Goal: Task Accomplishment & Management: Complete application form

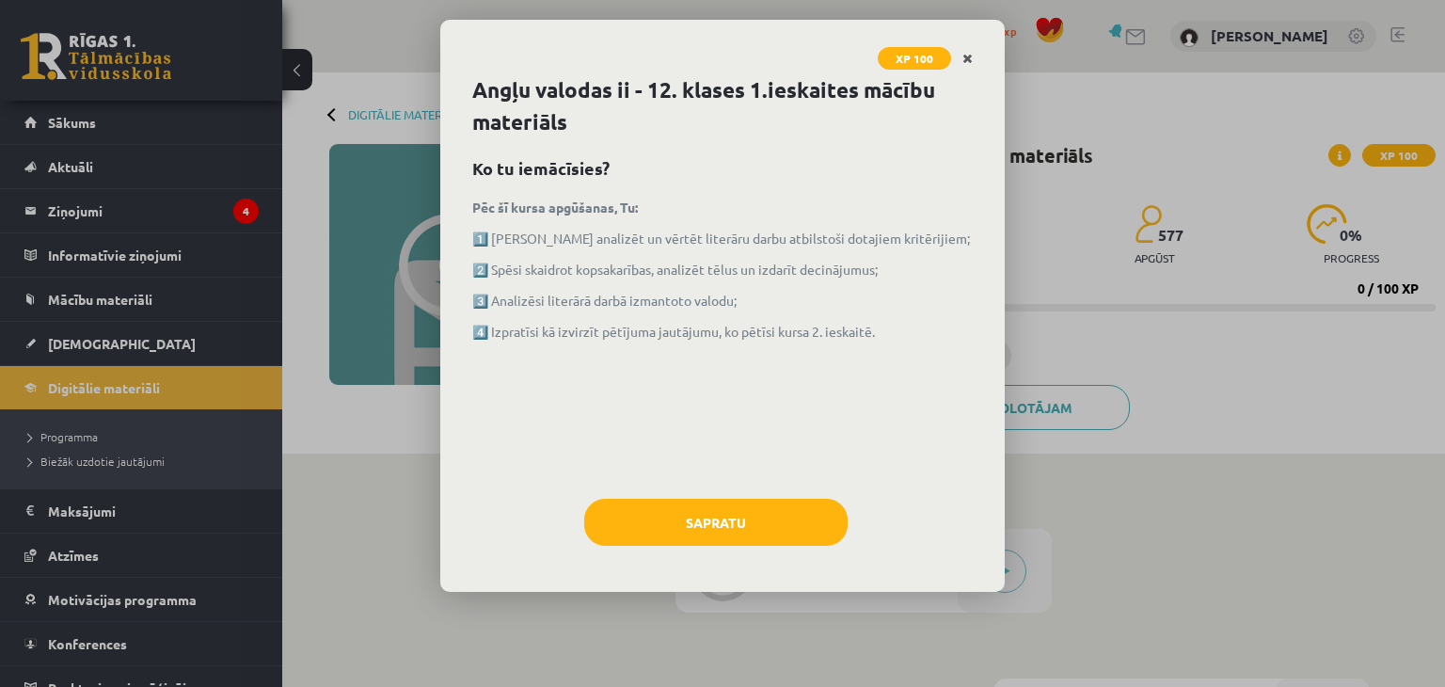
click at [964, 59] on icon "Close" at bounding box center [967, 59] width 10 height 13
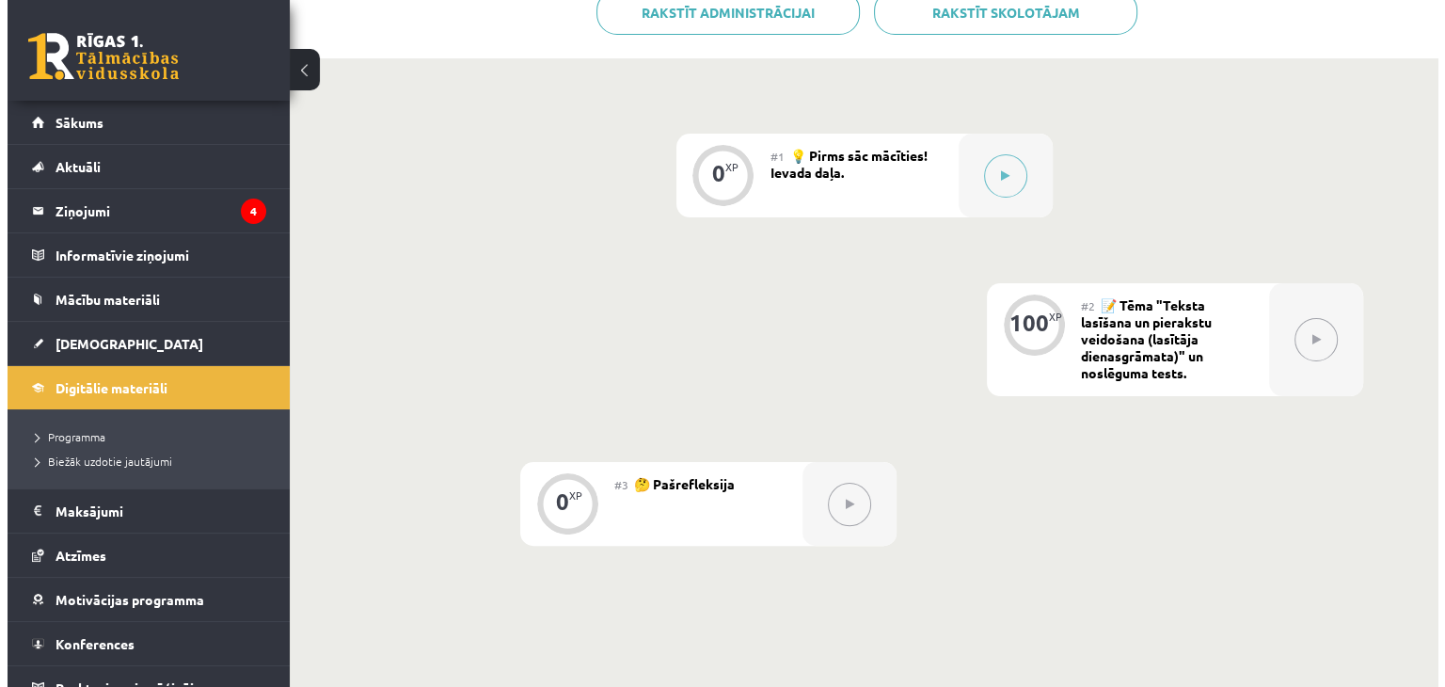
scroll to position [331, 0]
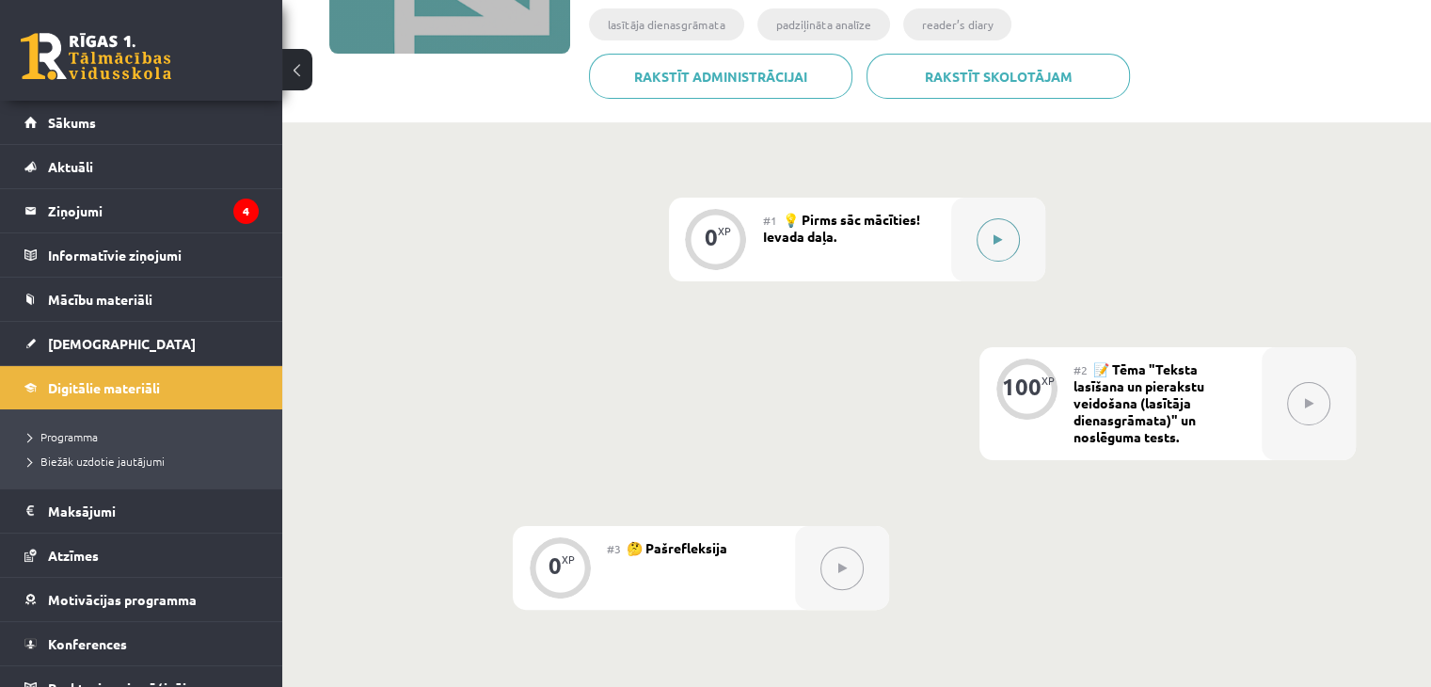
click at [995, 238] on icon at bounding box center [997, 239] width 8 height 11
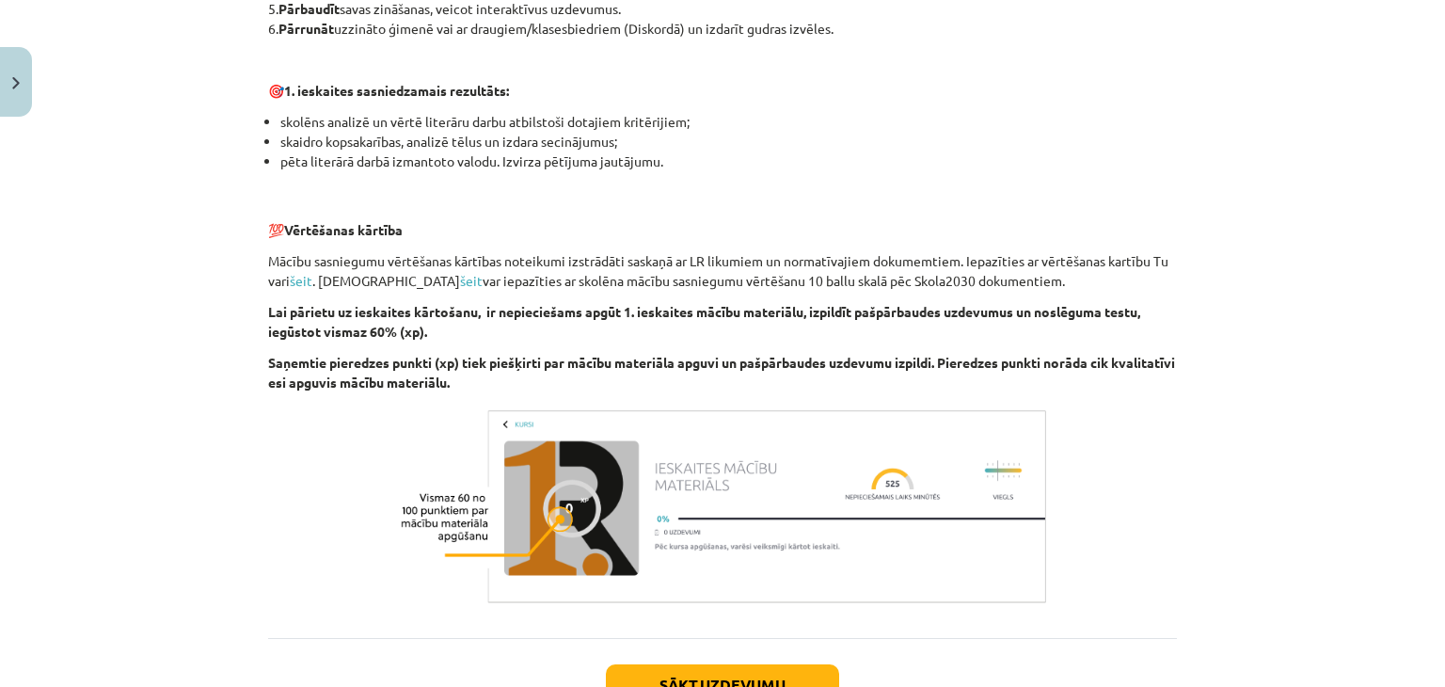
scroll to position [1294, 0]
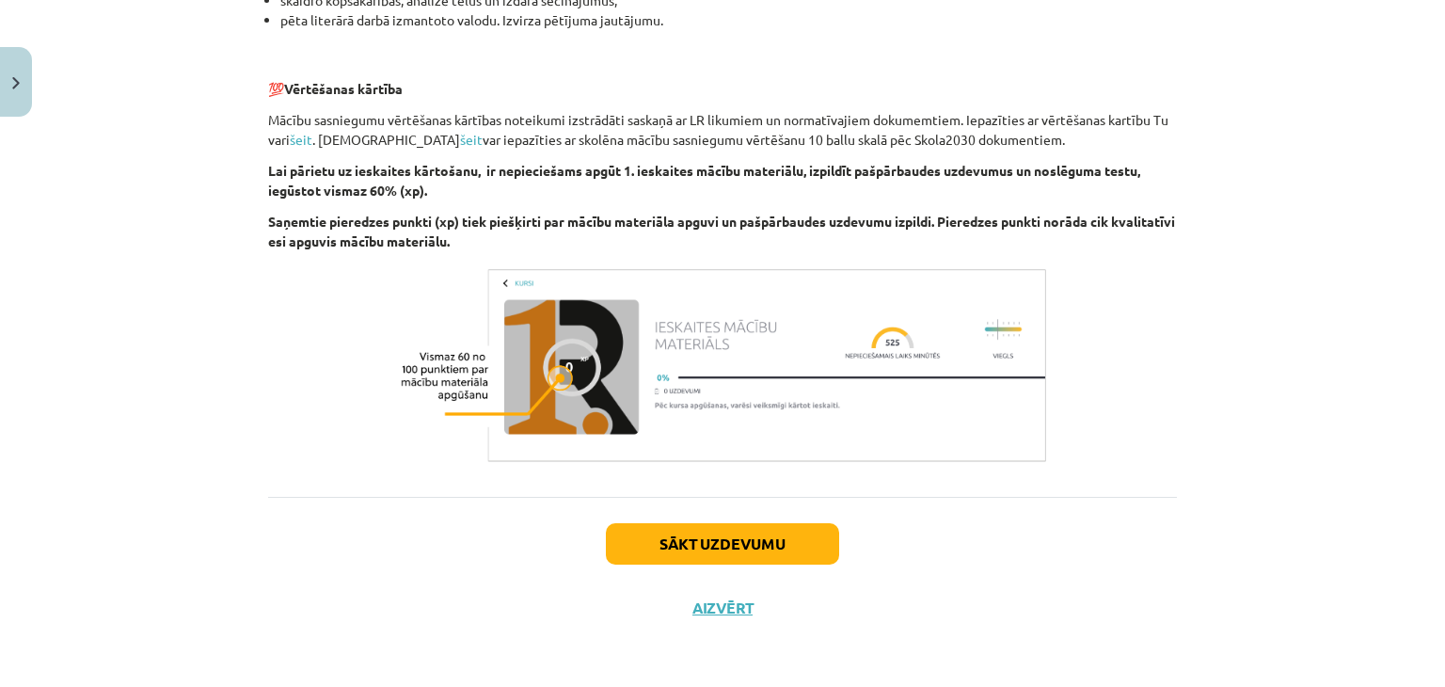
click at [779, 555] on button "Sākt uzdevumu" at bounding box center [722, 543] width 233 height 41
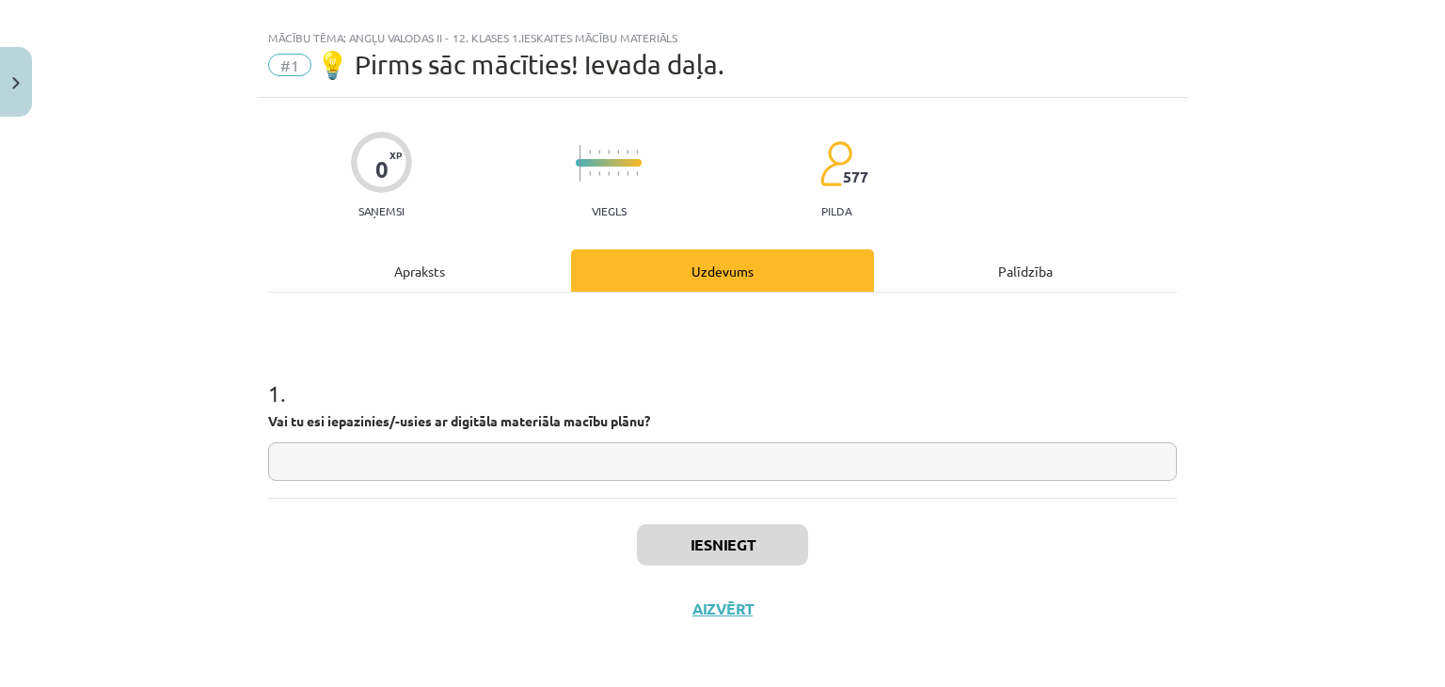
click at [681, 462] on input "text" at bounding box center [722, 461] width 909 height 39
click at [617, 471] on input "text" at bounding box center [722, 461] width 909 height 39
type input "**"
click at [682, 526] on button "Iesniegt" at bounding box center [722, 544] width 171 height 41
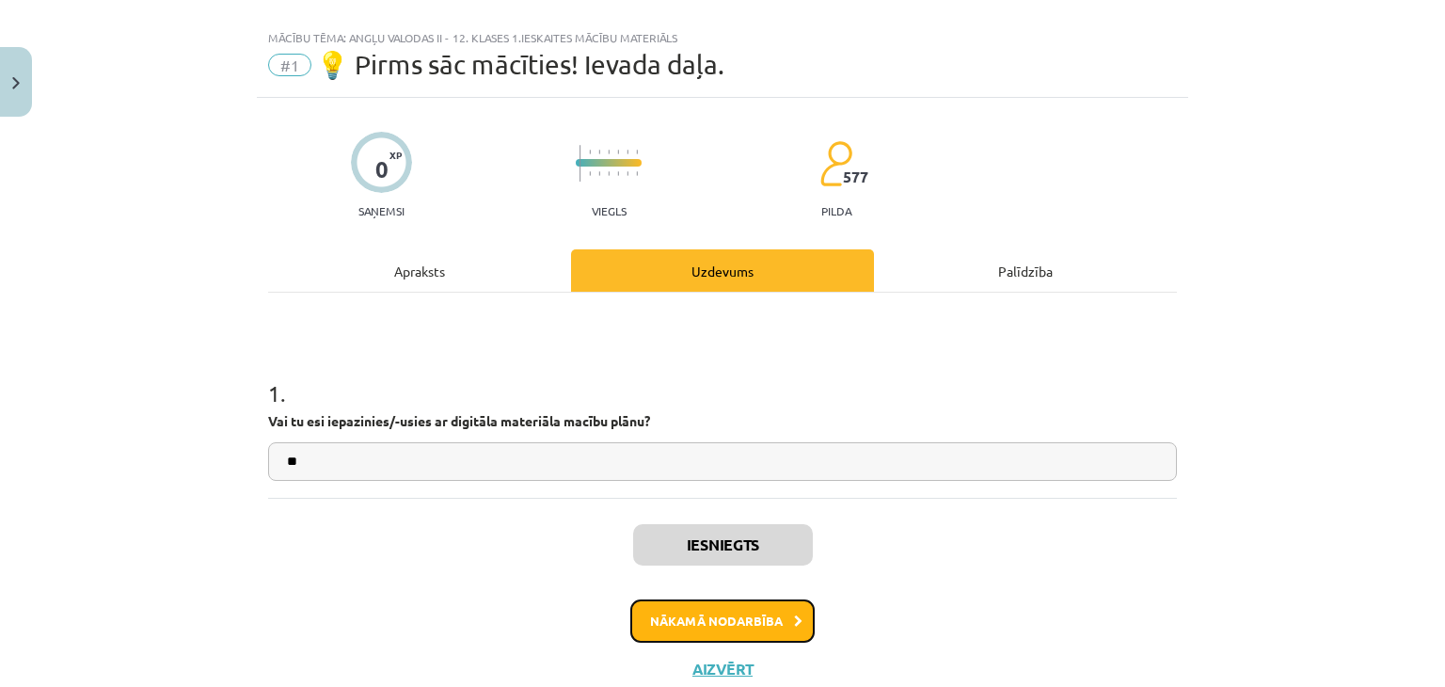
click at [729, 613] on button "Nākamā nodarbība" at bounding box center [722, 620] width 184 height 43
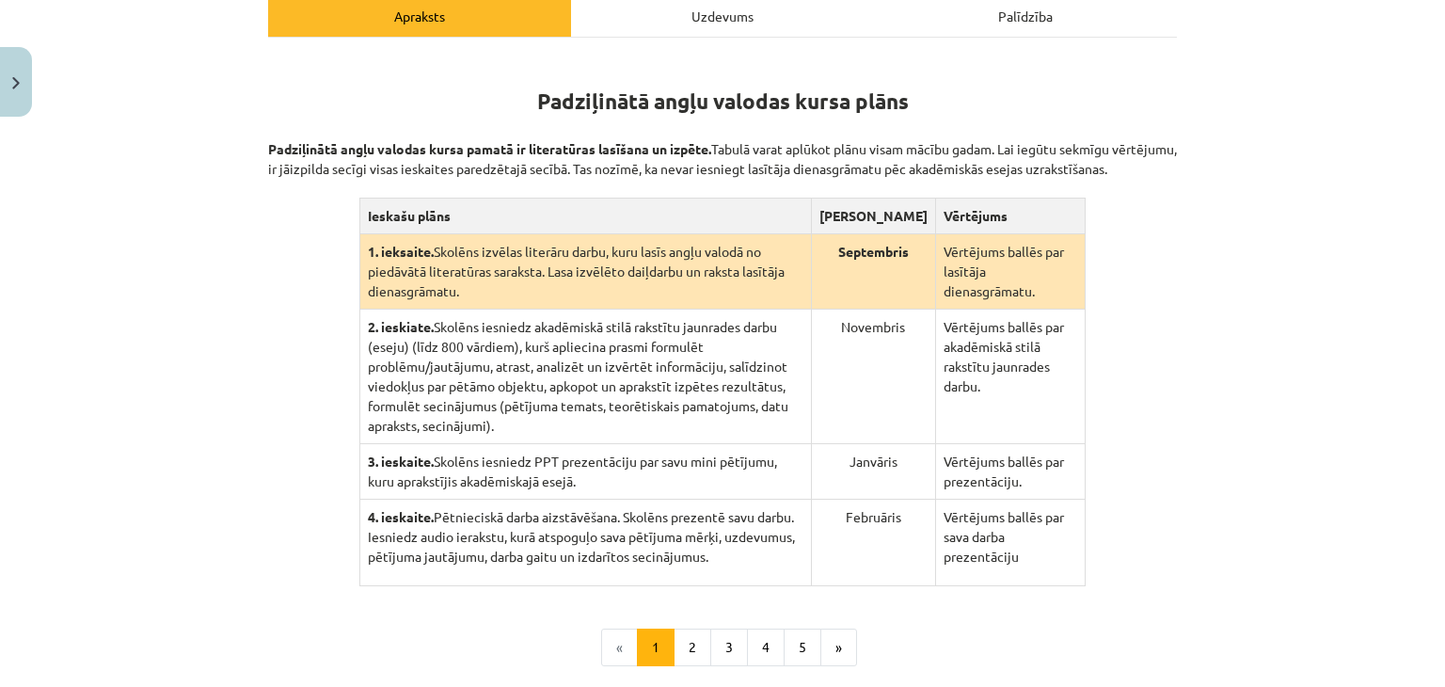
scroll to position [359, 0]
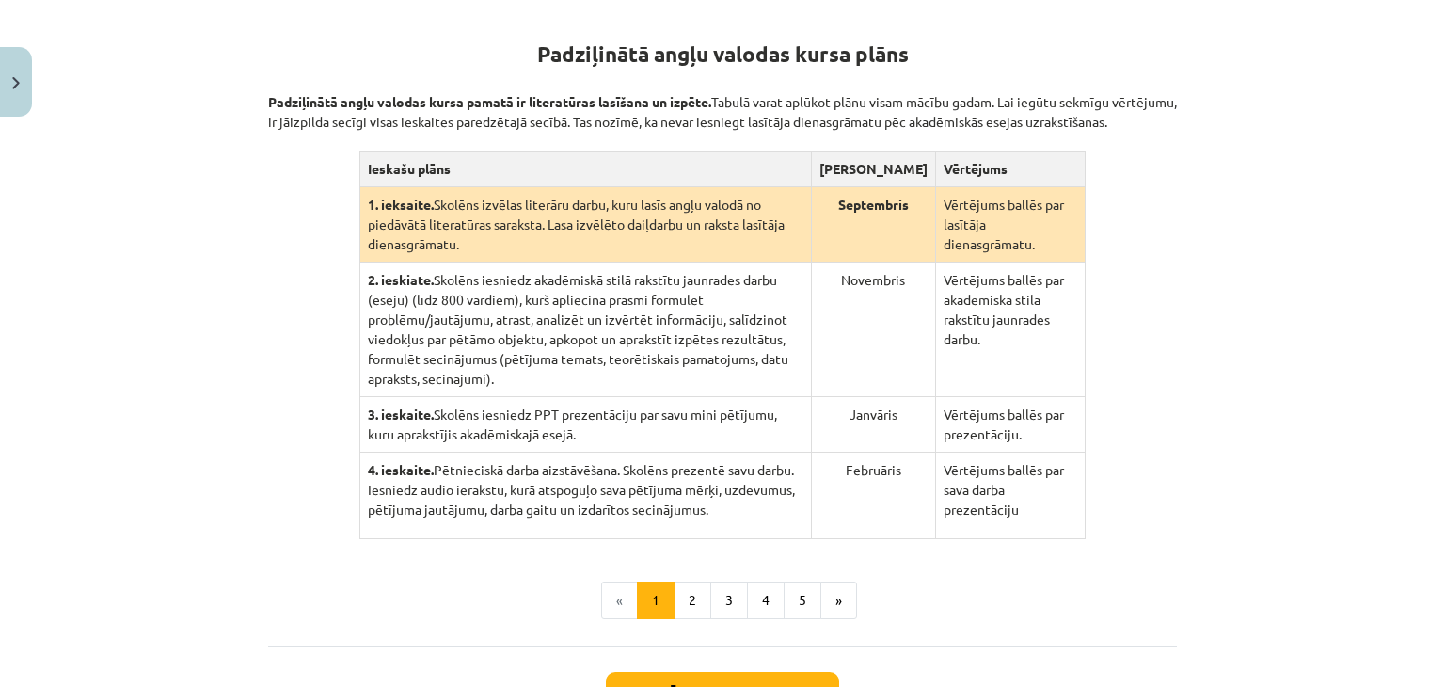
click at [1406, 400] on div "Mācību tēma: Angļu valodas ii - 12. klases 1.ieskaites mācību materiāls #2 📝 Tē…" at bounding box center [722, 343] width 1445 height 687
click at [706, 672] on button "Sākt uzdevumu" at bounding box center [722, 692] width 233 height 41
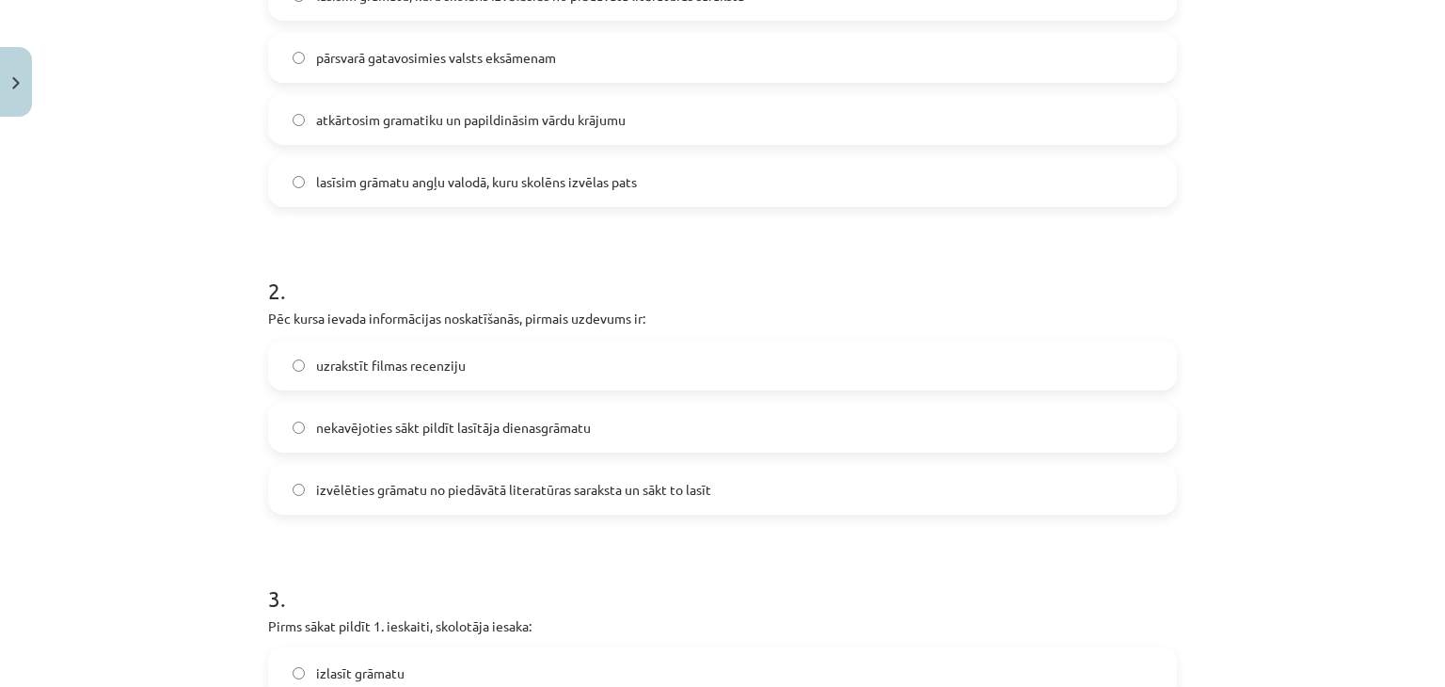
scroll to position [414, 0]
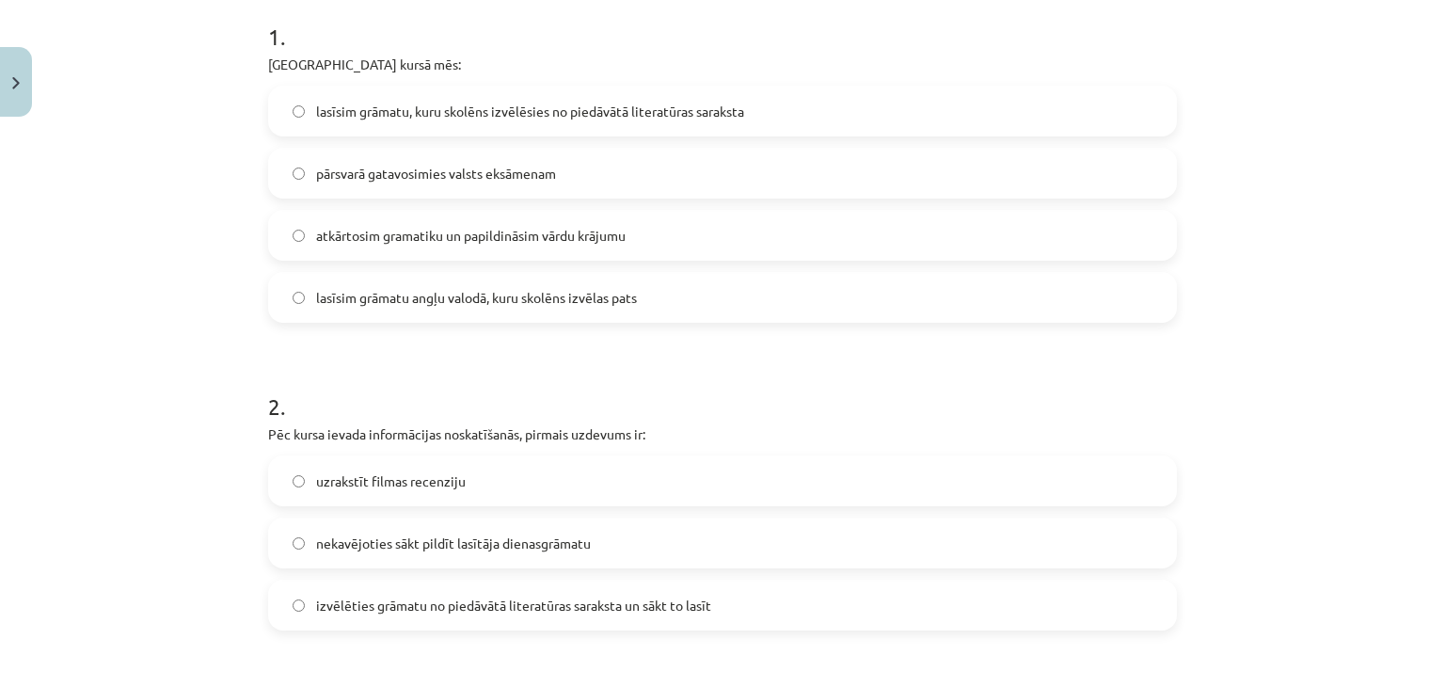
click at [899, 108] on label "lasīsim grāmatu, kuru skolēns izvēlēsies no piedāvātā literatūras saraksta" at bounding box center [722, 110] width 905 height 47
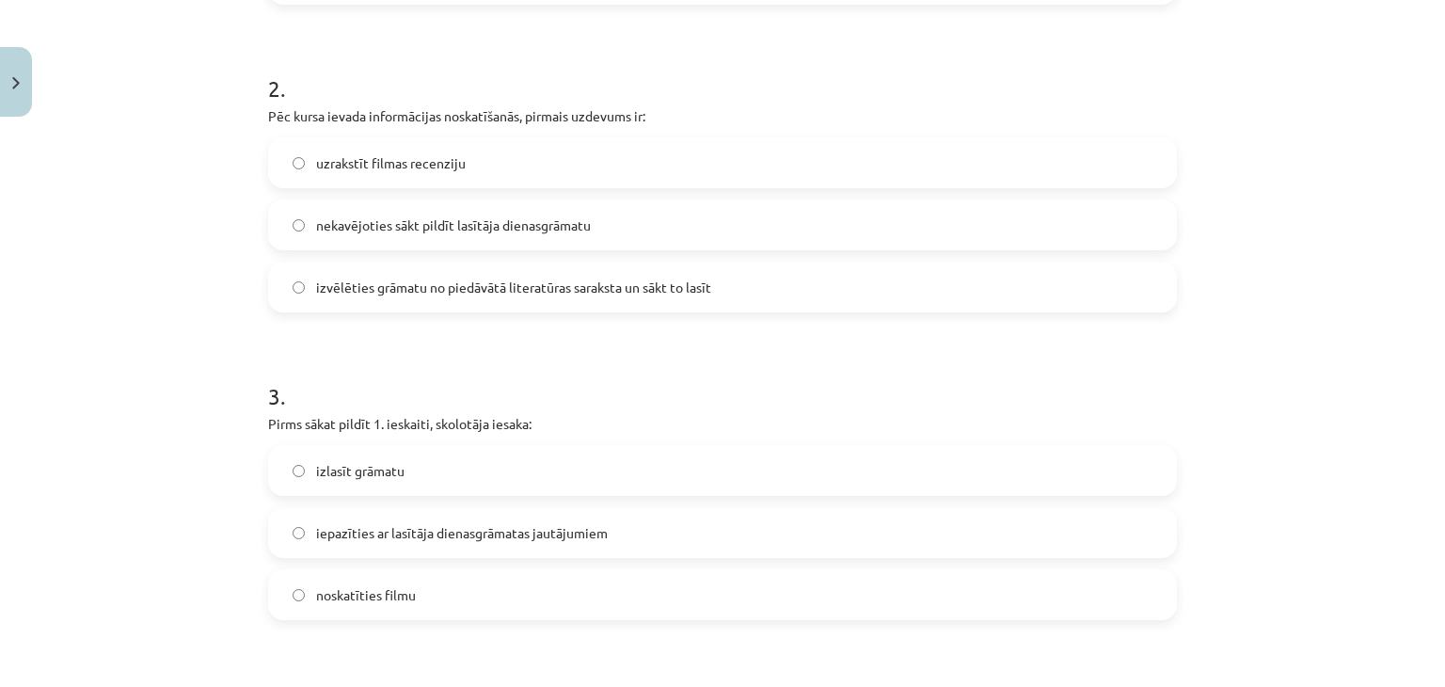
scroll to position [766, 0]
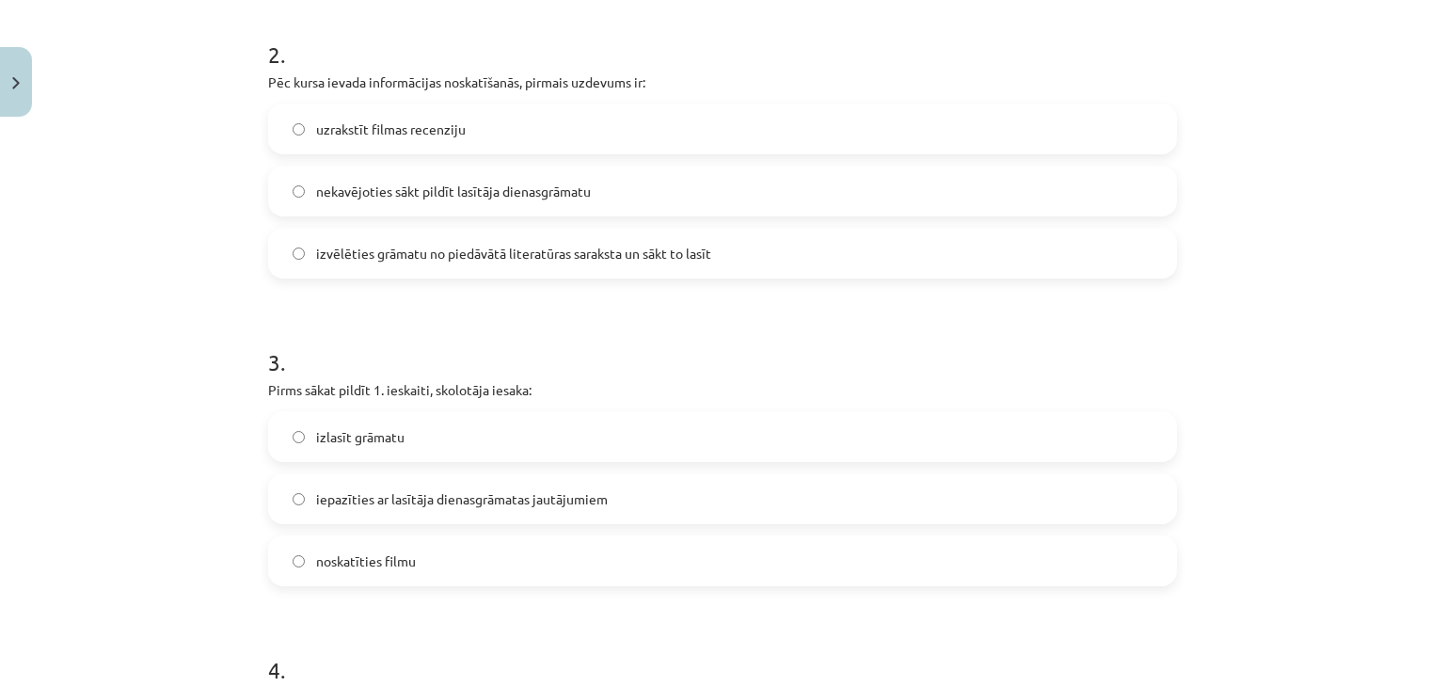
click at [839, 268] on label "izvēlēties grāmatu no piedāvātā literatūras saraksta un sākt to lasīt" at bounding box center [722, 253] width 905 height 47
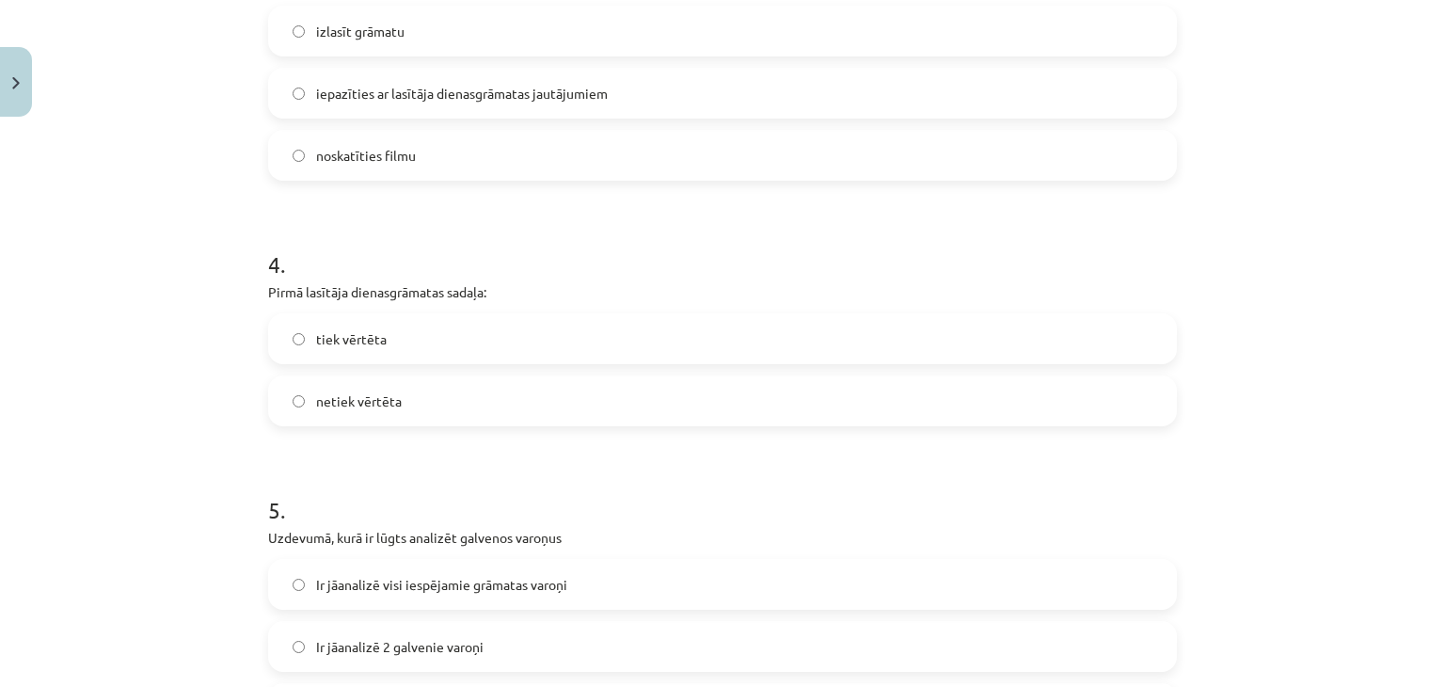
scroll to position [1180, 0]
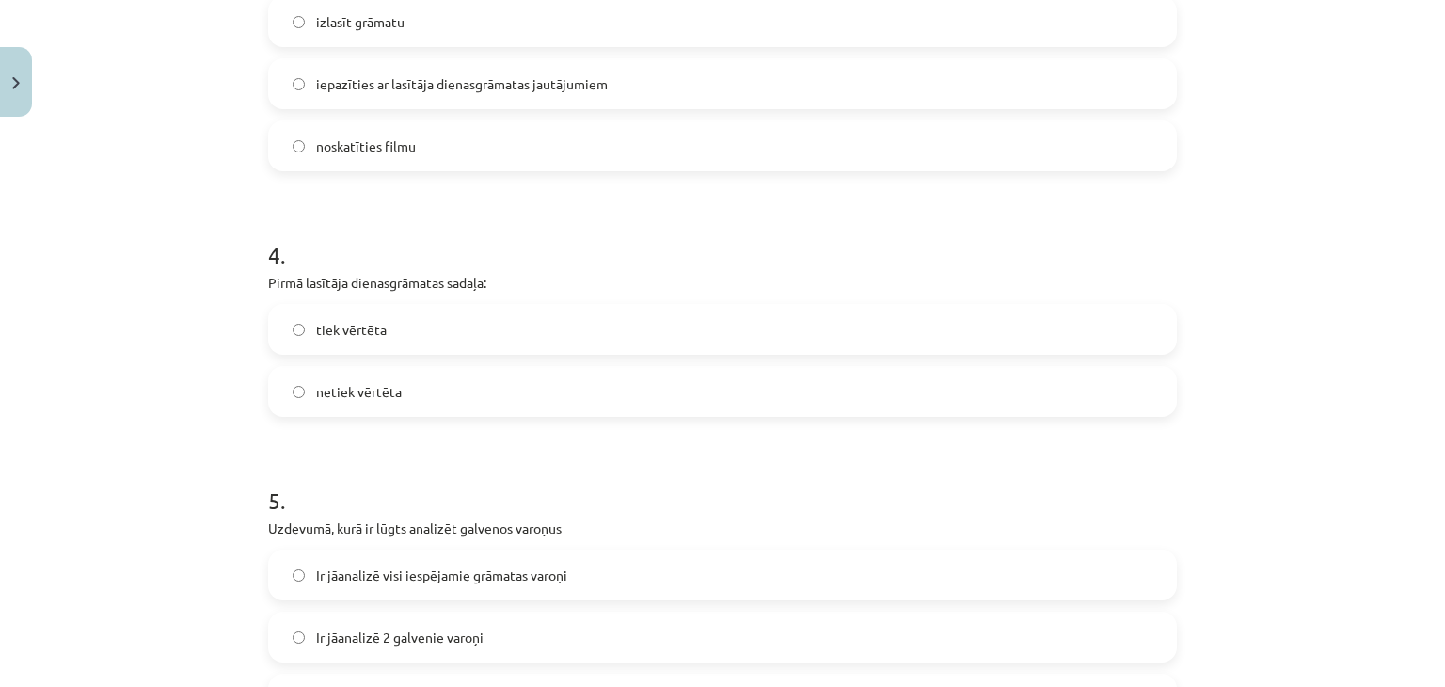
click at [701, 103] on label "iepazīties ar lasītāja dienasgrāmatas jautājumiem" at bounding box center [722, 83] width 905 height 47
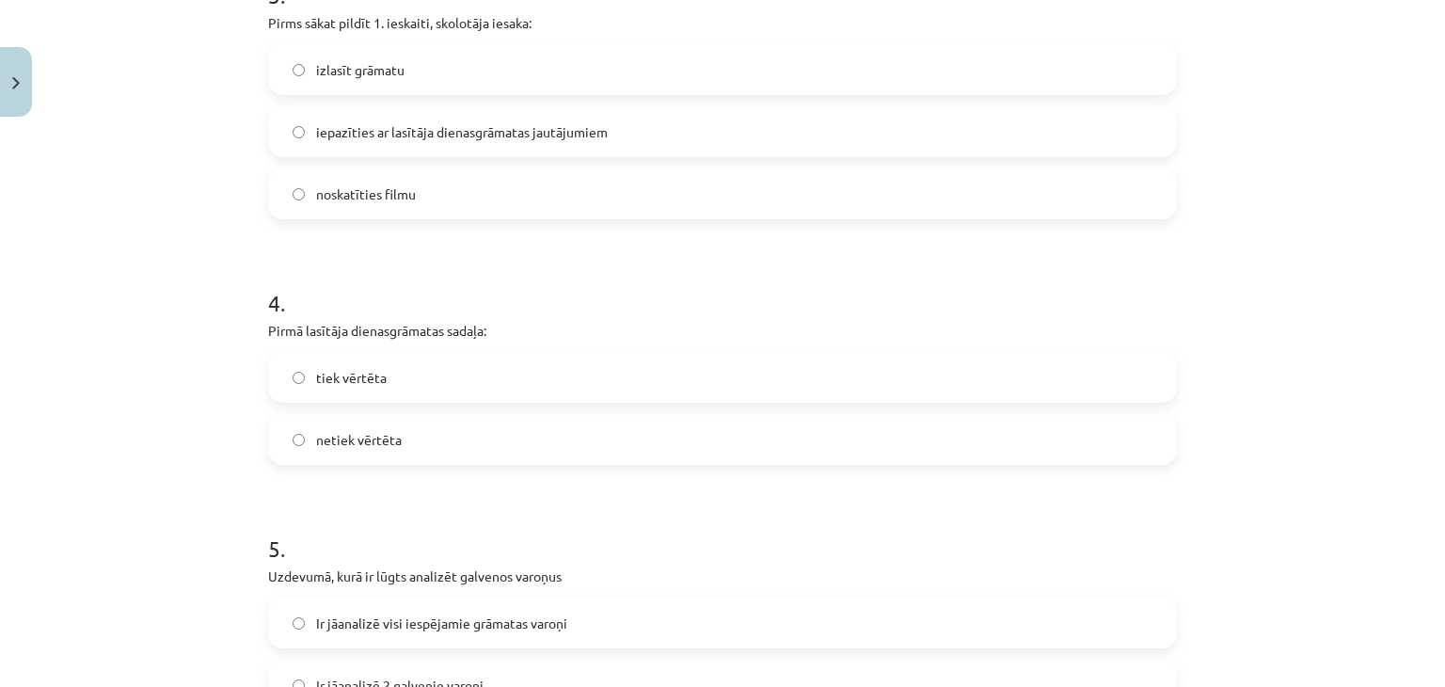
scroll to position [1140, 0]
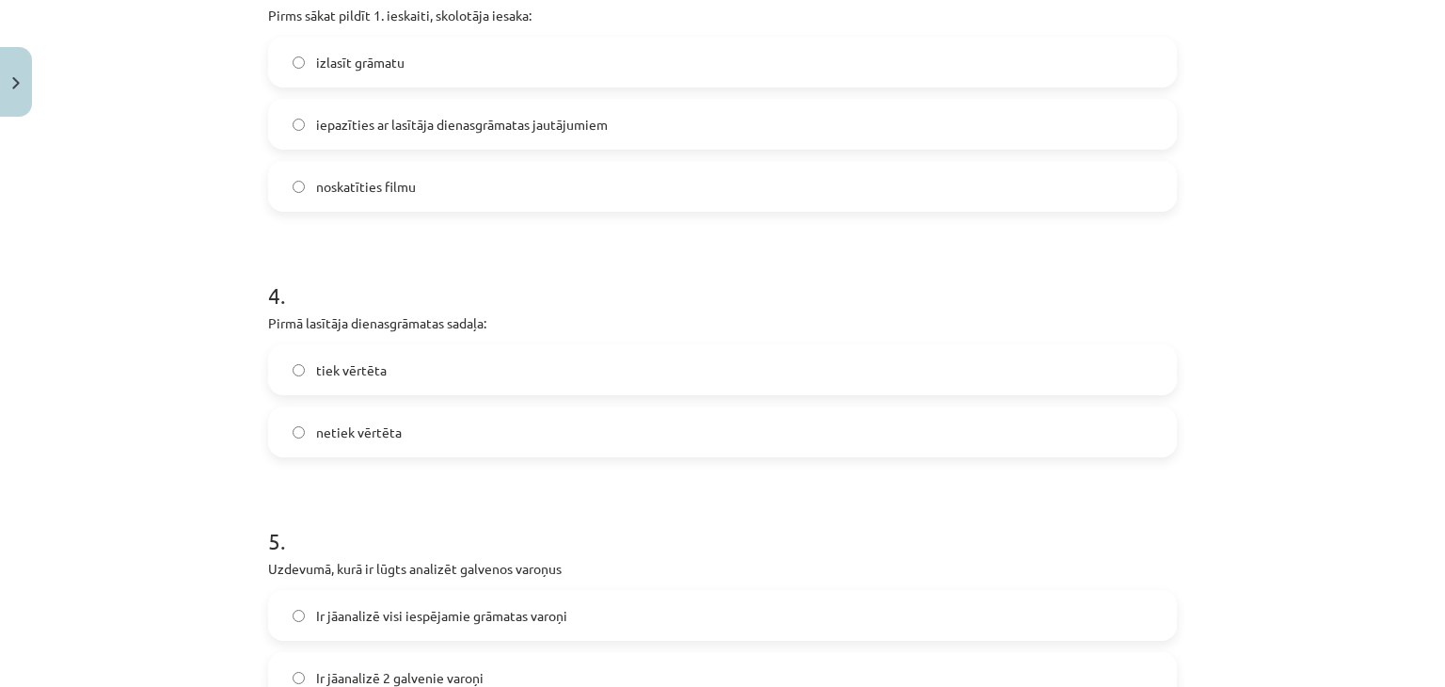
click at [1407, 276] on div "Mācību tēma: Angļu valodas ii - 12. klases 1.ieskaites mācību materiāls #2 📝 Tē…" at bounding box center [722, 343] width 1445 height 687
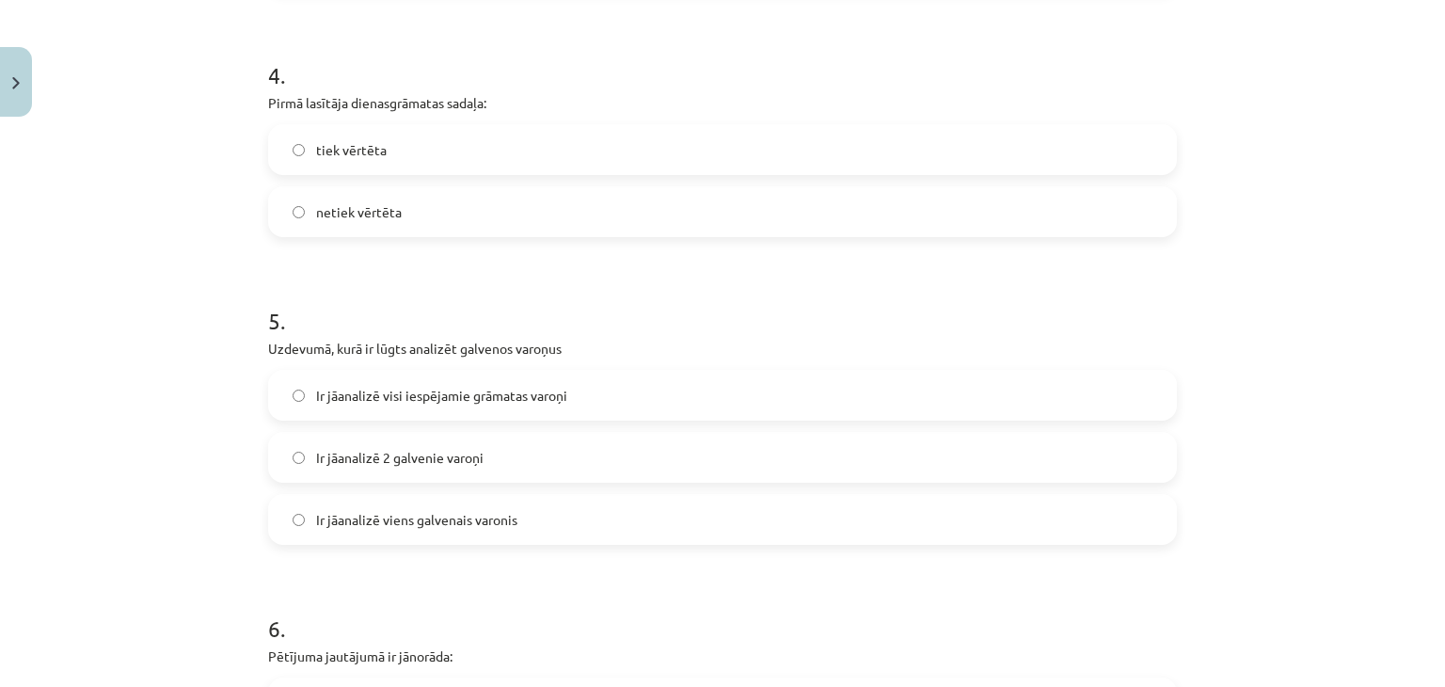
scroll to position [1411, 0]
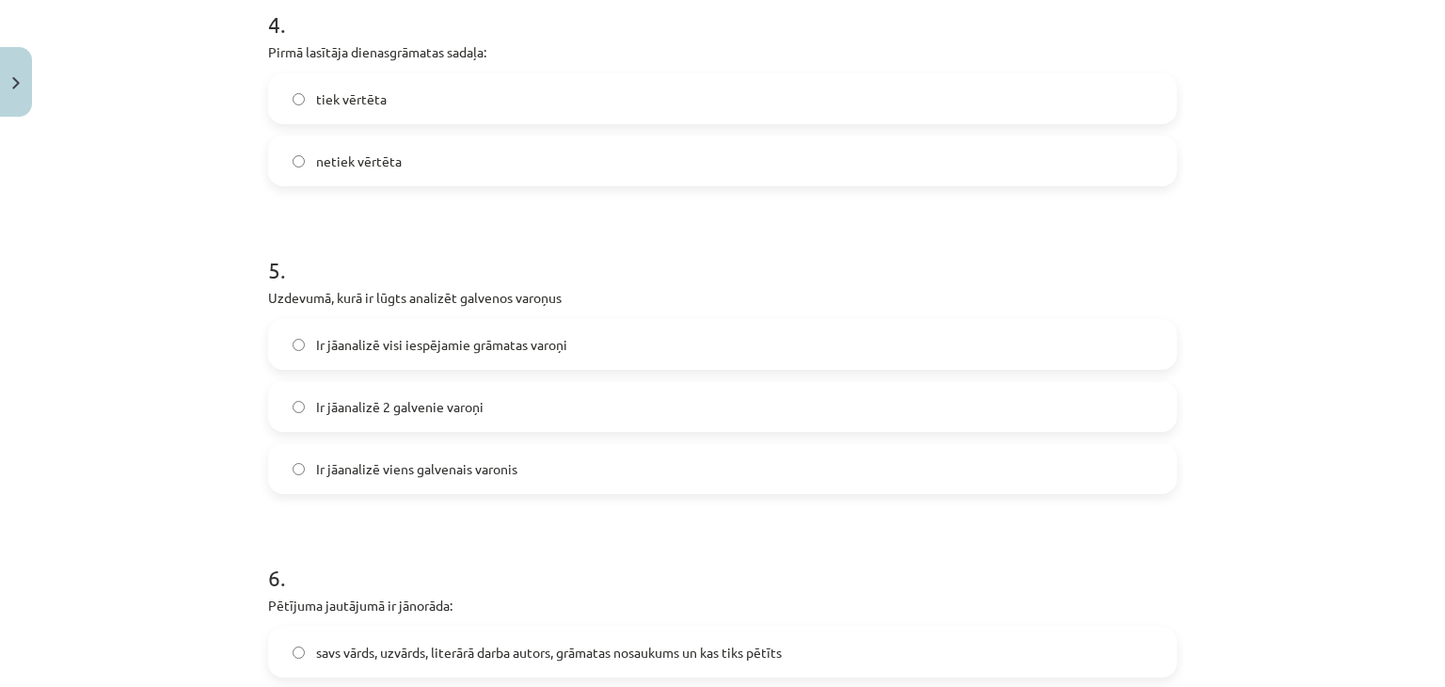
click at [721, 100] on label "tiek vērtēta" at bounding box center [722, 98] width 905 height 47
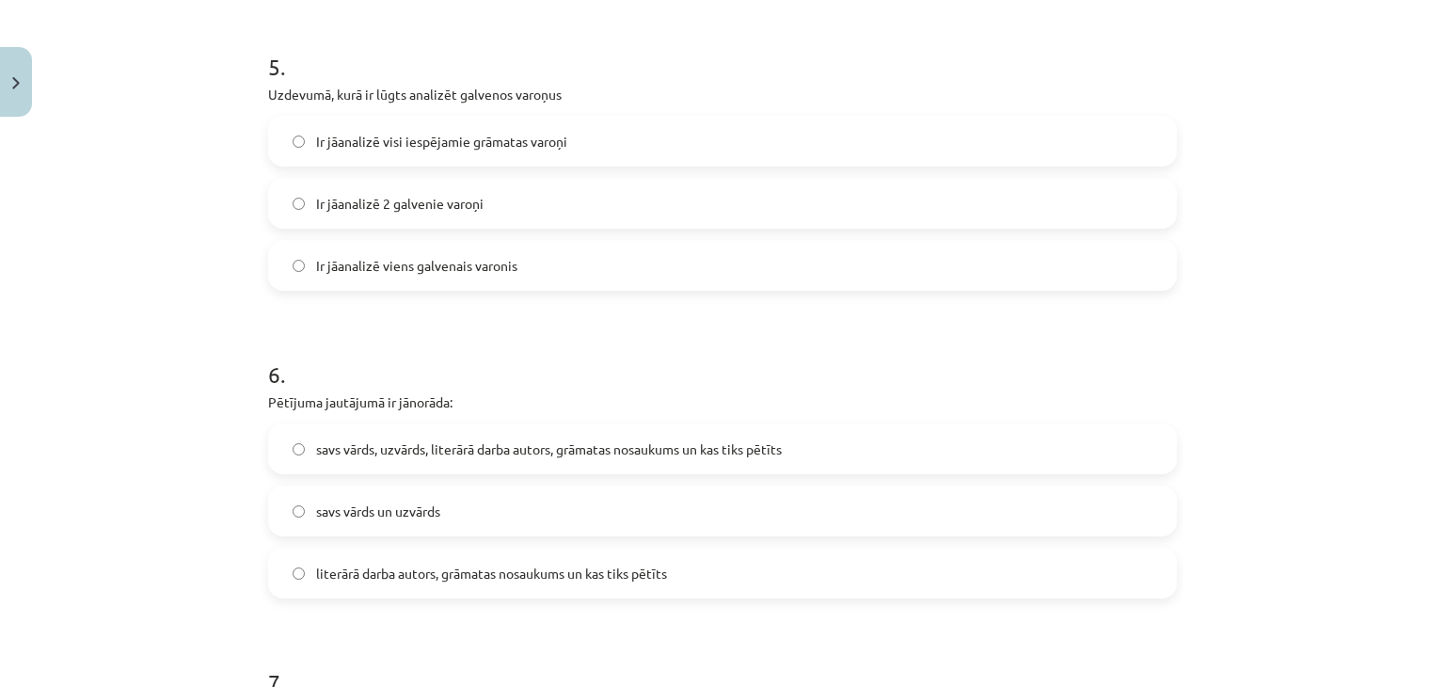
scroll to position [1559, 0]
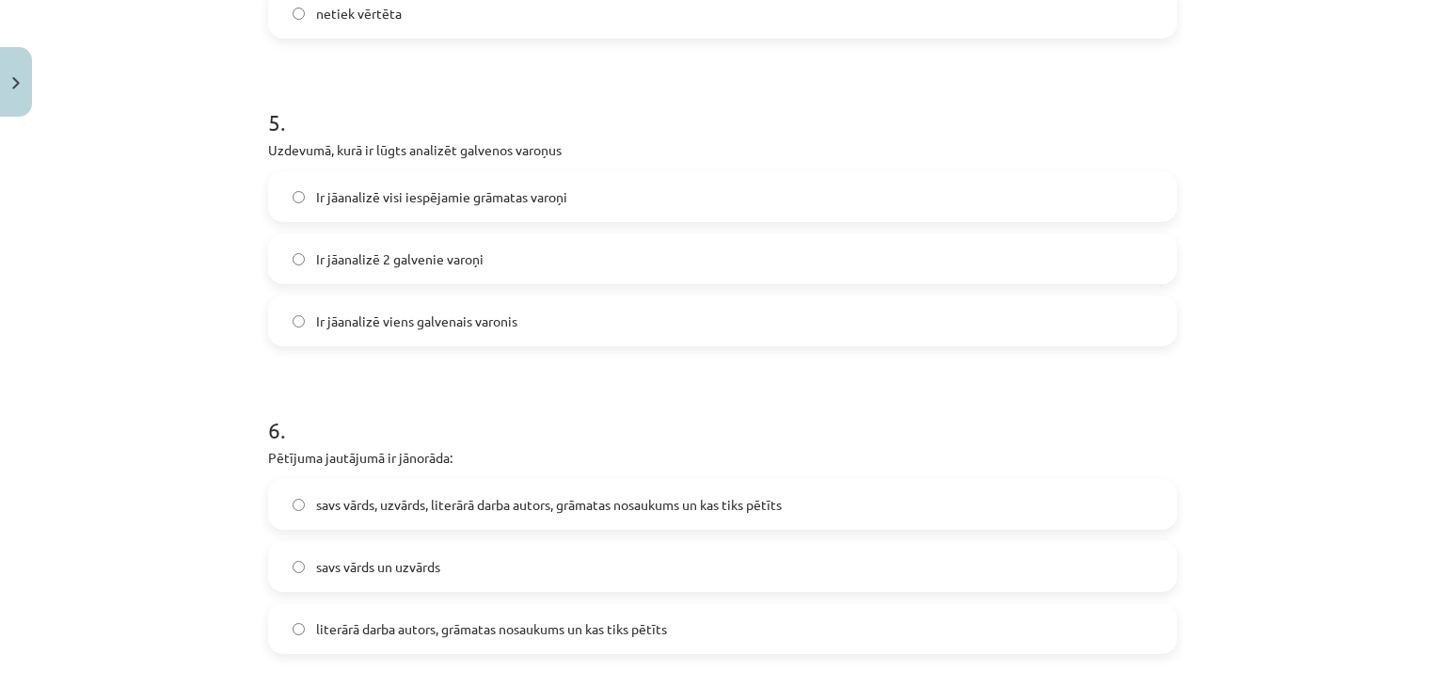
click at [1069, 266] on label "Ir jāanalizē 2 galvenie varoņi" at bounding box center [722, 258] width 905 height 47
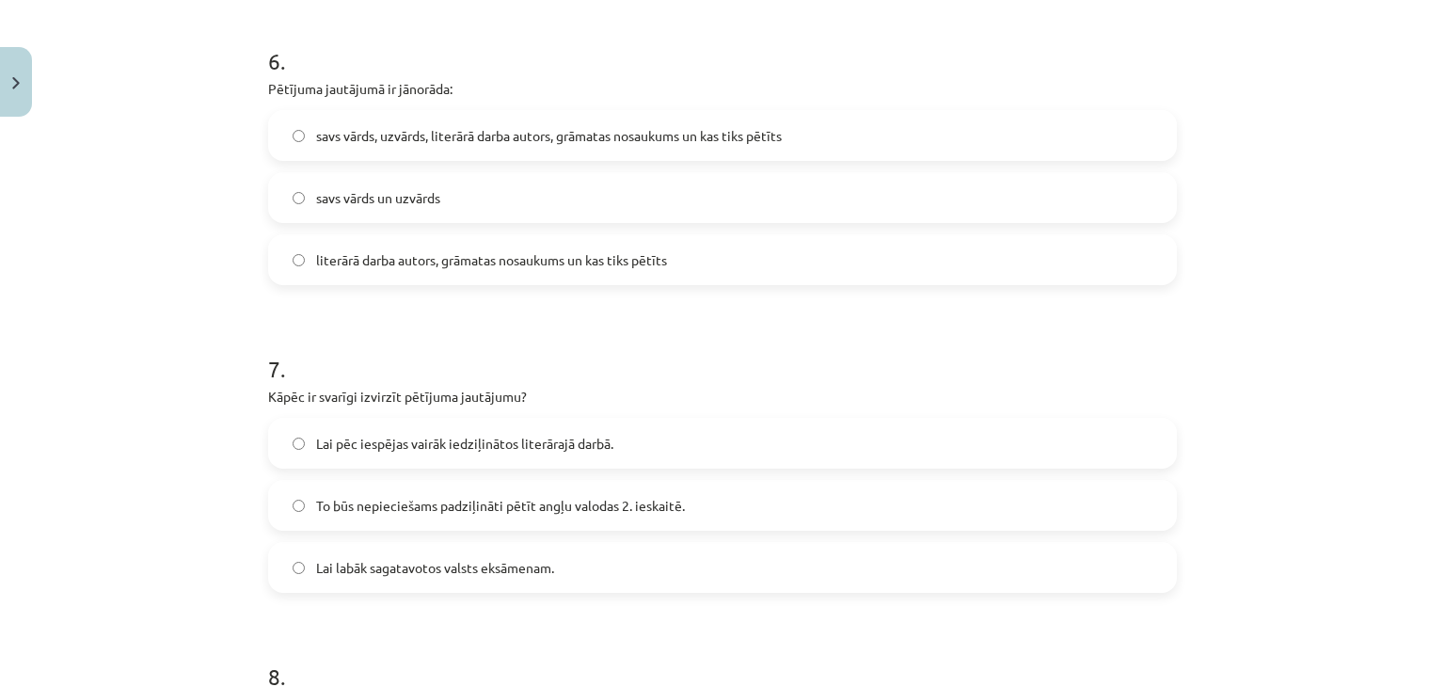
scroll to position [1936, 0]
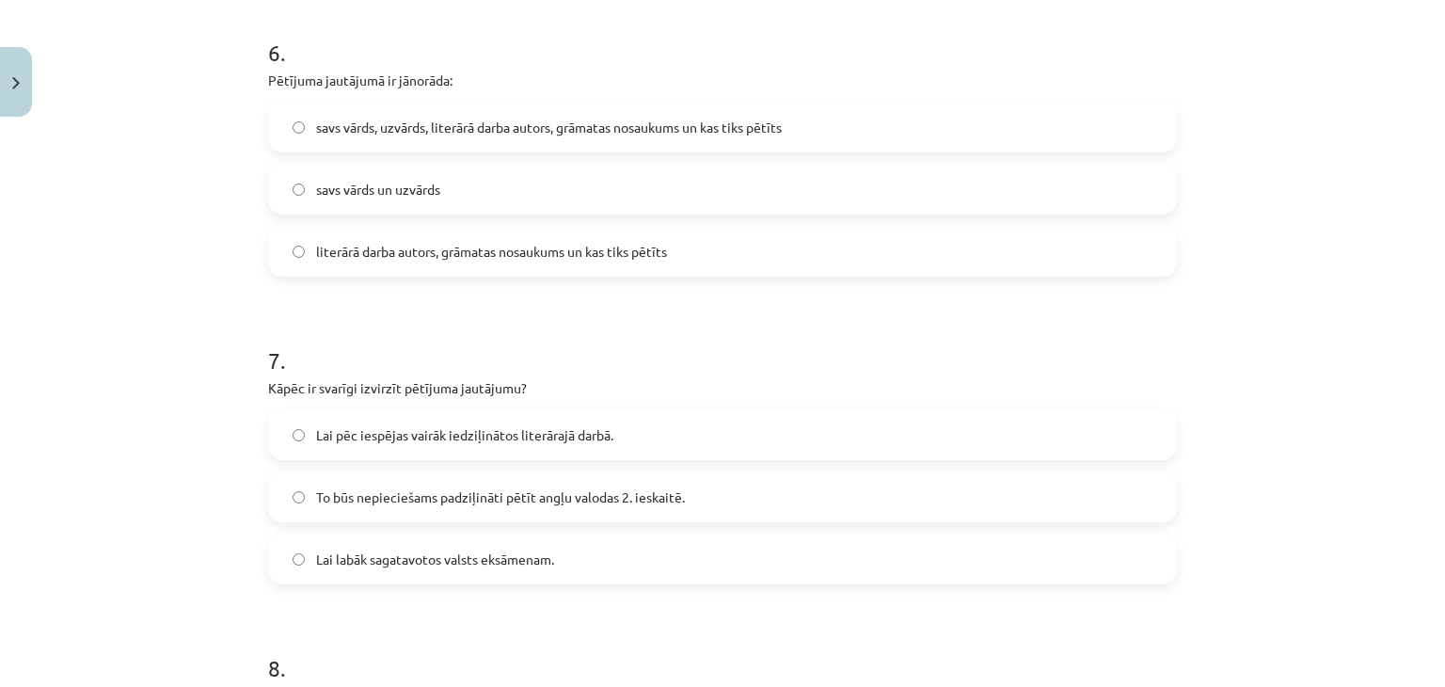
click at [819, 131] on label "savs vārds, uzvārds, literārā darba autors, grāmatas nosaukums un kas tiks pētī…" at bounding box center [722, 126] width 905 height 47
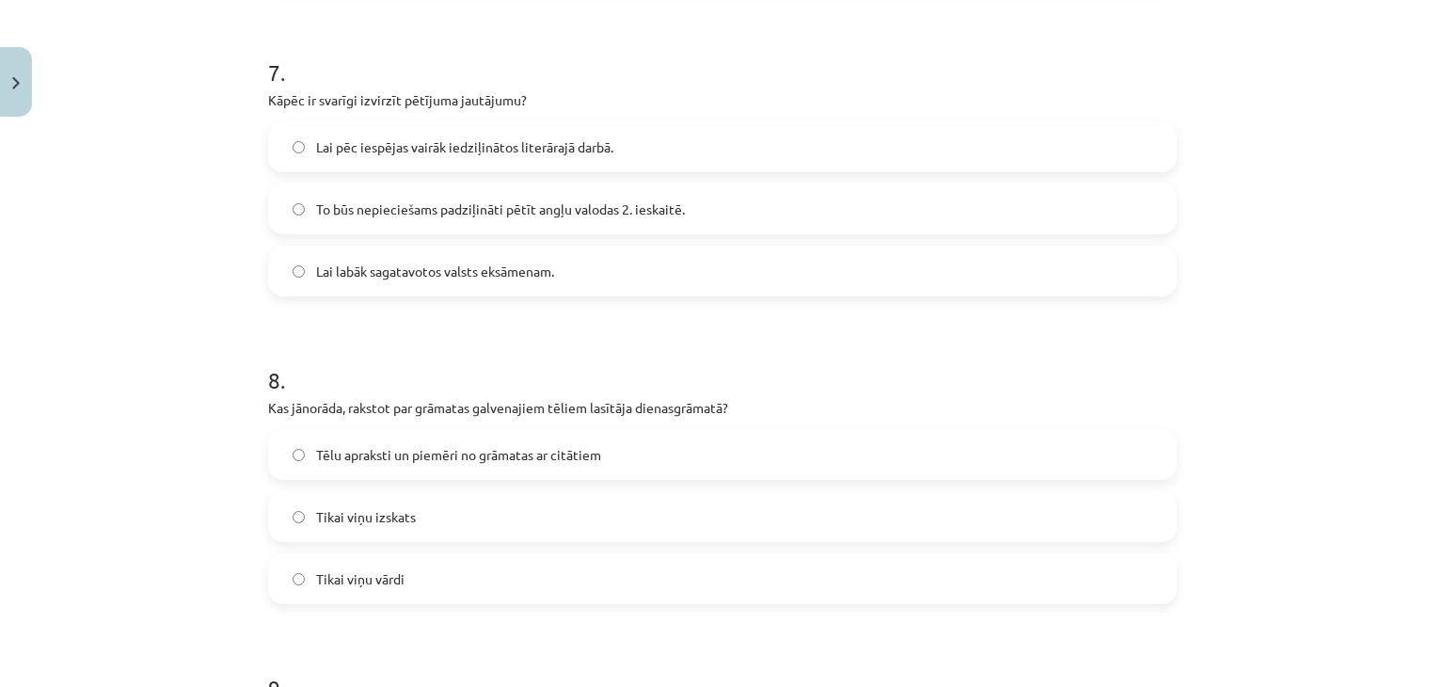
scroll to position [2232, 0]
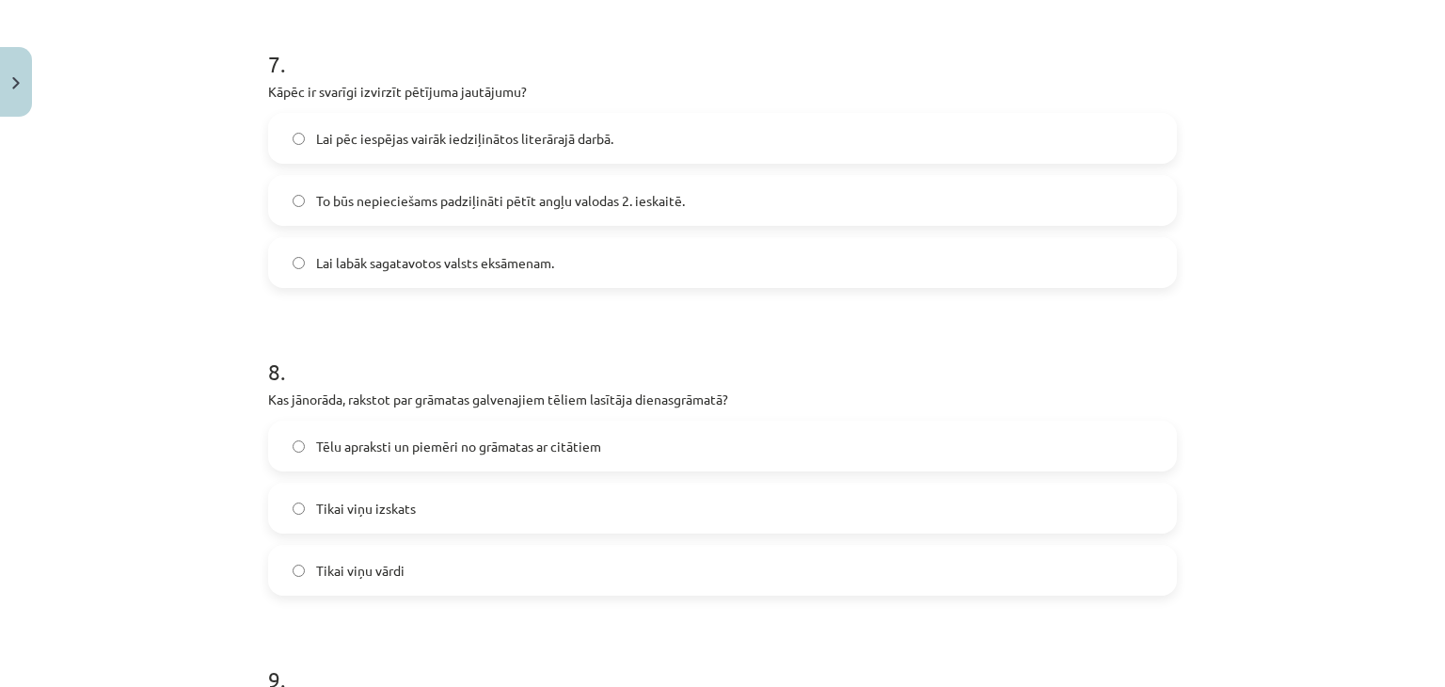
click at [756, 151] on label "Lai pēc iespējas vairāk iedziļinātos literārajā darbā." at bounding box center [722, 138] width 905 height 47
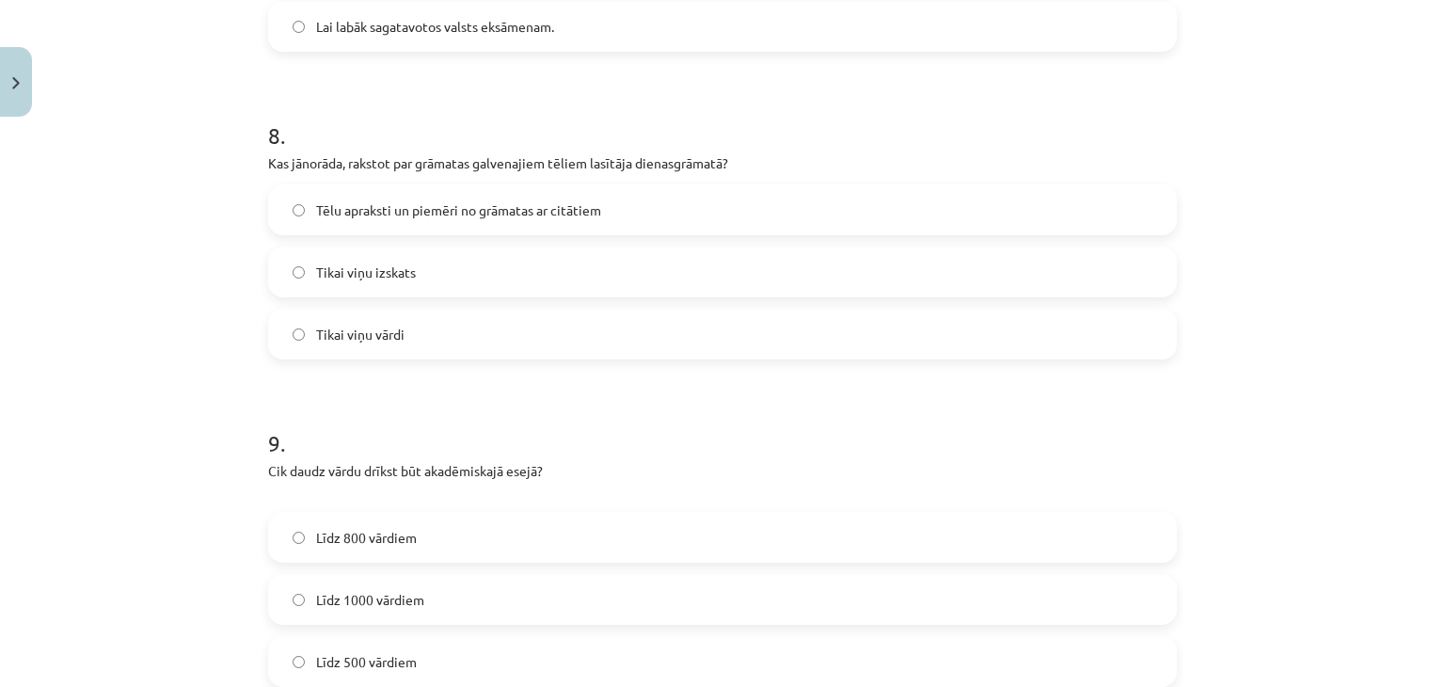
scroll to position [2498, 0]
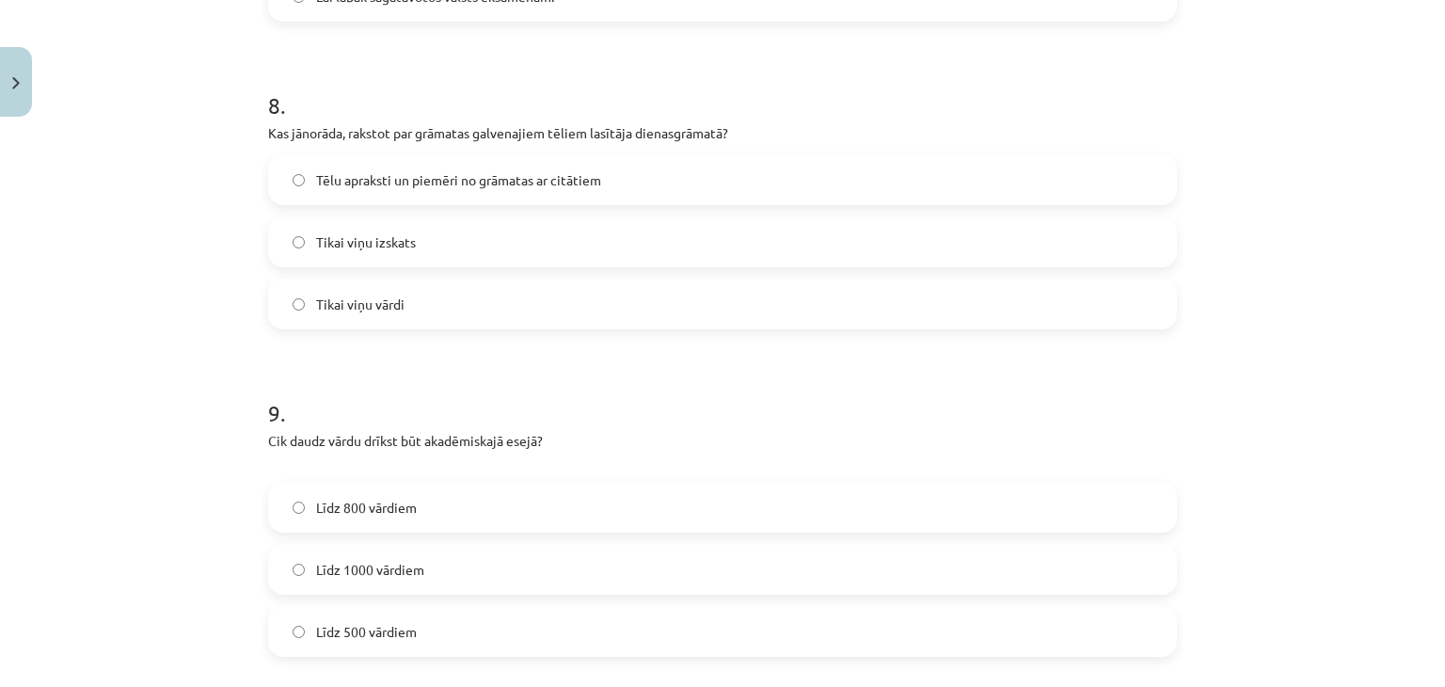
click at [740, 180] on label "Tēlu apraksti un piemēri no grāmatas ar citātiem" at bounding box center [722, 179] width 905 height 47
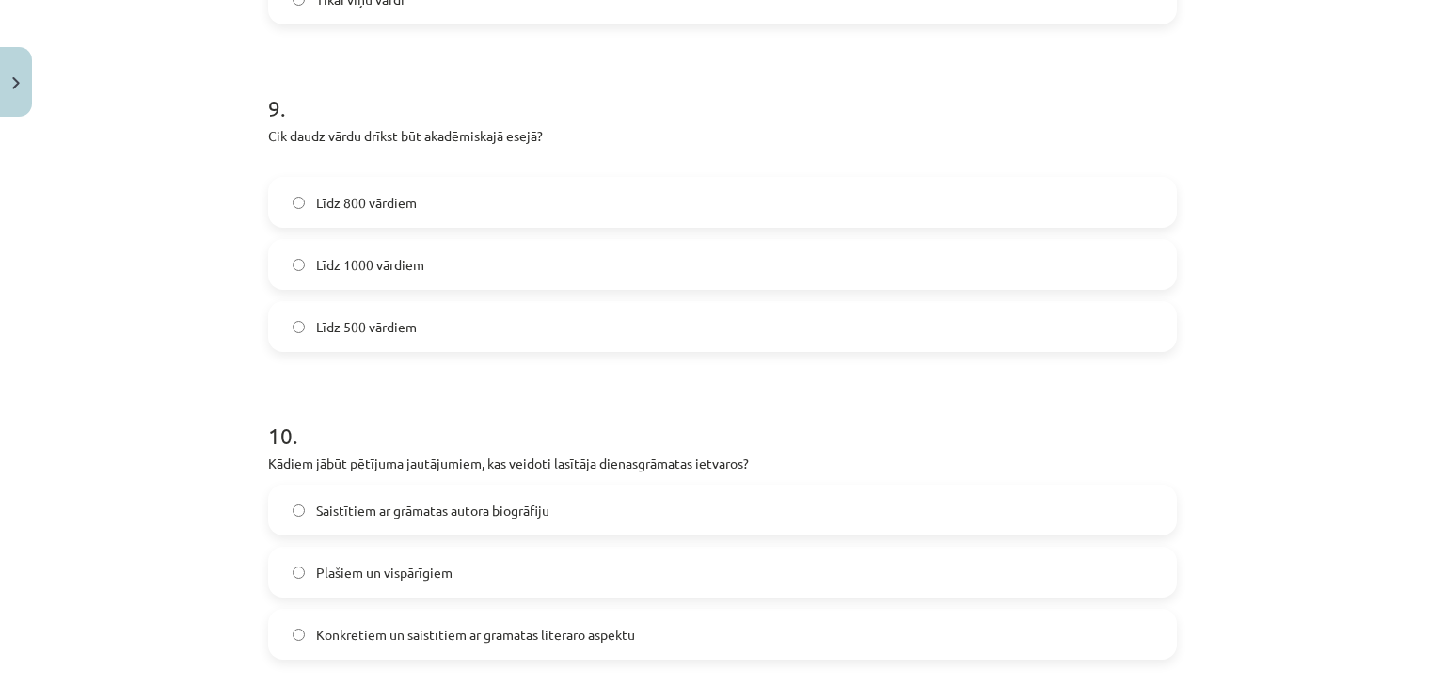
scroll to position [2811, 0]
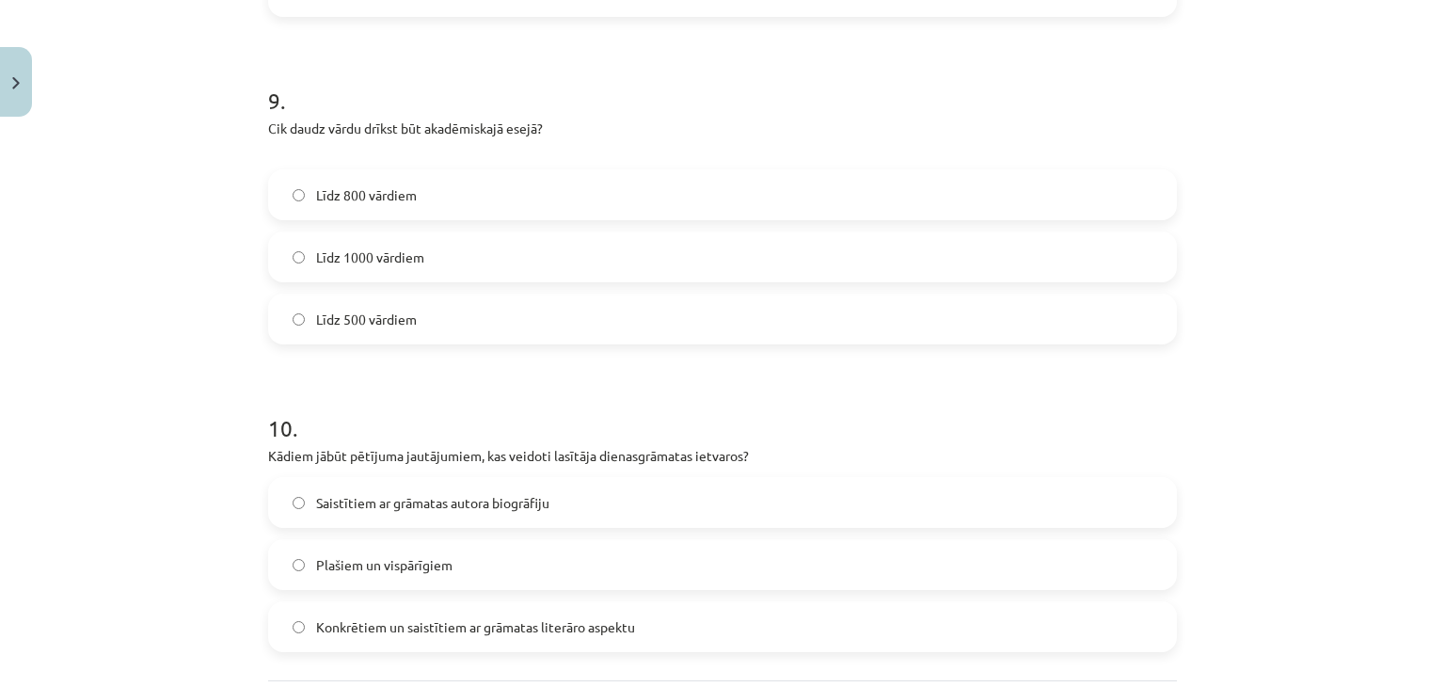
click at [752, 249] on label "Līdz 1000 vārdiem" at bounding box center [722, 256] width 905 height 47
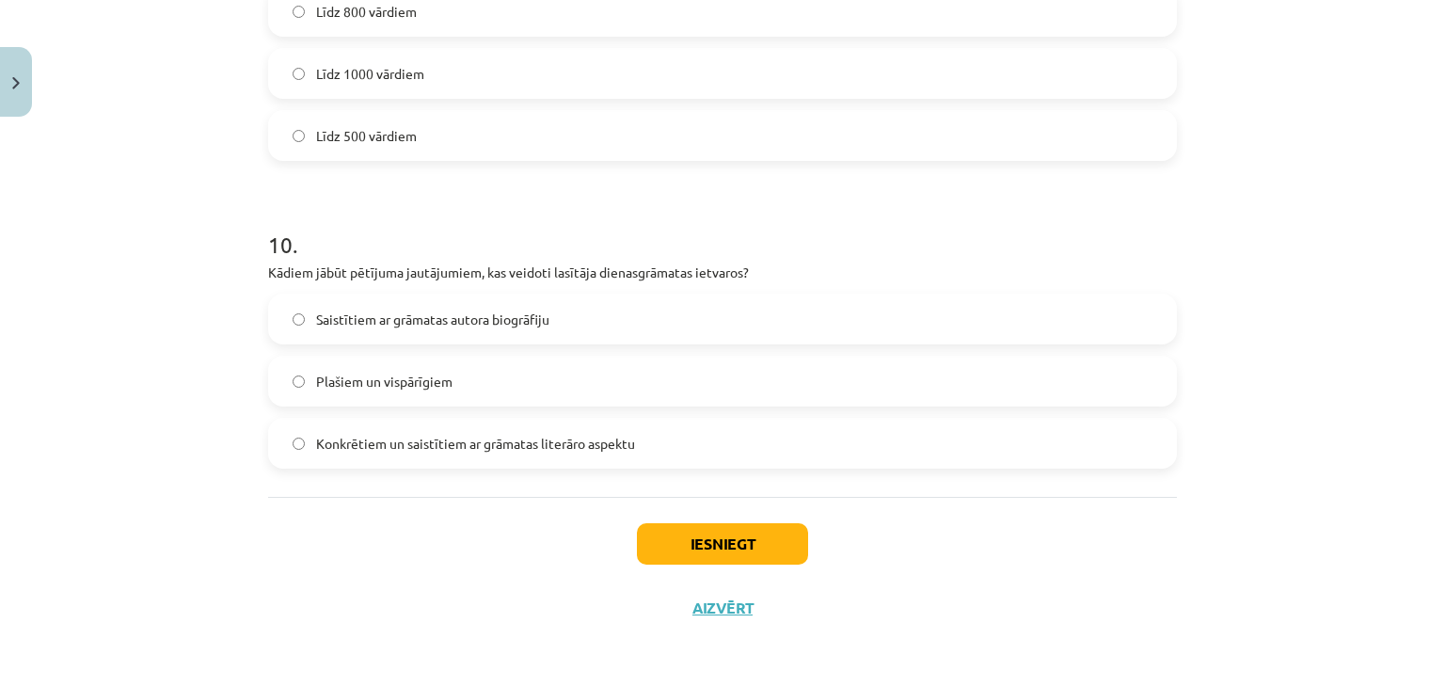
click at [777, 443] on label "Konkrētiem un saistītiem ar grāmatas literāro aspektu" at bounding box center [722, 443] width 905 height 47
click at [764, 540] on button "Iesniegt" at bounding box center [722, 543] width 171 height 41
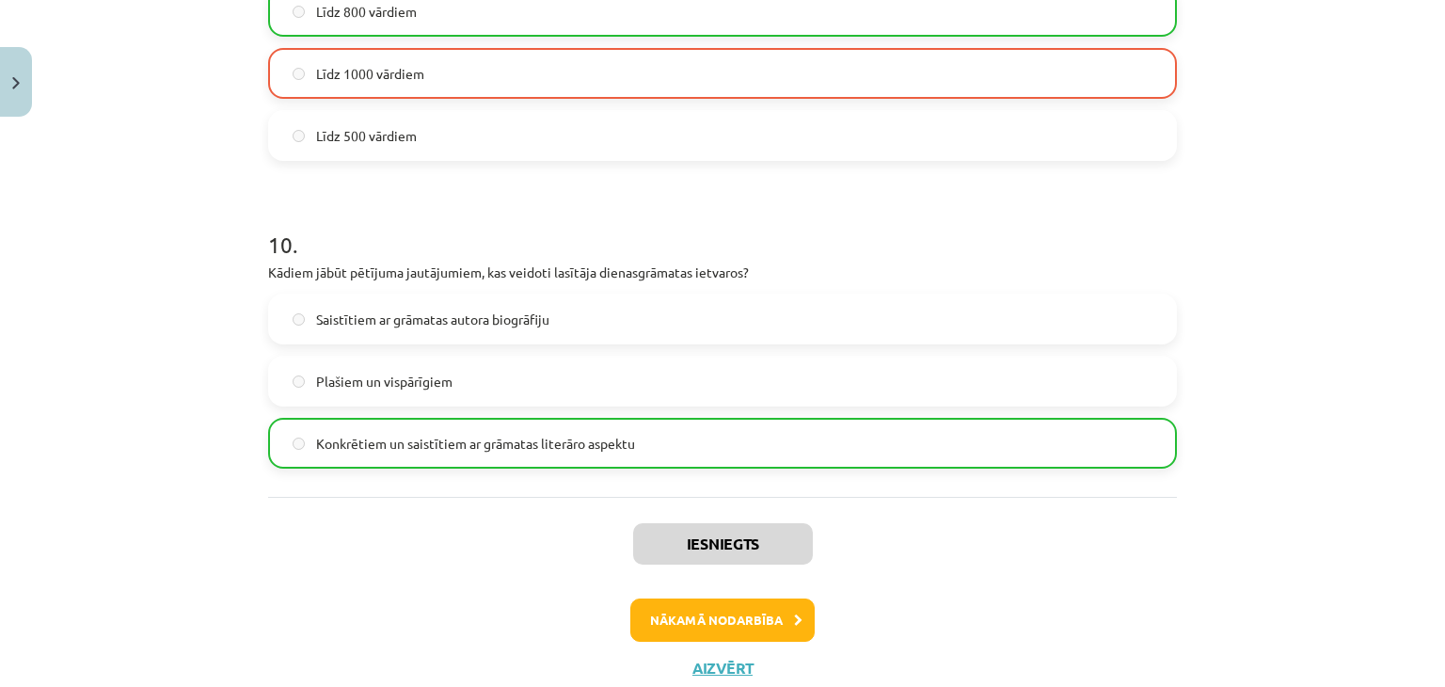
click at [1017, 203] on h1 "10 ." at bounding box center [722, 227] width 909 height 58
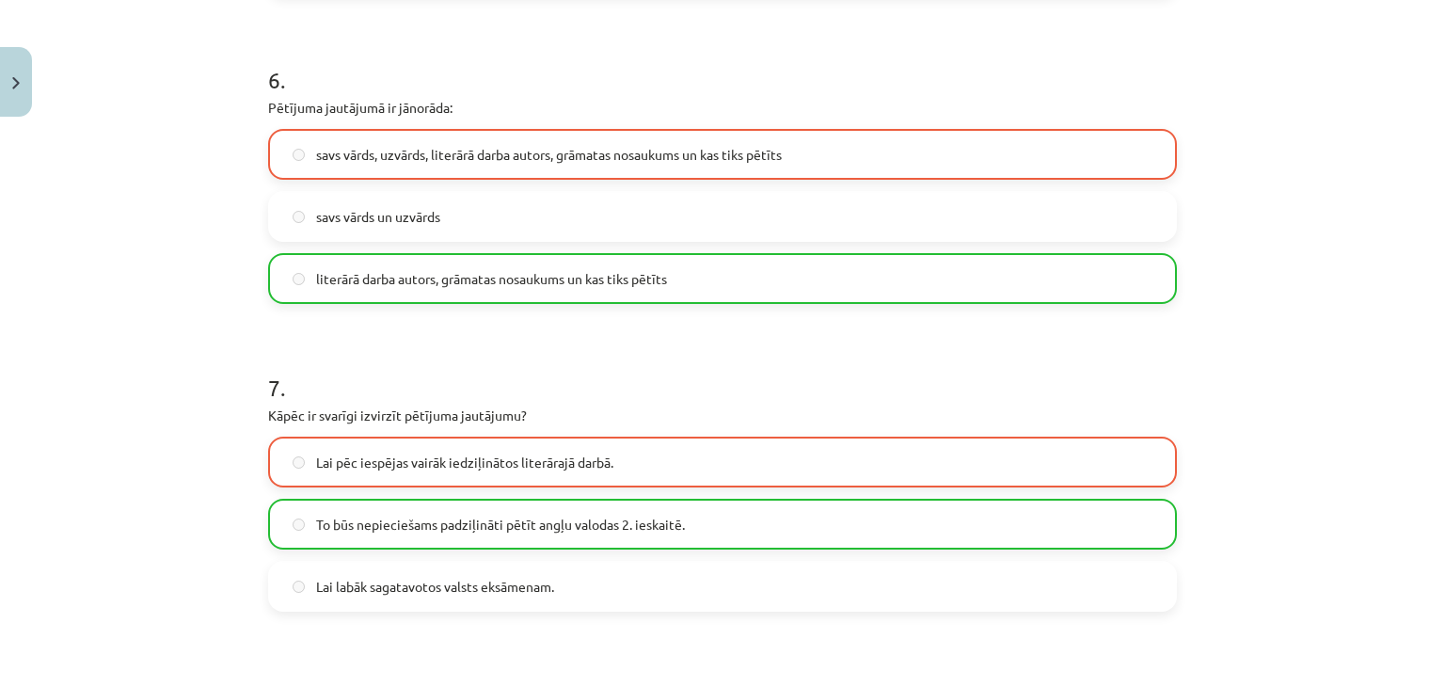
scroll to position [1913, 0]
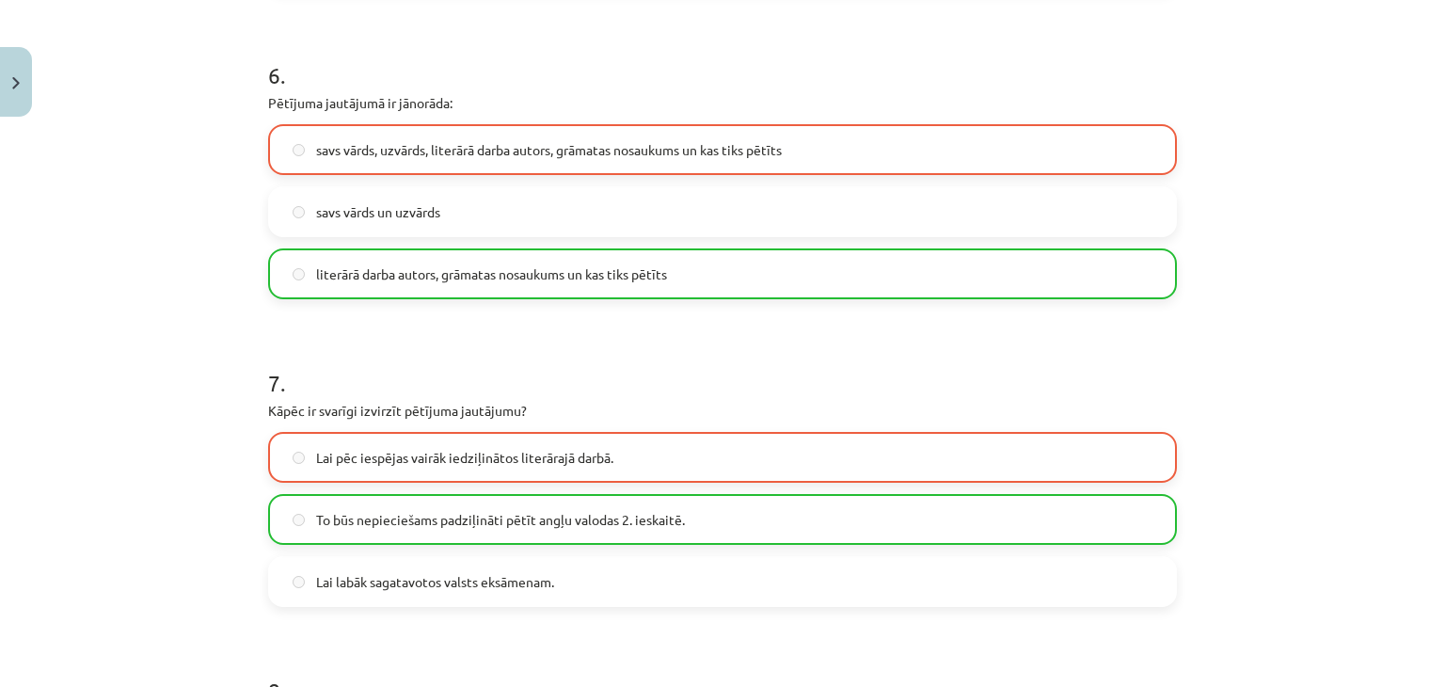
click at [1363, 432] on div "Mācību tēma: Angļu valodas ii - 12. klases 1.ieskaites mācību materiāls #2 📝 Tē…" at bounding box center [722, 343] width 1445 height 687
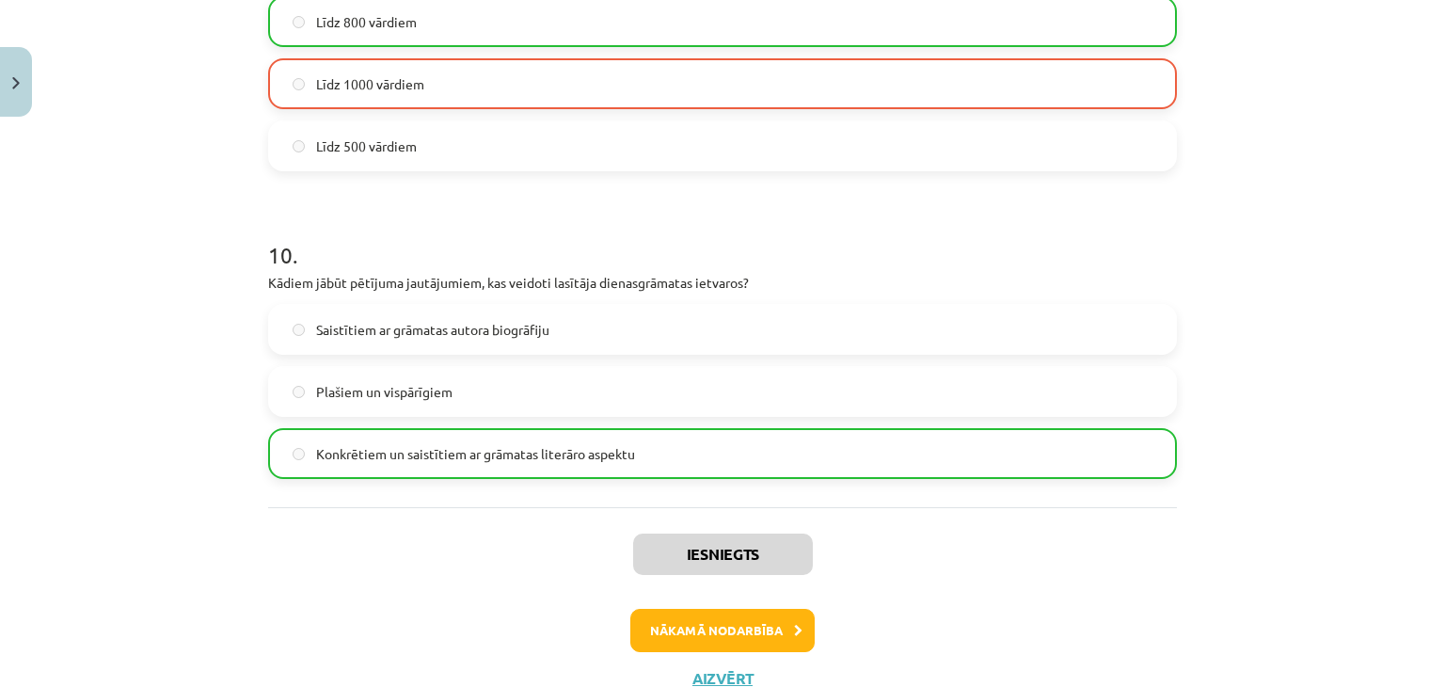
scroll to position [3052, 0]
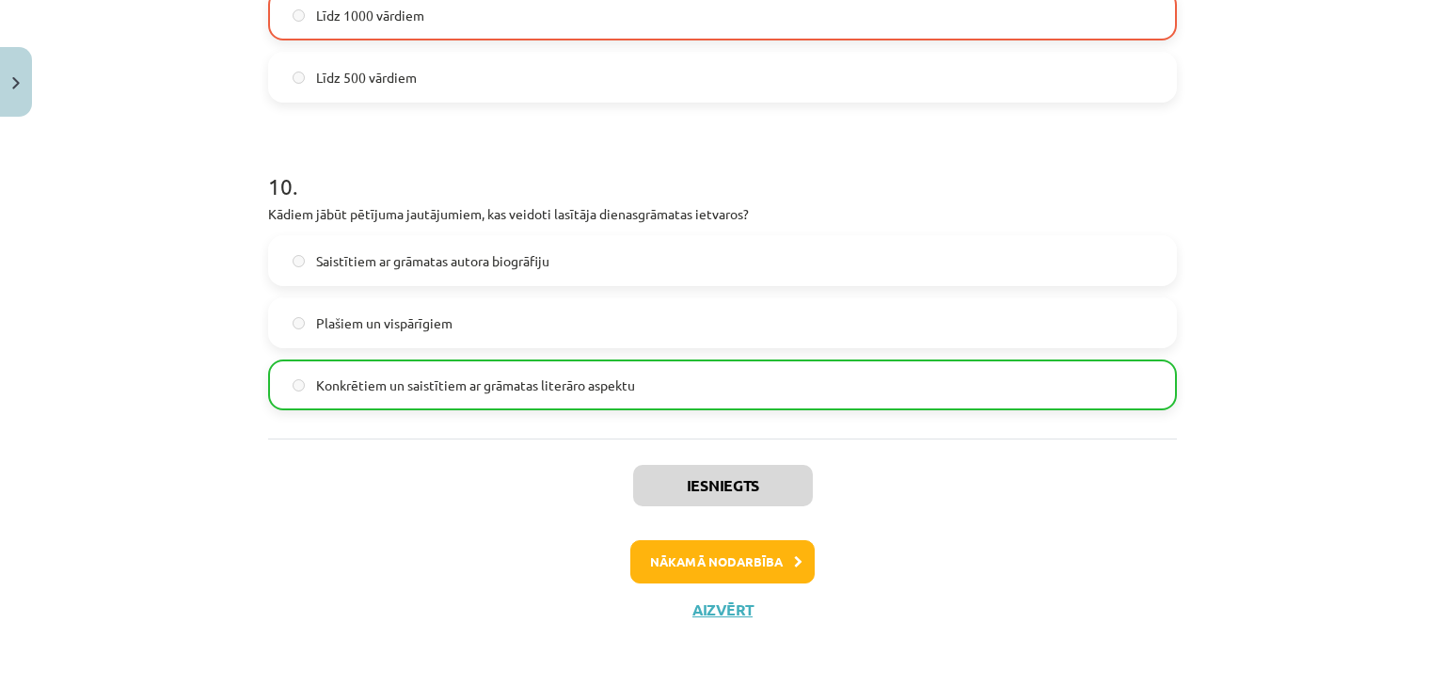
click at [1402, 622] on div "Mācību tēma: Angļu valodas ii - 12. klases 1.ieskaites mācību materiāls #2 📝 Tē…" at bounding box center [722, 343] width 1445 height 687
click at [774, 575] on button "Nākamā nodarbība" at bounding box center [722, 561] width 184 height 43
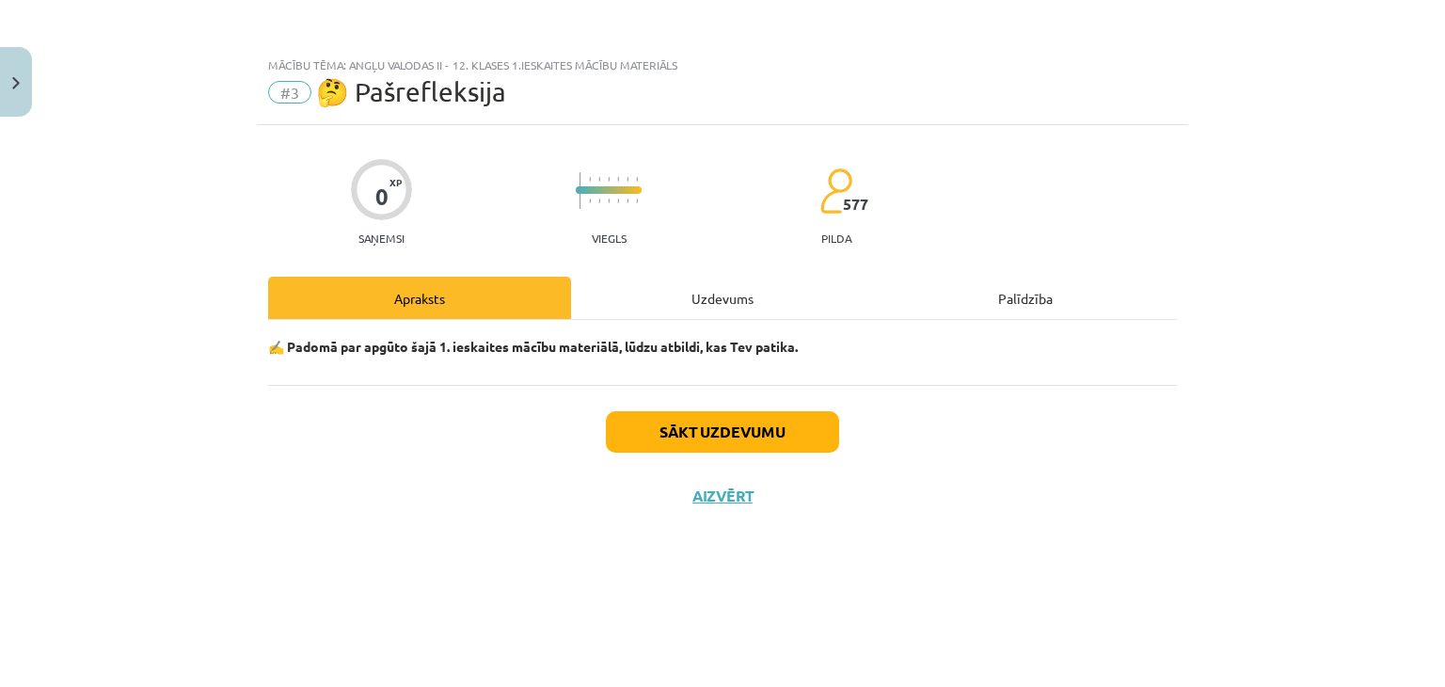
scroll to position [0, 0]
click at [793, 441] on button "Sākt uzdevumu" at bounding box center [722, 431] width 233 height 41
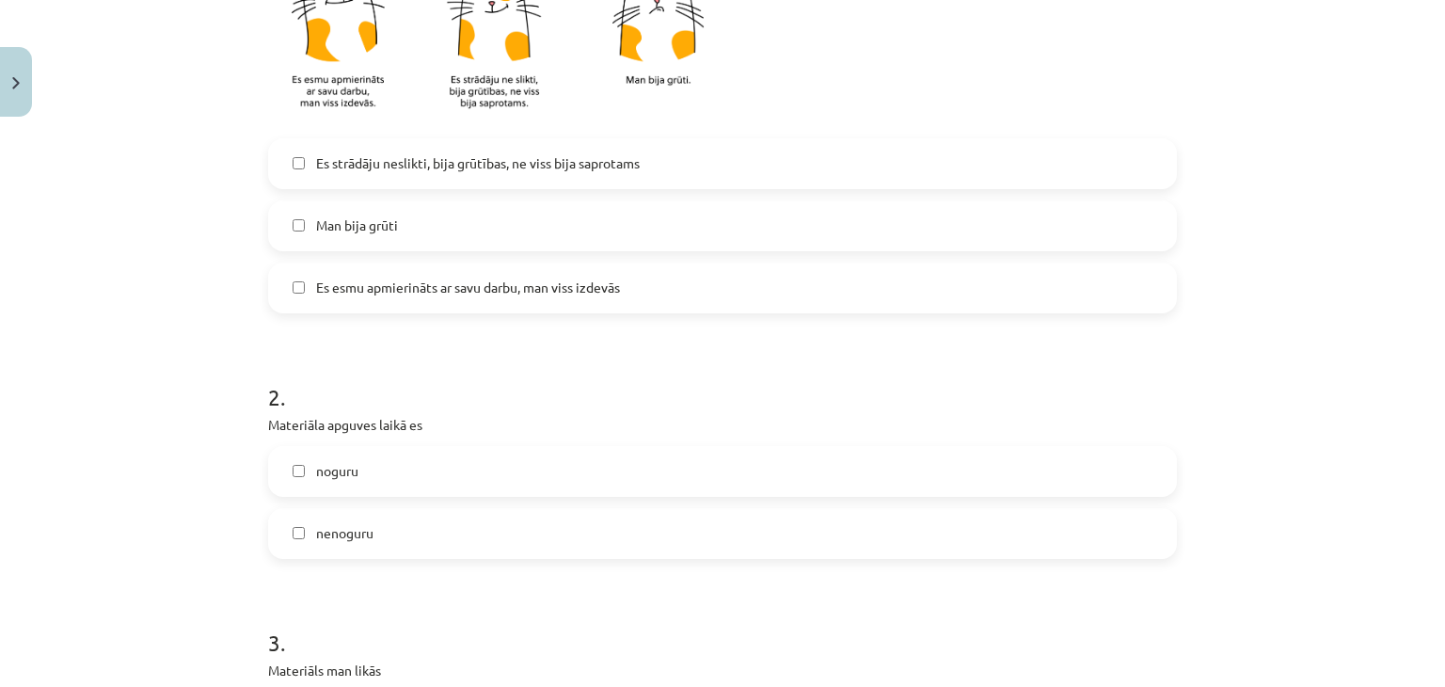
scroll to position [530, 0]
click at [630, 293] on label "Es esmu apmierināts ar savu darbu, man viss izdevās" at bounding box center [722, 284] width 905 height 47
click at [870, 293] on label "Es esmu apmierināts ar savu darbu, man viss izdevās" at bounding box center [722, 284] width 905 height 47
click at [705, 282] on label "Es esmu apmierināts ar savu darbu, man viss izdevās" at bounding box center [722, 284] width 905 height 47
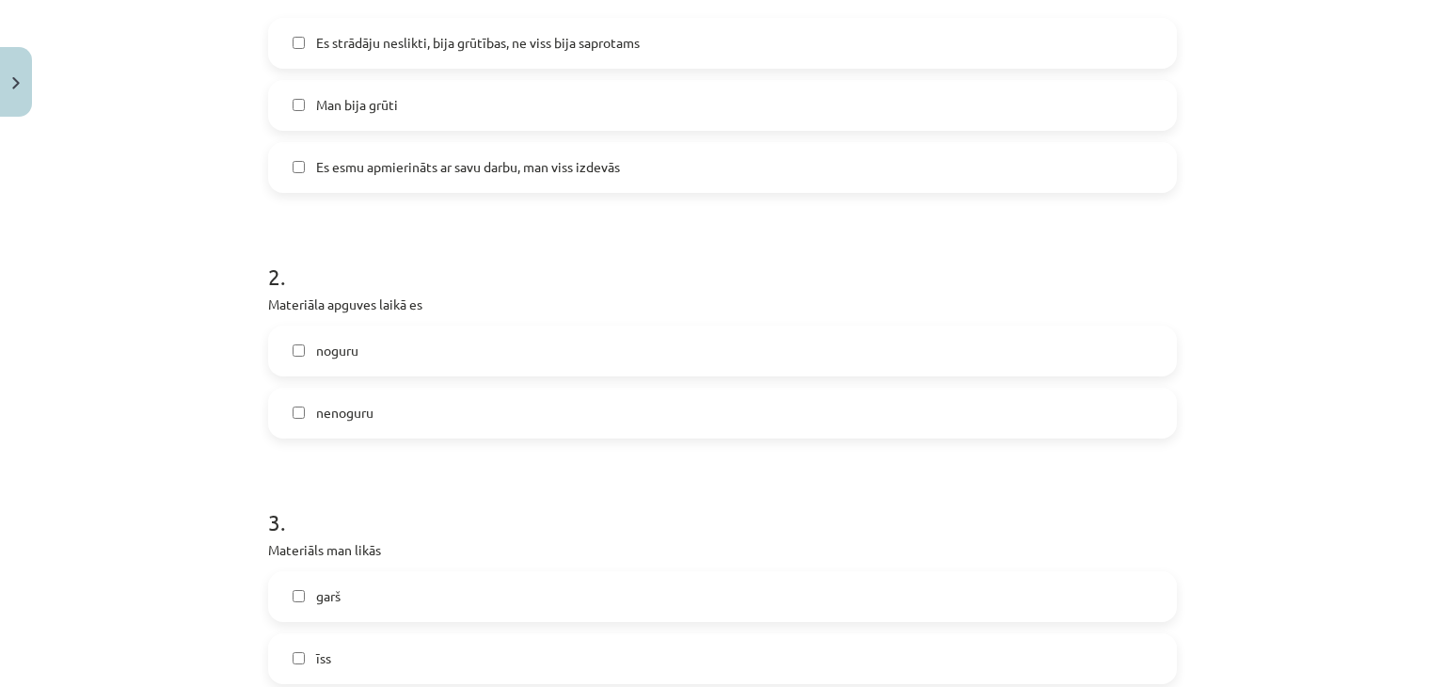
scroll to position [691, 0]
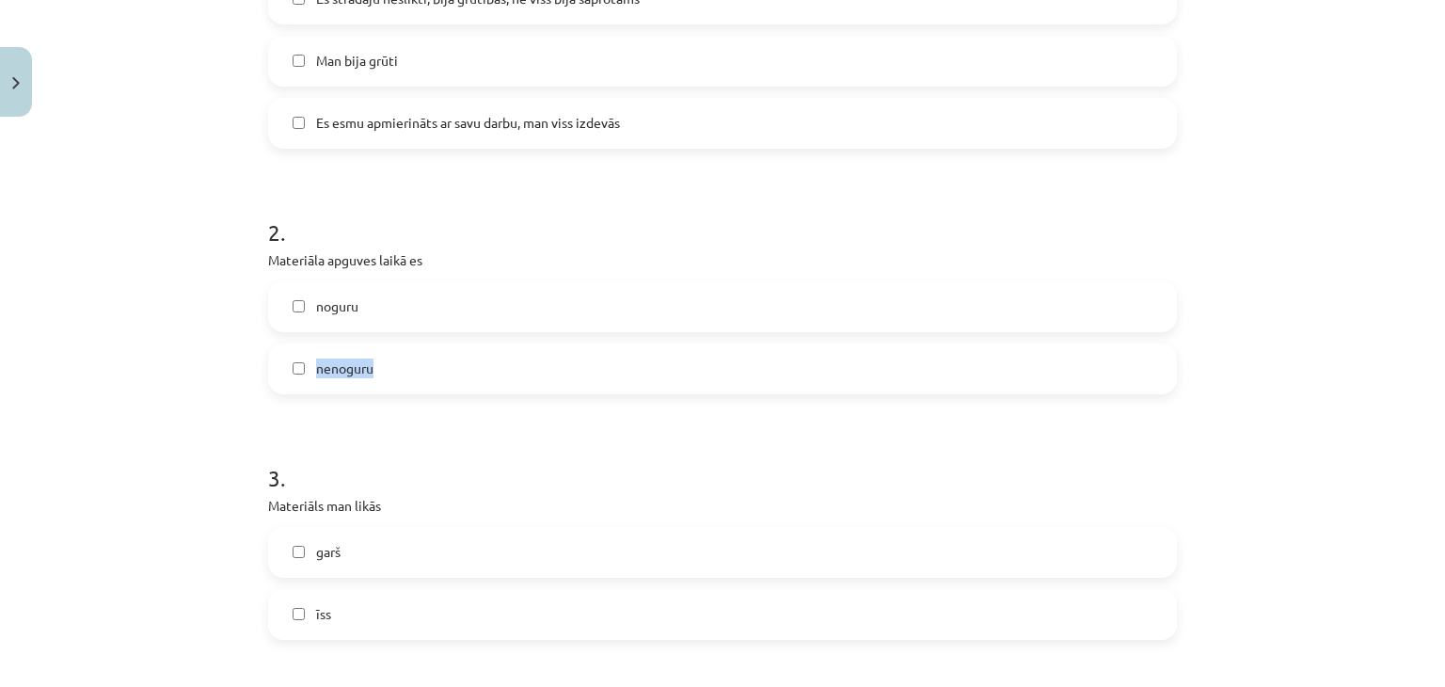
drag, startPoint x: 1429, startPoint y: 296, endPoint x: 1444, endPoint y: 368, distance: 73.1
click at [1444, 368] on div "Mācību tēma: Angļu valodas ii - 12. klases 1.ieskaites mācību materiāls #3 🤔 Pa…" at bounding box center [722, 343] width 1445 height 687
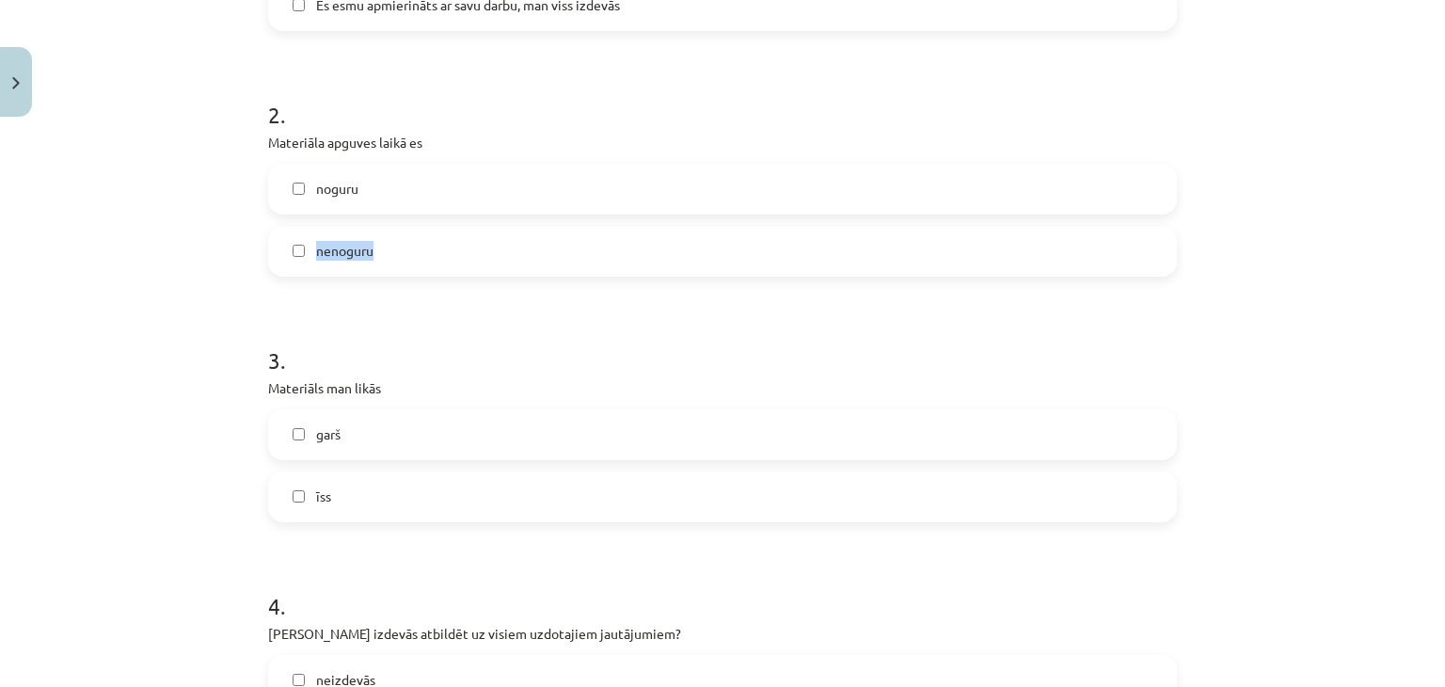
scroll to position [817, 0]
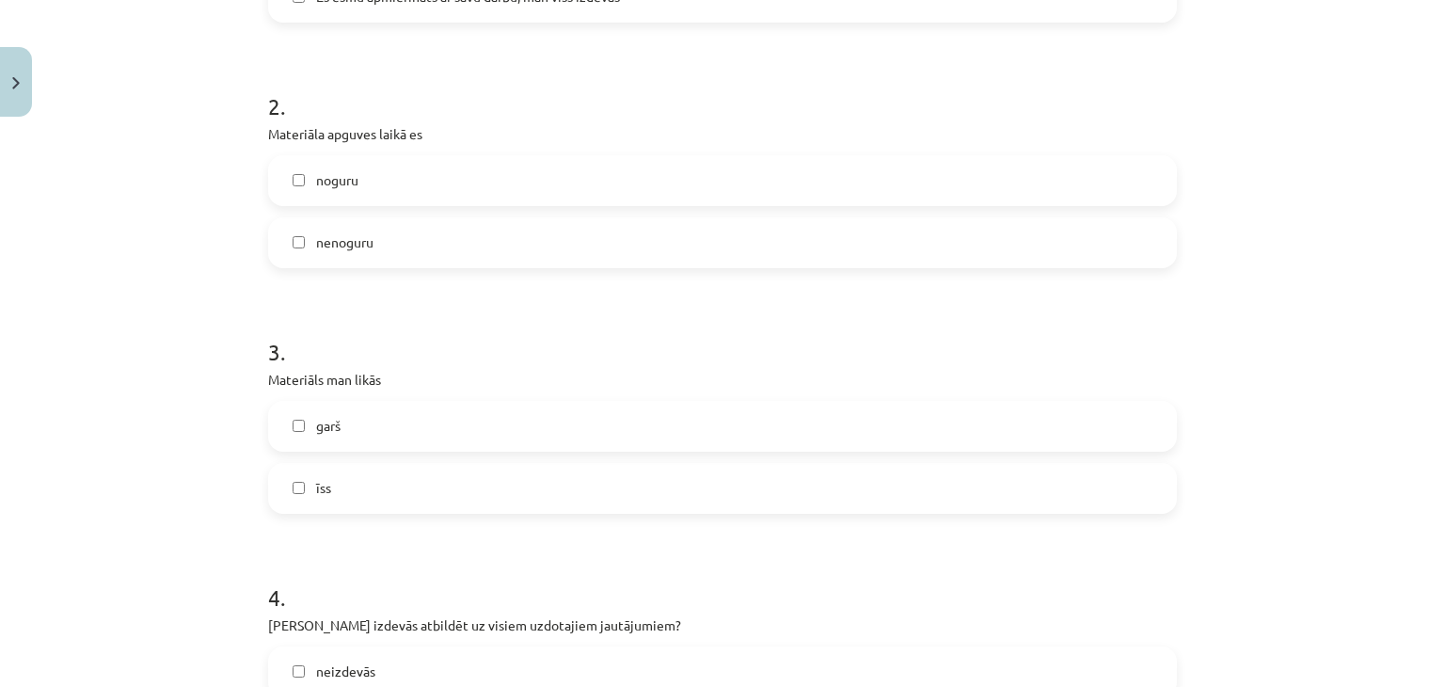
click at [1339, 328] on div "Mācību tēma: Angļu valodas ii - 12. klases 1.ieskaites mācību materiāls #3 🤔 Pa…" at bounding box center [722, 343] width 1445 height 687
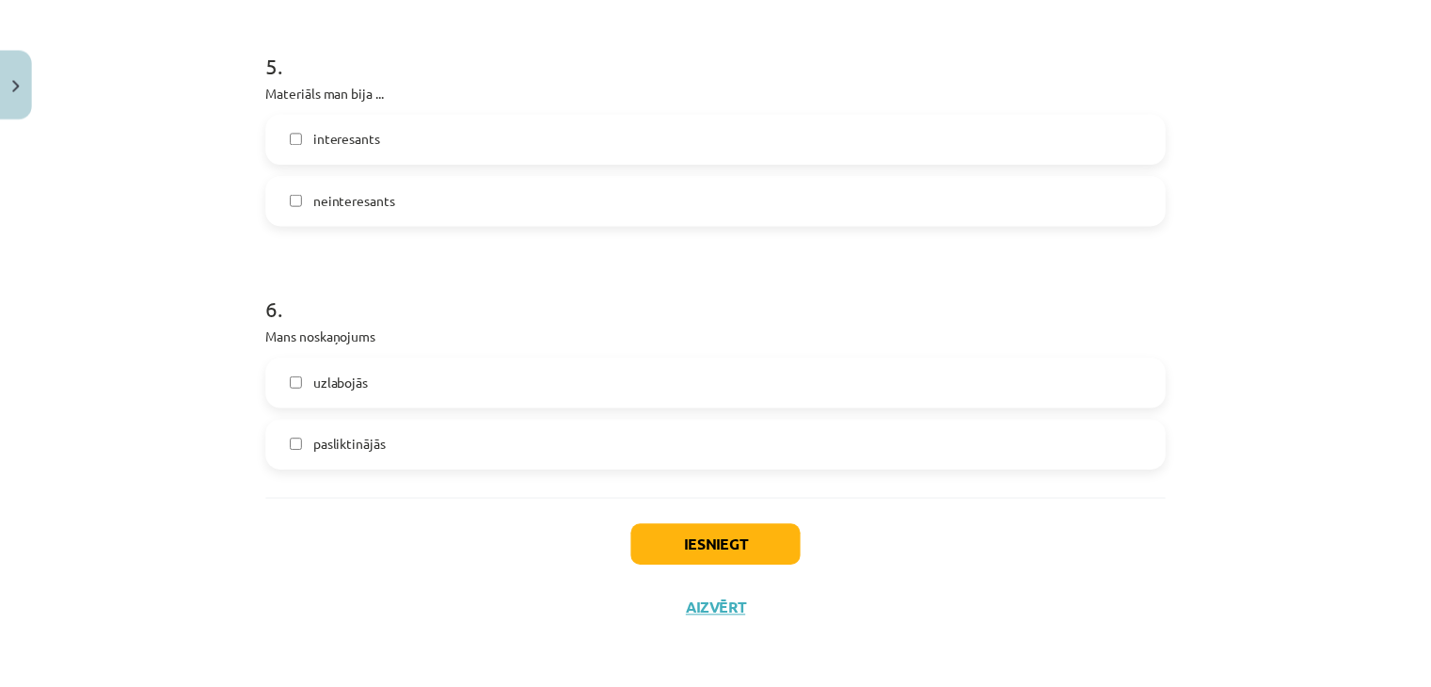
scroll to position [1660, 0]
click at [1344, 594] on div "Mācību tēma: Angļu valodas ii - 12. klases 1.ieskaites mācību materiāls #3 🤔 Pa…" at bounding box center [722, 343] width 1445 height 687
click at [723, 604] on button "Aizvērt" at bounding box center [722, 608] width 71 height 19
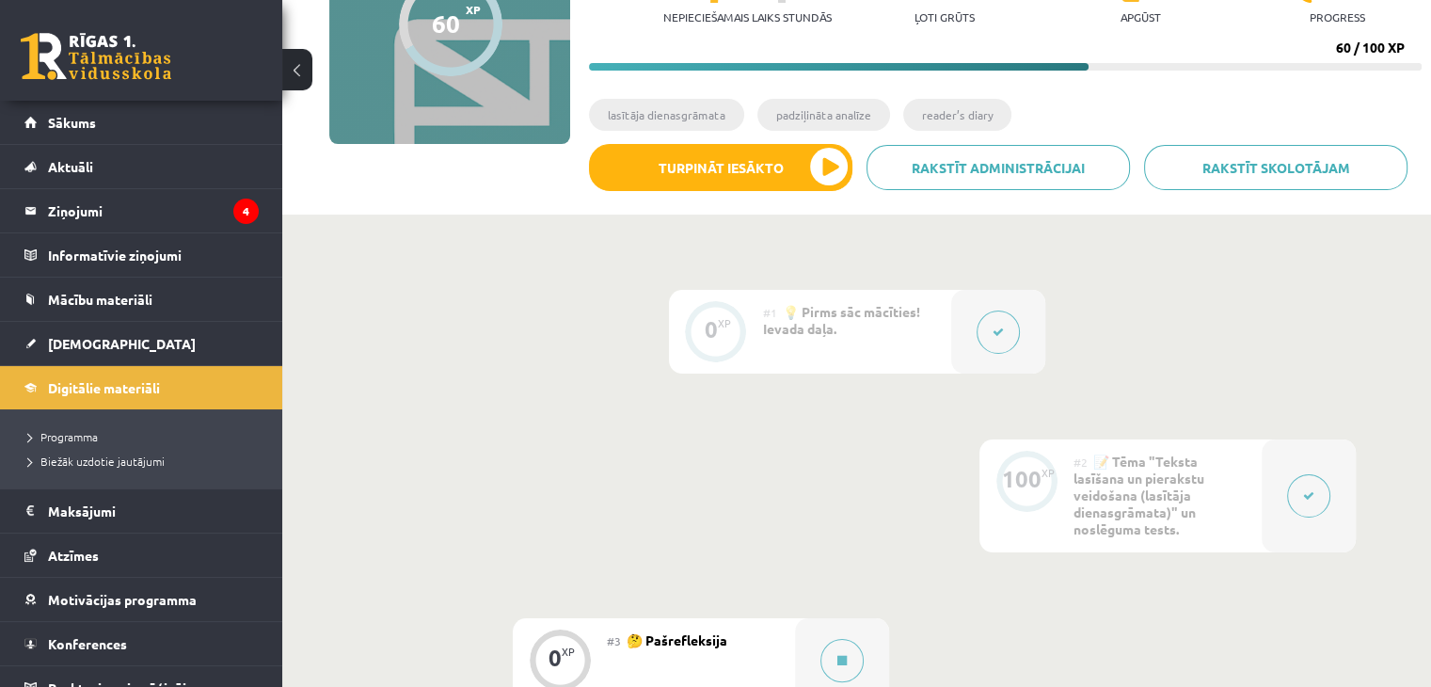
scroll to position [280, 0]
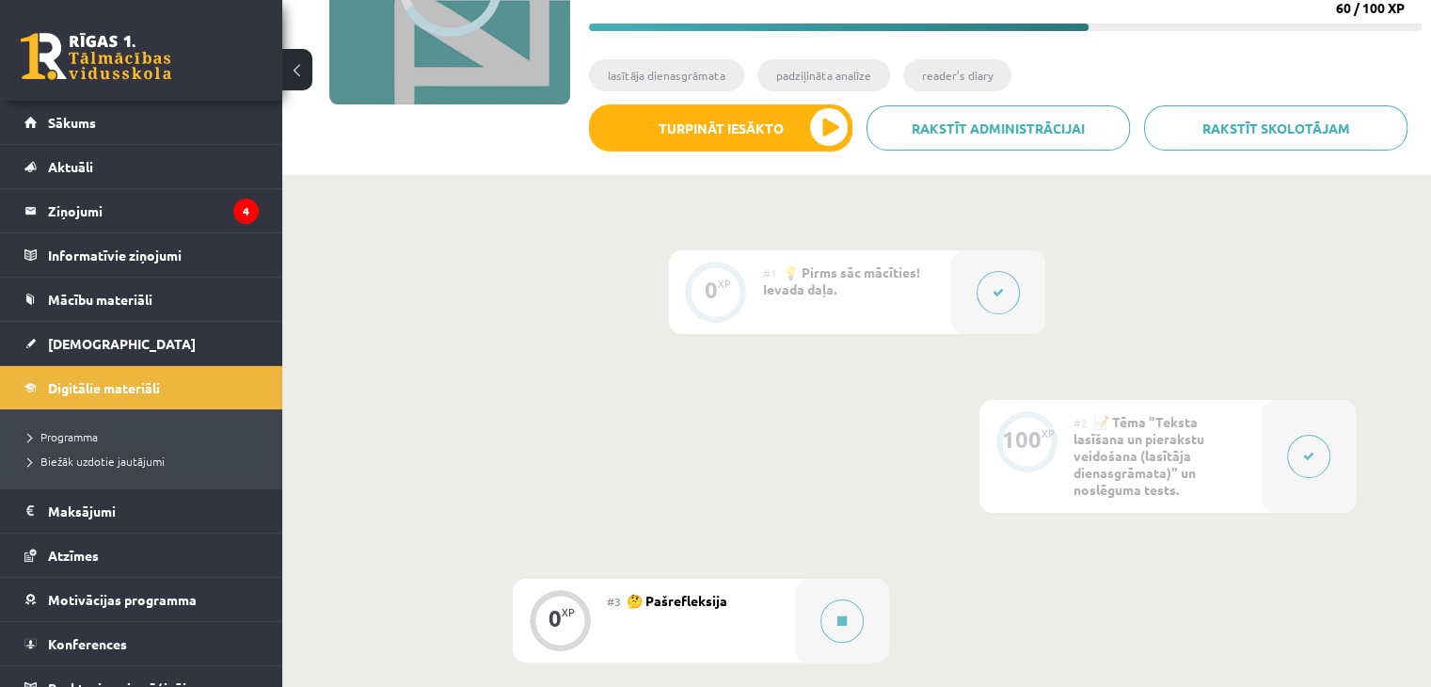
click at [1413, 293] on div "0 XP #1 💡 Pirms sāc mācīties! Ievada daļa. 100 XP #2 📝 Tēma "Teksta lasīšana un…" at bounding box center [856, 489] width 1148 height 628
click at [1402, 240] on div "0 XP #1 💡 Pirms sāc mācīties! Ievada daļa. 100 XP #2 📝 Tēma "Teksta lasīšana un…" at bounding box center [856, 489] width 1148 height 628
click at [1402, 242] on div "0 XP #1 💡 Pirms sāc mācīties! Ievada daļa. 100 XP #2 📝 Tēma "Teksta lasīšana un…" at bounding box center [856, 489] width 1148 height 628
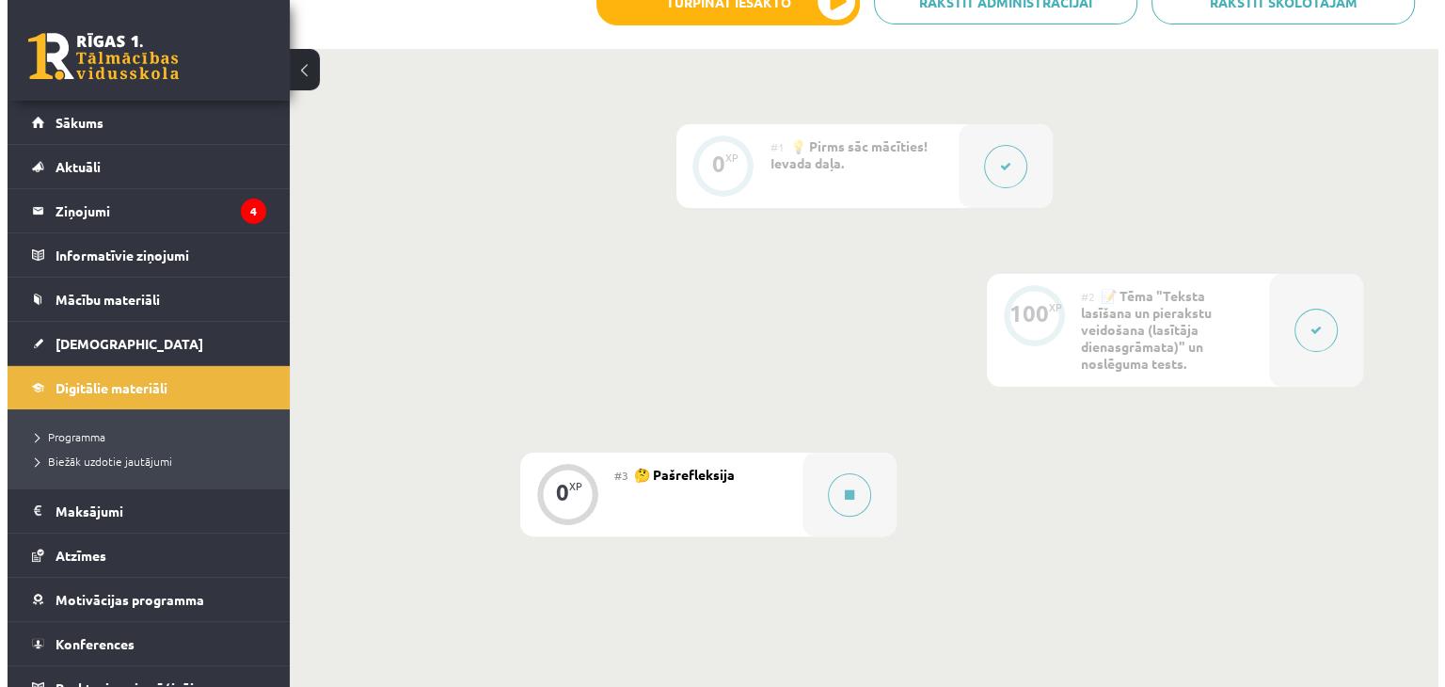
scroll to position [410, 0]
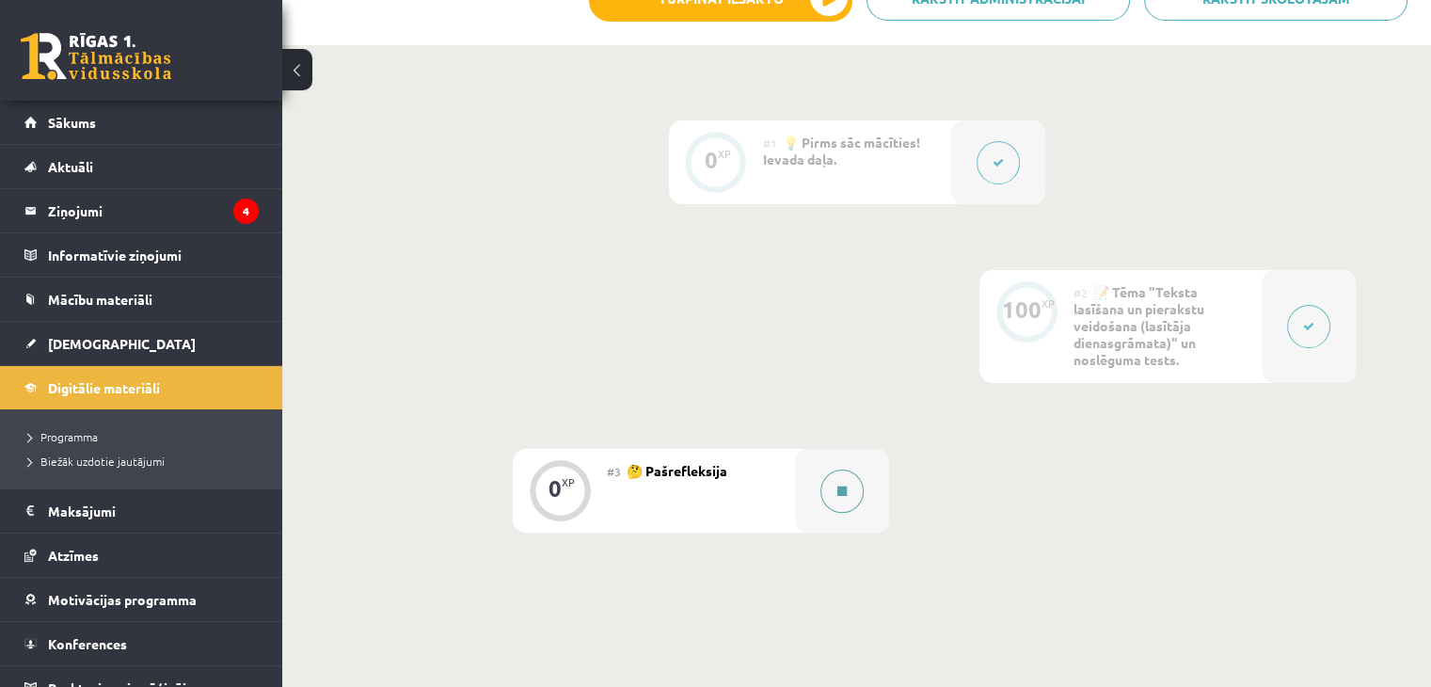
click at [855, 488] on button at bounding box center [841, 490] width 43 height 43
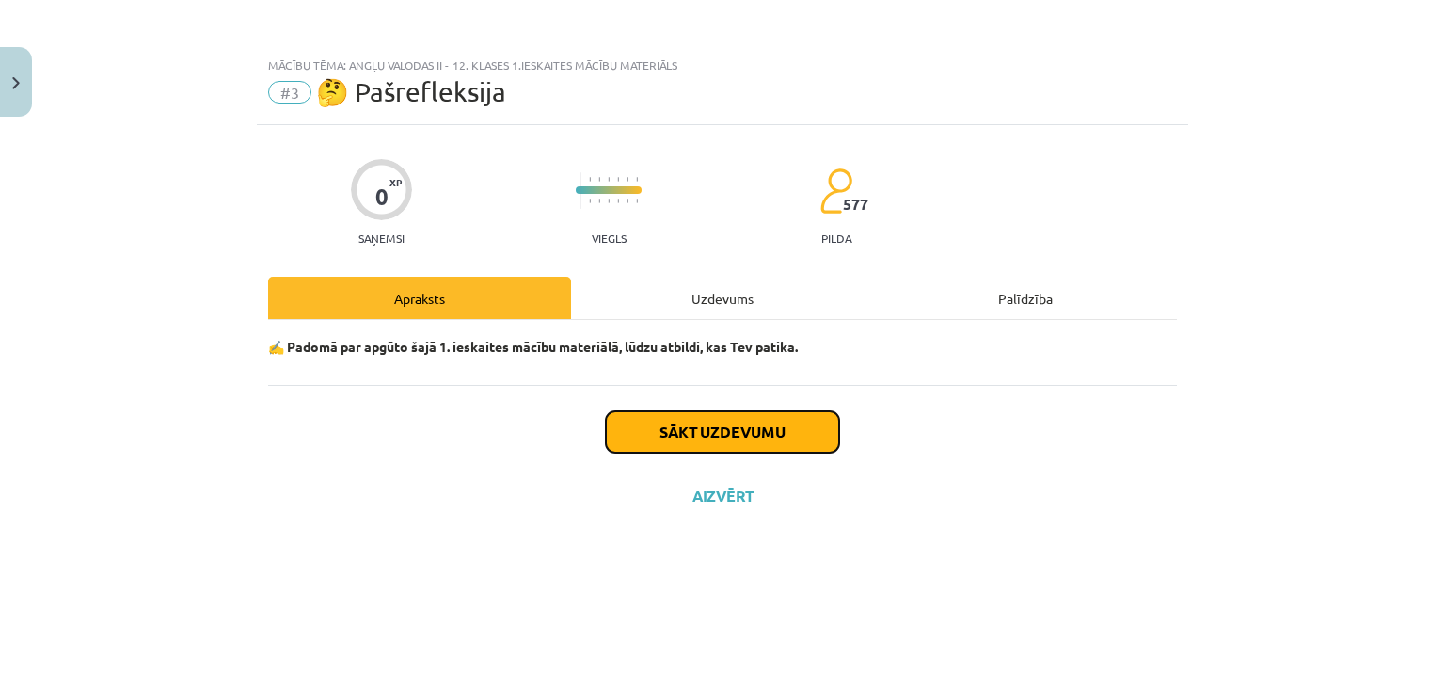
click at [725, 441] on button "Sākt uzdevumu" at bounding box center [722, 431] width 233 height 41
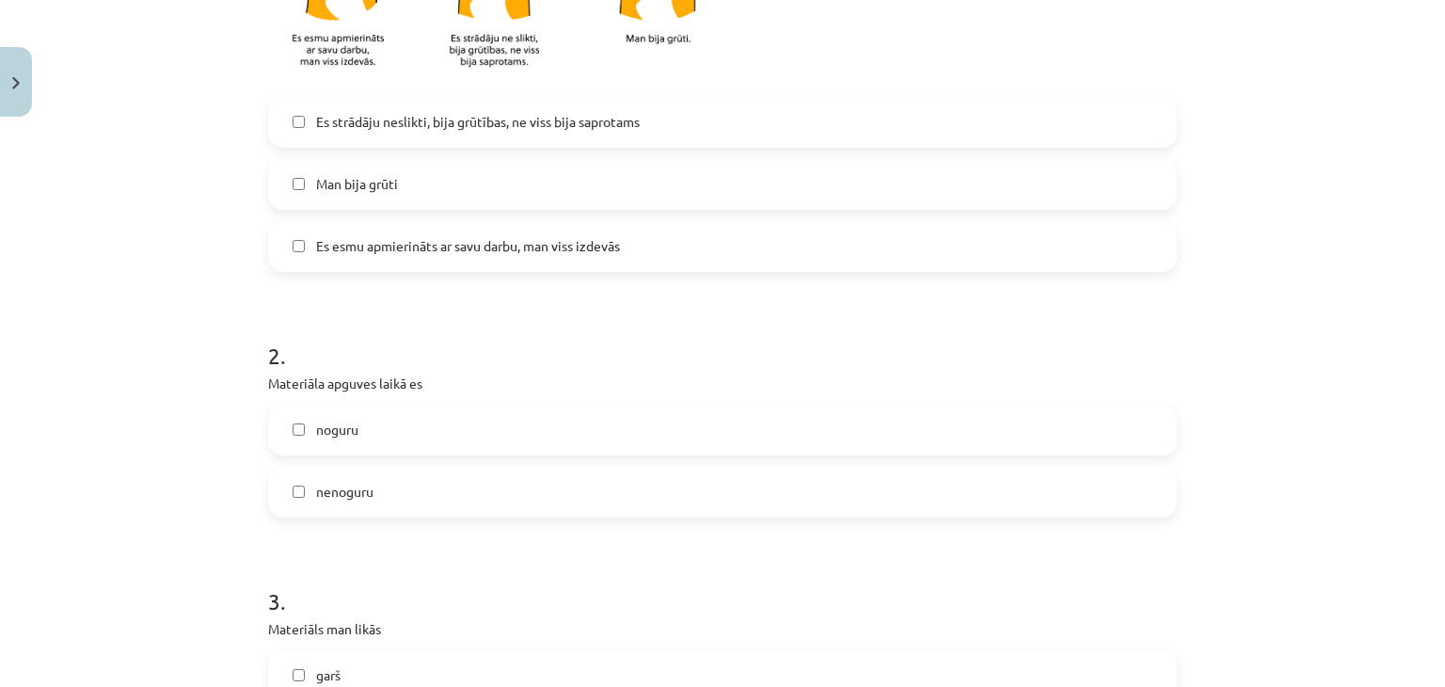
scroll to position [567, 0]
click at [663, 245] on label "Es esmu apmierināts ar savu darbu, man viss izdevās" at bounding box center [722, 247] width 905 height 47
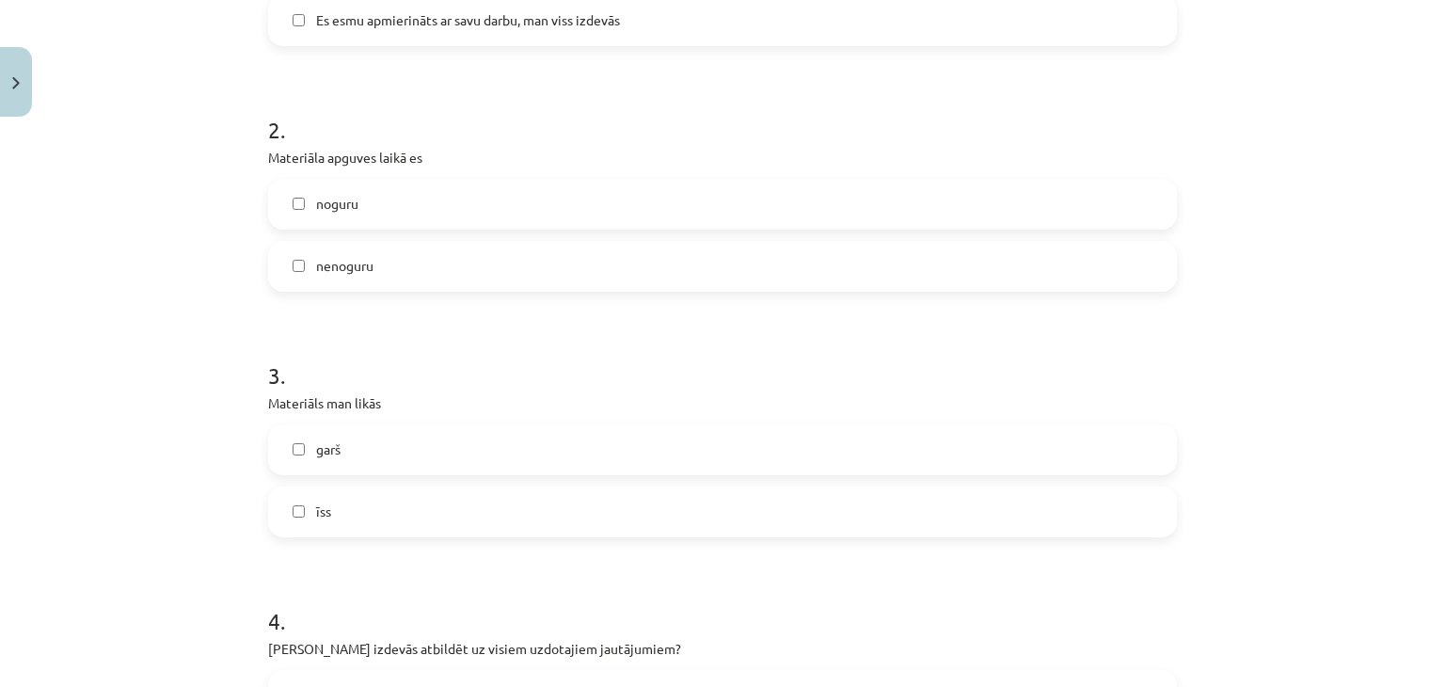
scroll to position [824, 0]
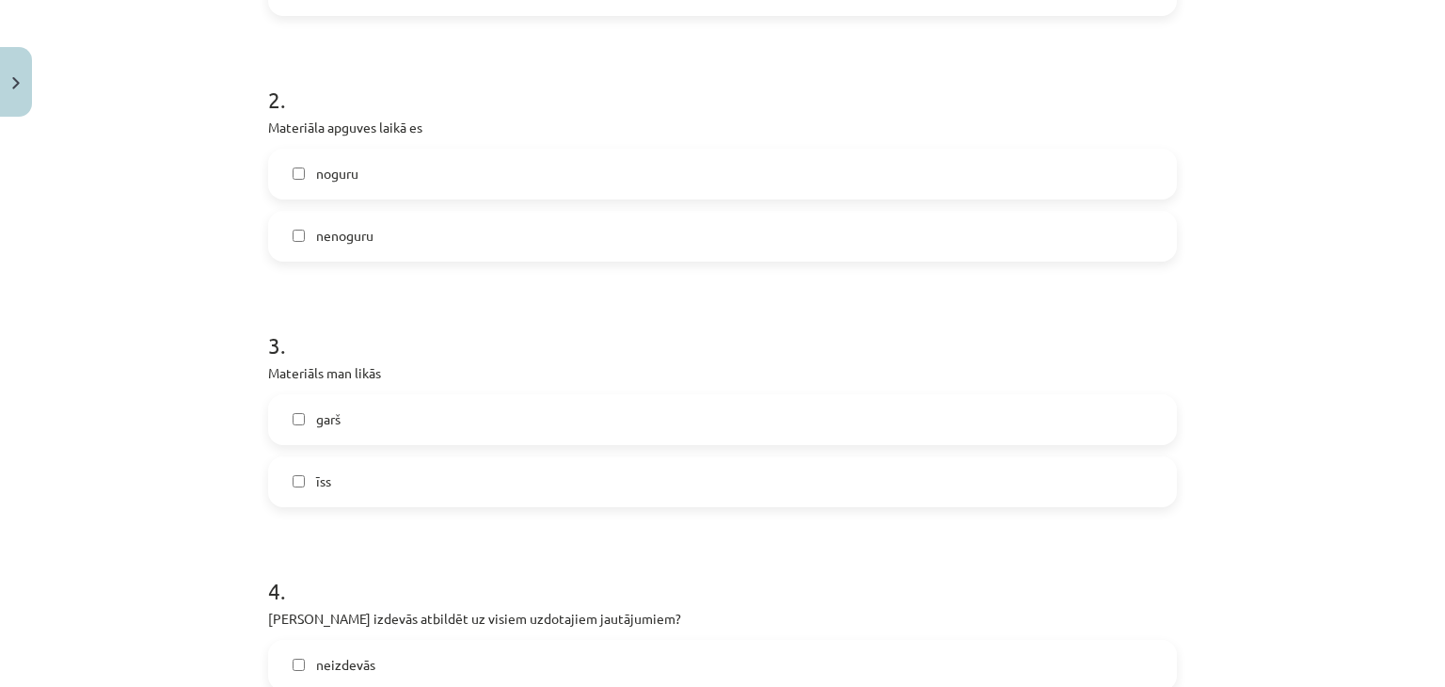
click at [541, 178] on label "noguru" at bounding box center [722, 173] width 905 height 47
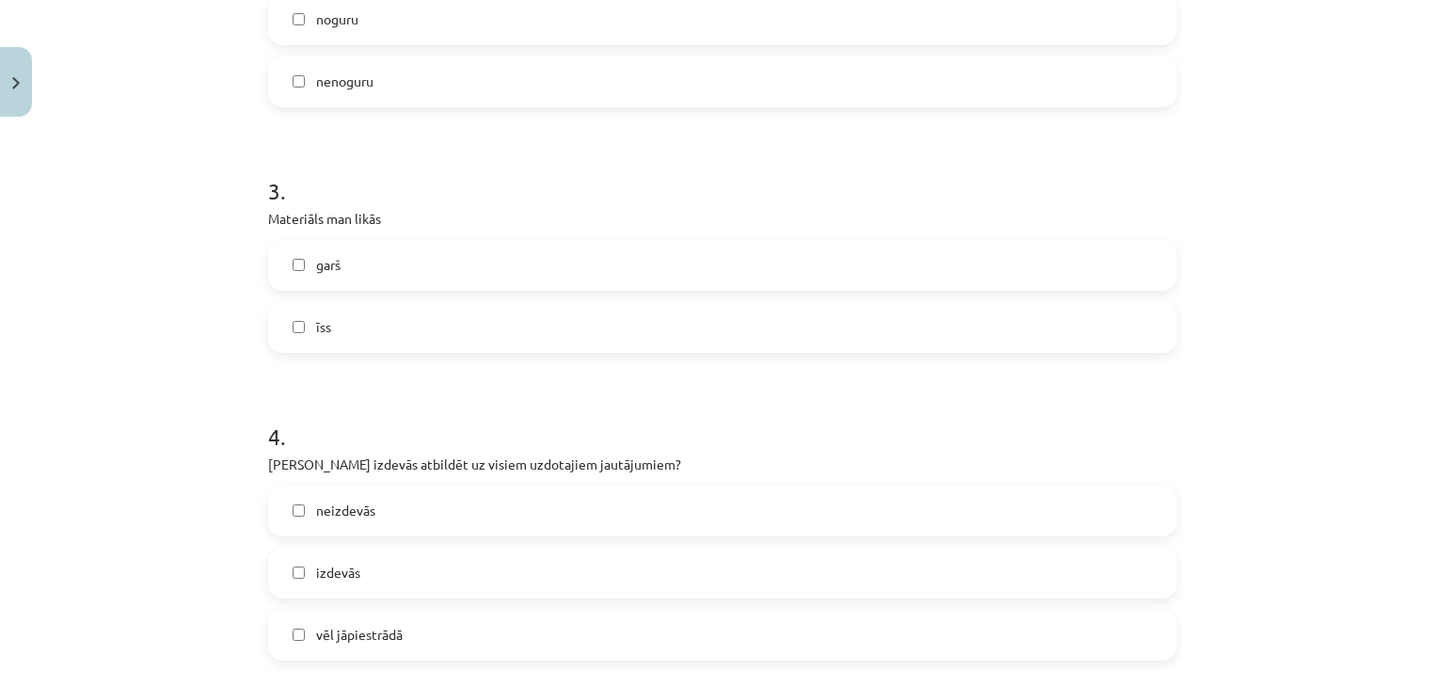
scroll to position [997, 0]
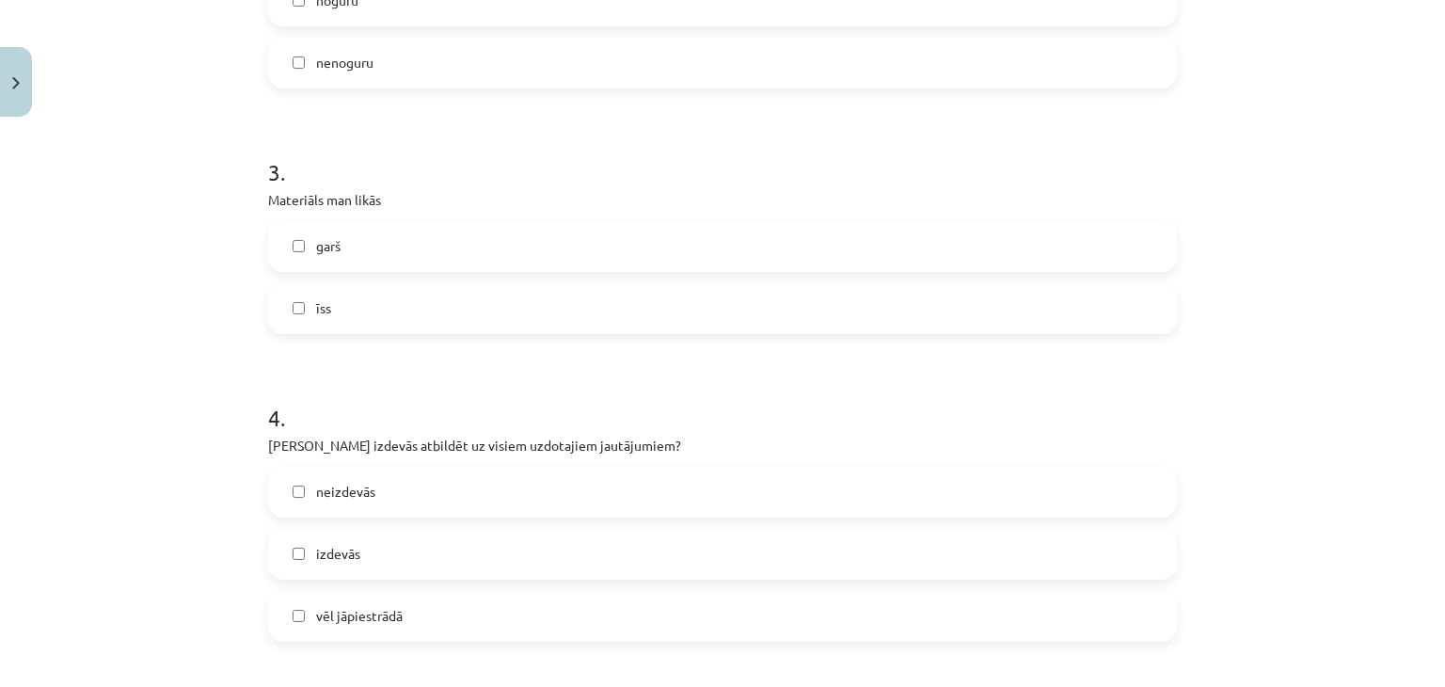
click at [429, 257] on label "garš" at bounding box center [722, 246] width 905 height 47
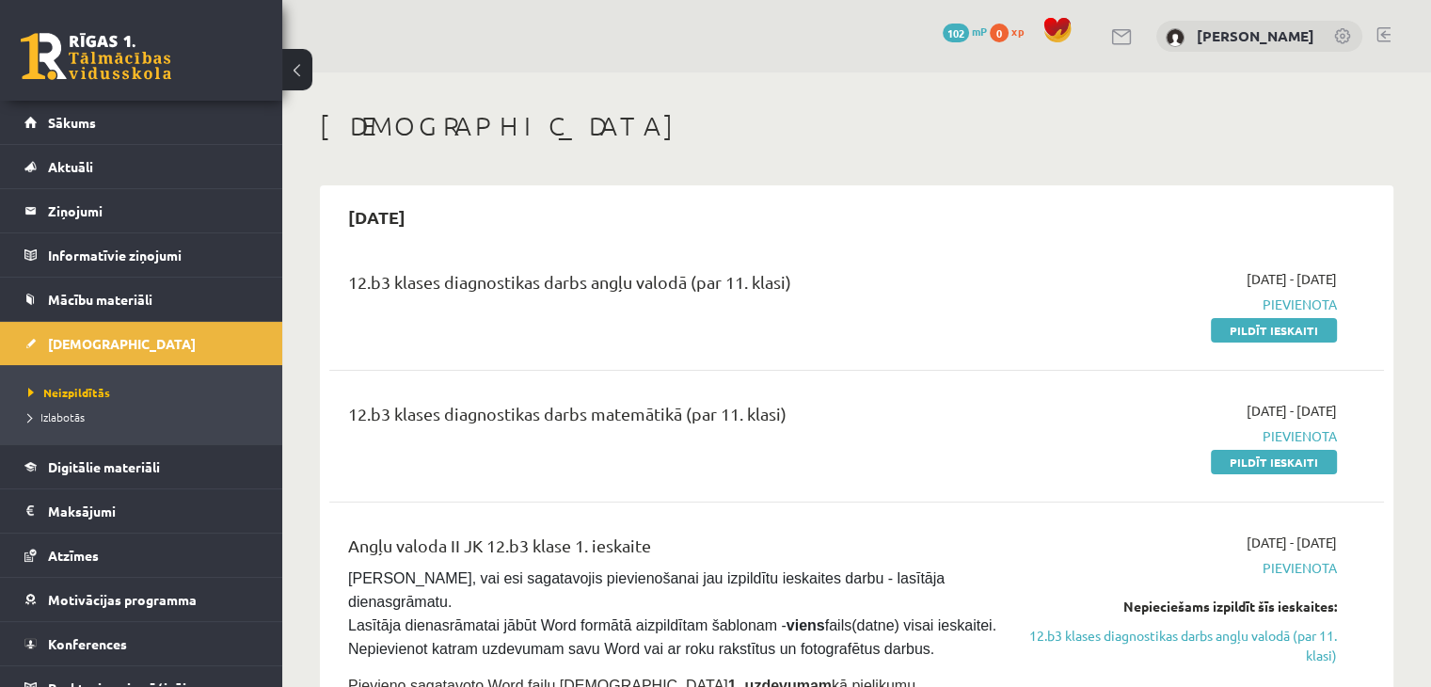
click at [1426, 8] on div "0 Dāvanas 102 mP 0 xp [PERSON_NAME]" at bounding box center [856, 36] width 1148 height 72
click at [991, 341] on div "12.b3 klases diagnostikas darbs angļu valodā (par 11. klasi) [DATE] - [DATE] [G…" at bounding box center [856, 304] width 1054 height 108
click at [144, 555] on link "Atzīmes" at bounding box center [141, 554] width 234 height 43
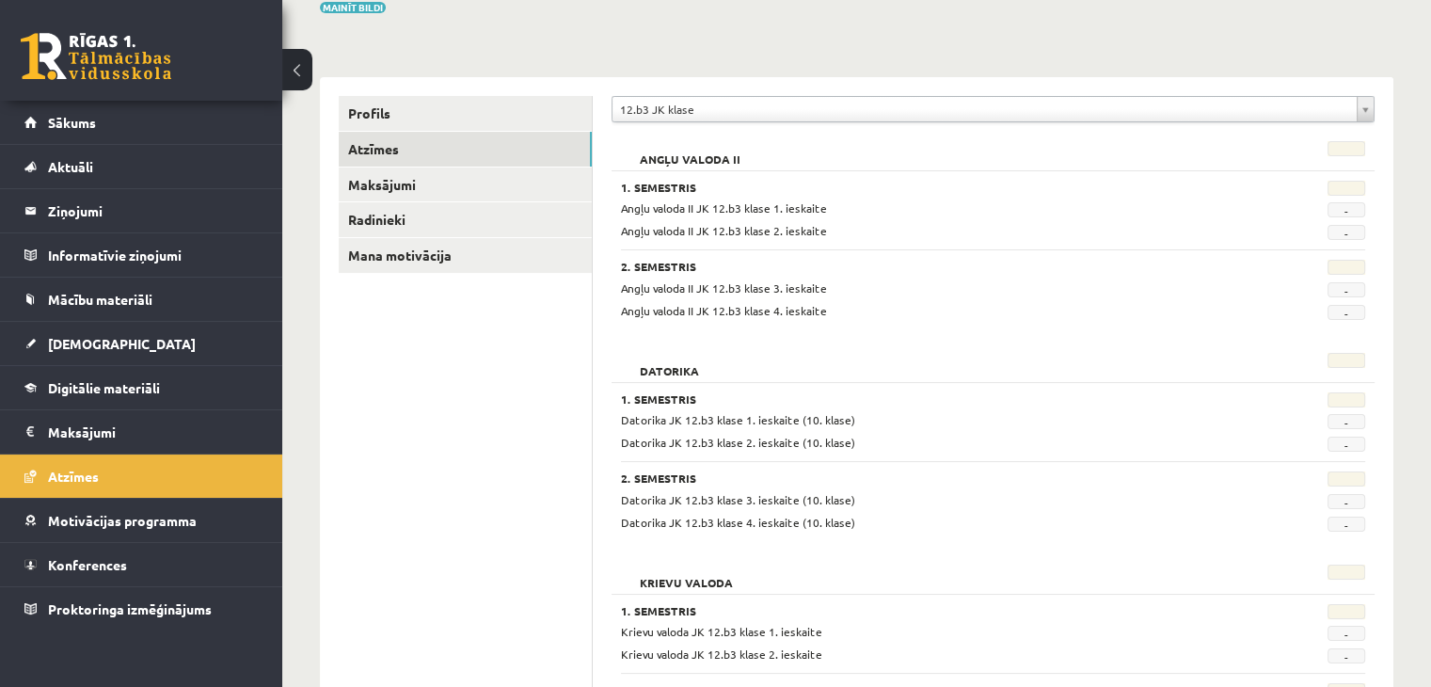
scroll to position [154, 0]
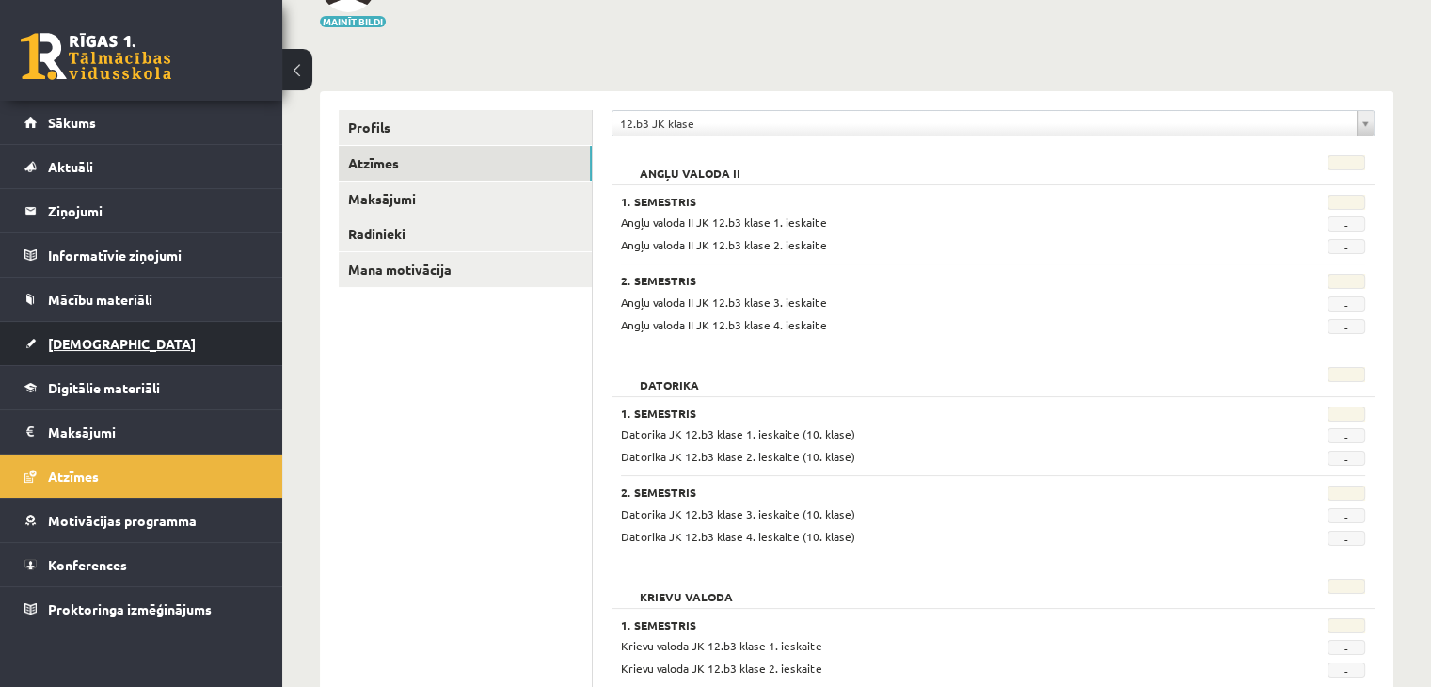
click at [112, 341] on link "[DEMOGRAPHIC_DATA]" at bounding box center [141, 343] width 234 height 43
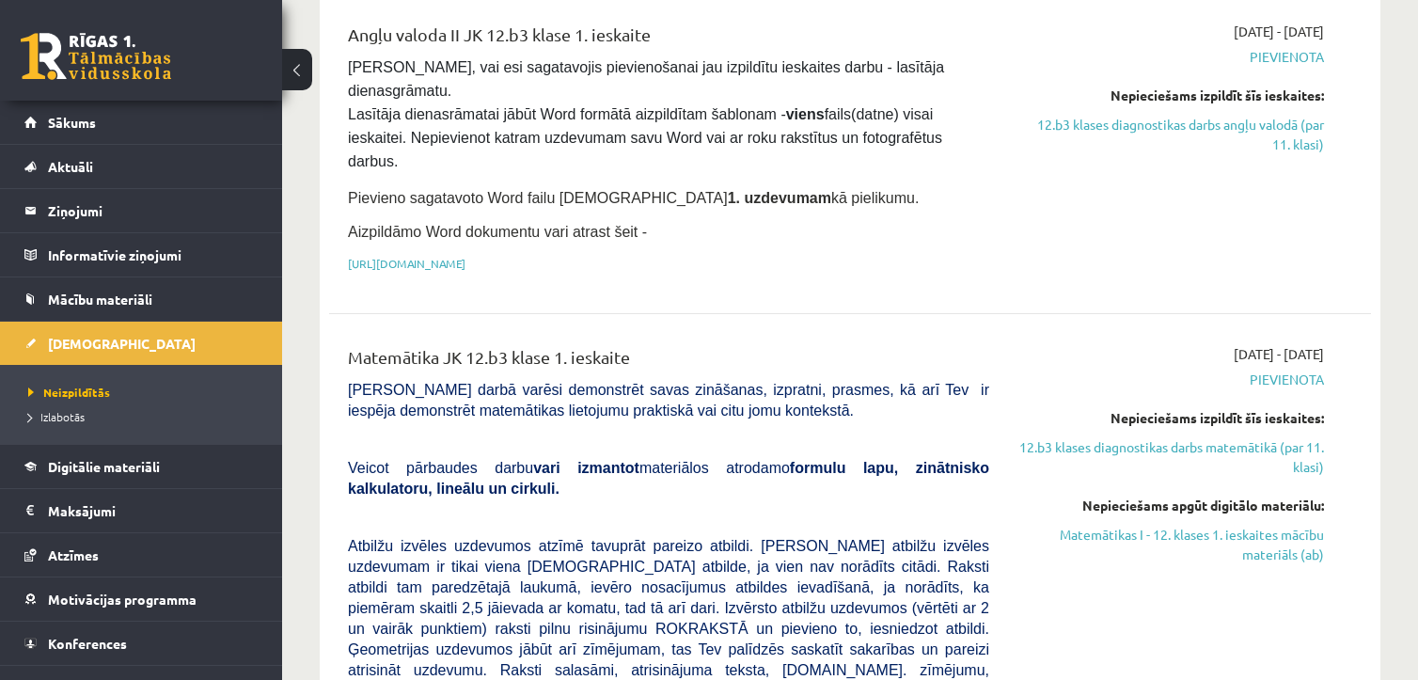
scroll to position [512, 0]
click at [1106, 524] on link "Matemātikas I - 12. klases 1. ieskaites mācību materiāls (ab)" at bounding box center [1171, 544] width 307 height 40
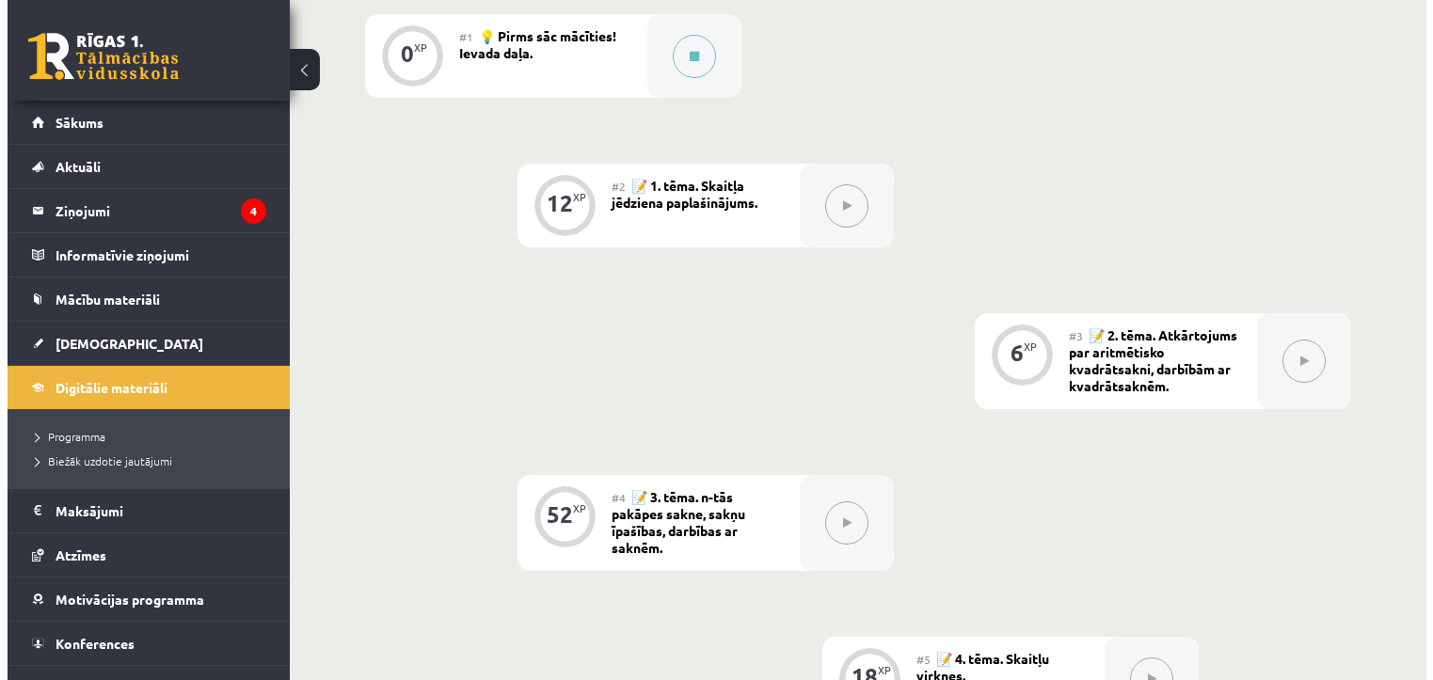
scroll to position [608, 0]
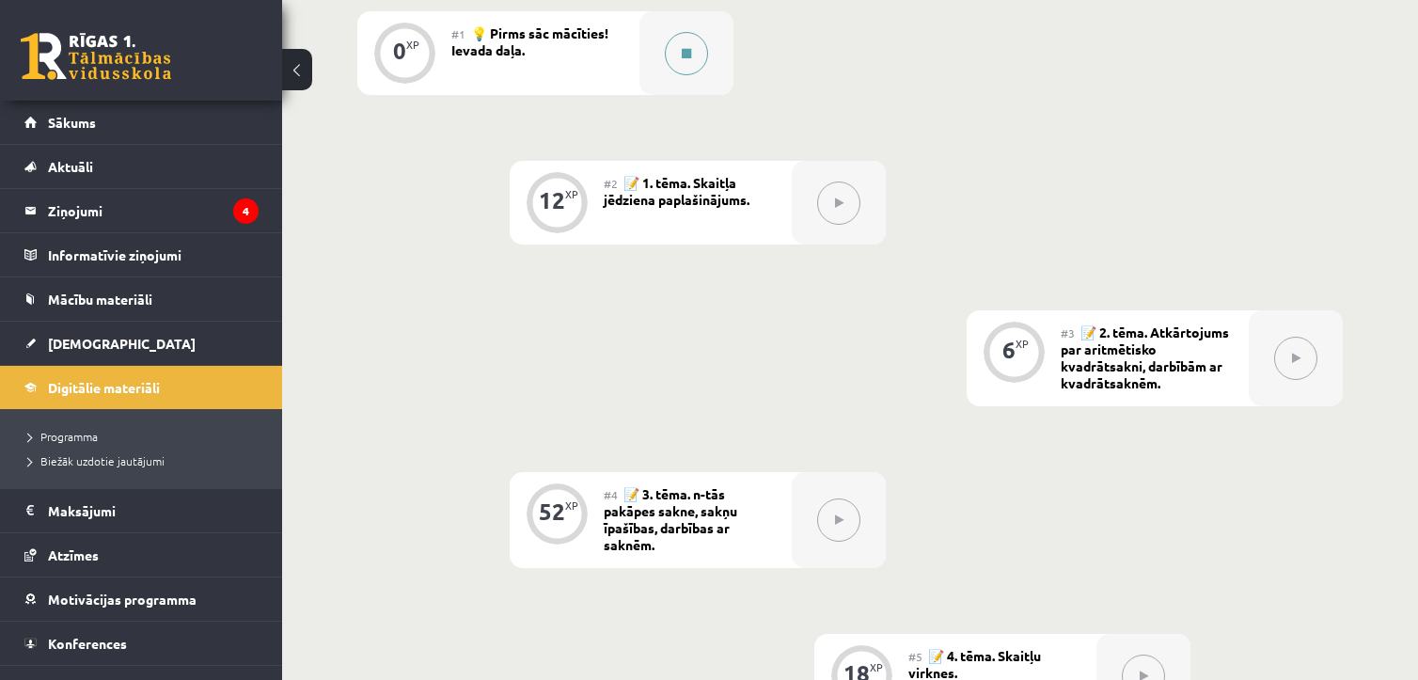
click at [690, 44] on button at bounding box center [686, 53] width 43 height 43
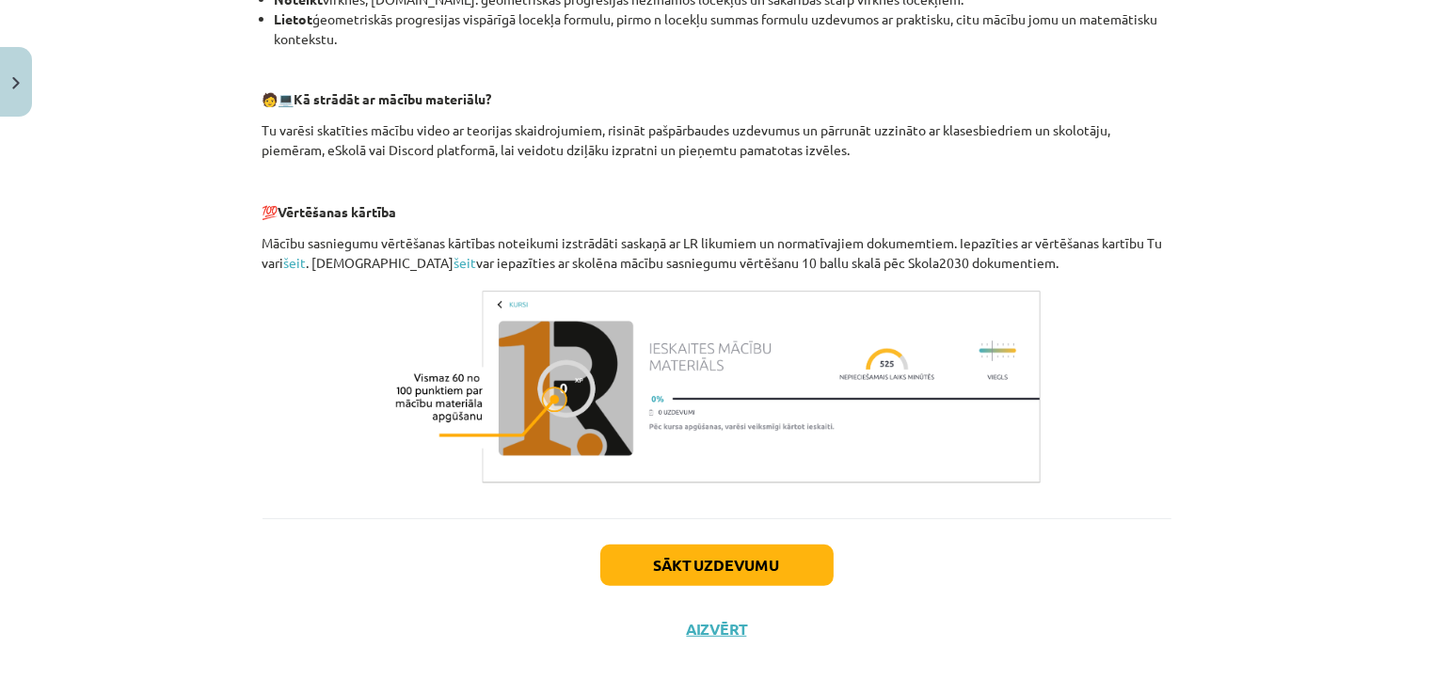
scroll to position [832, 0]
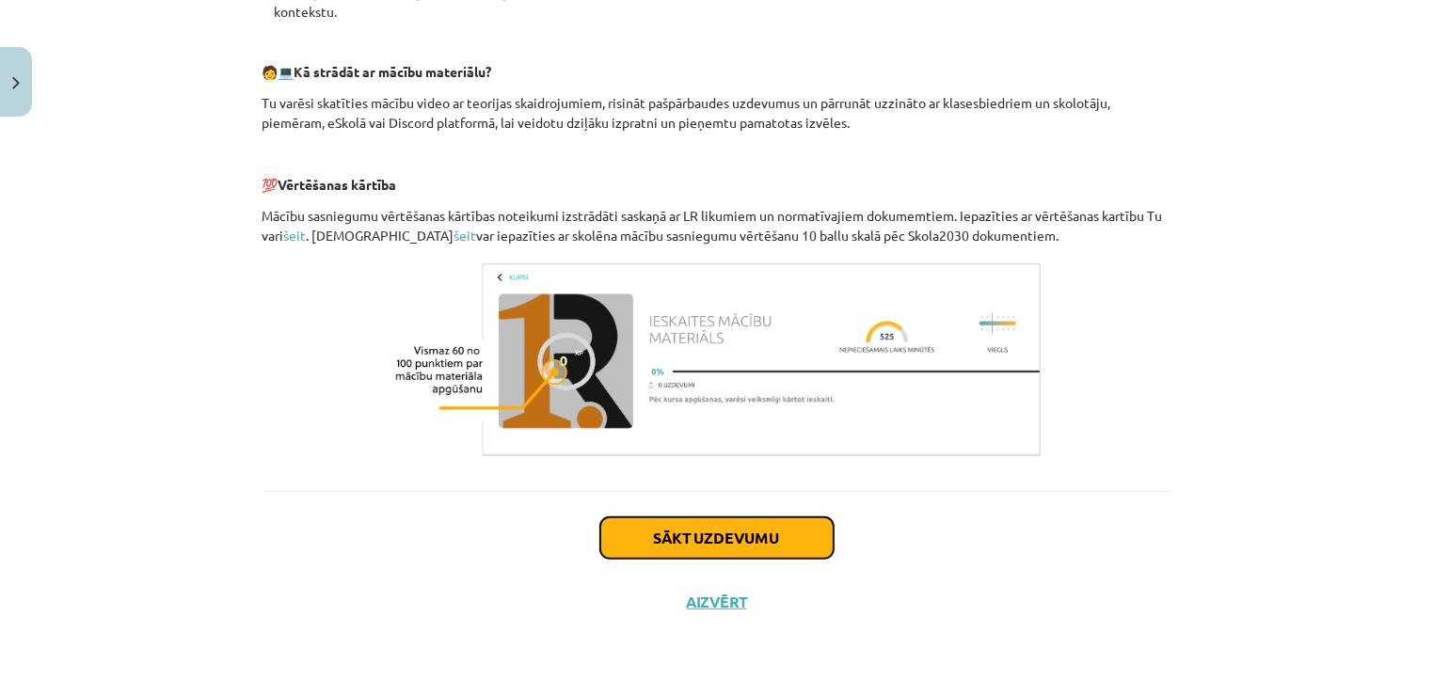
click at [695, 540] on button "Sākt uzdevumu" at bounding box center [716, 537] width 233 height 41
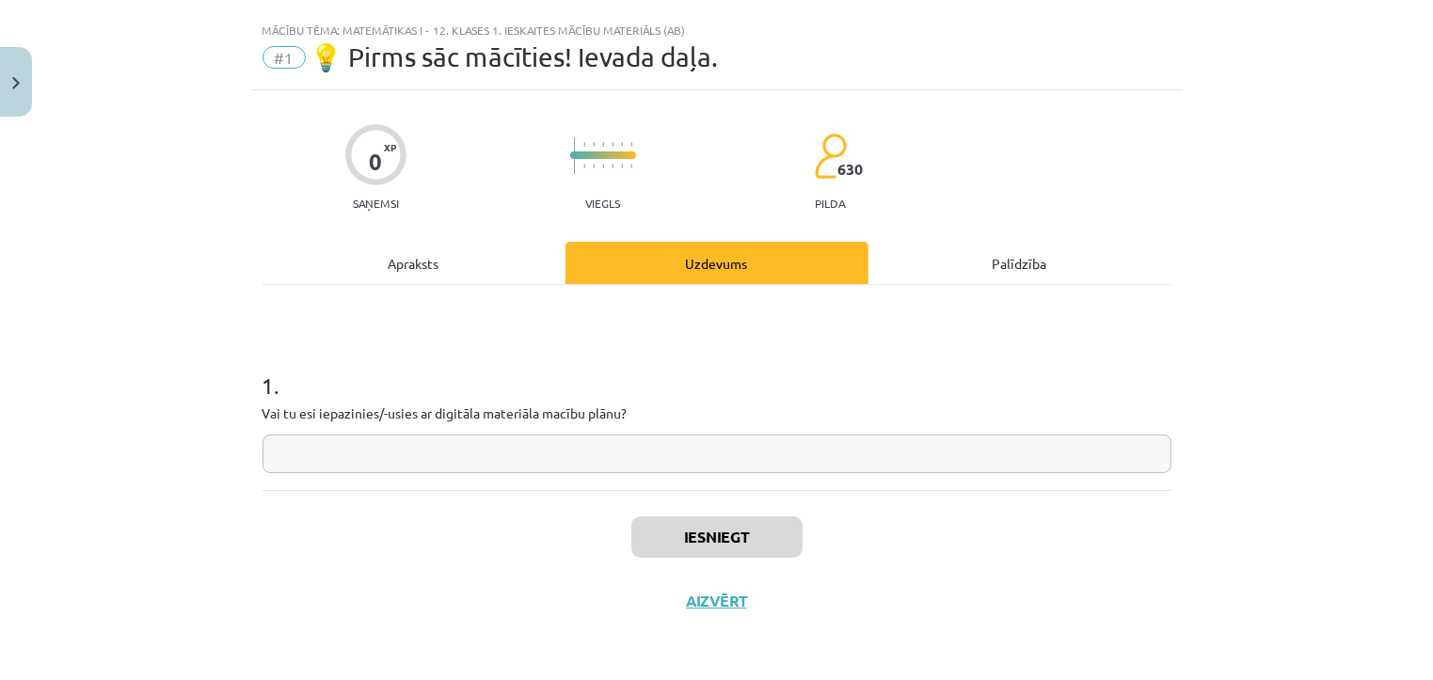
scroll to position [34, 0]
click at [662, 467] on input "text" at bounding box center [716, 455] width 909 height 39
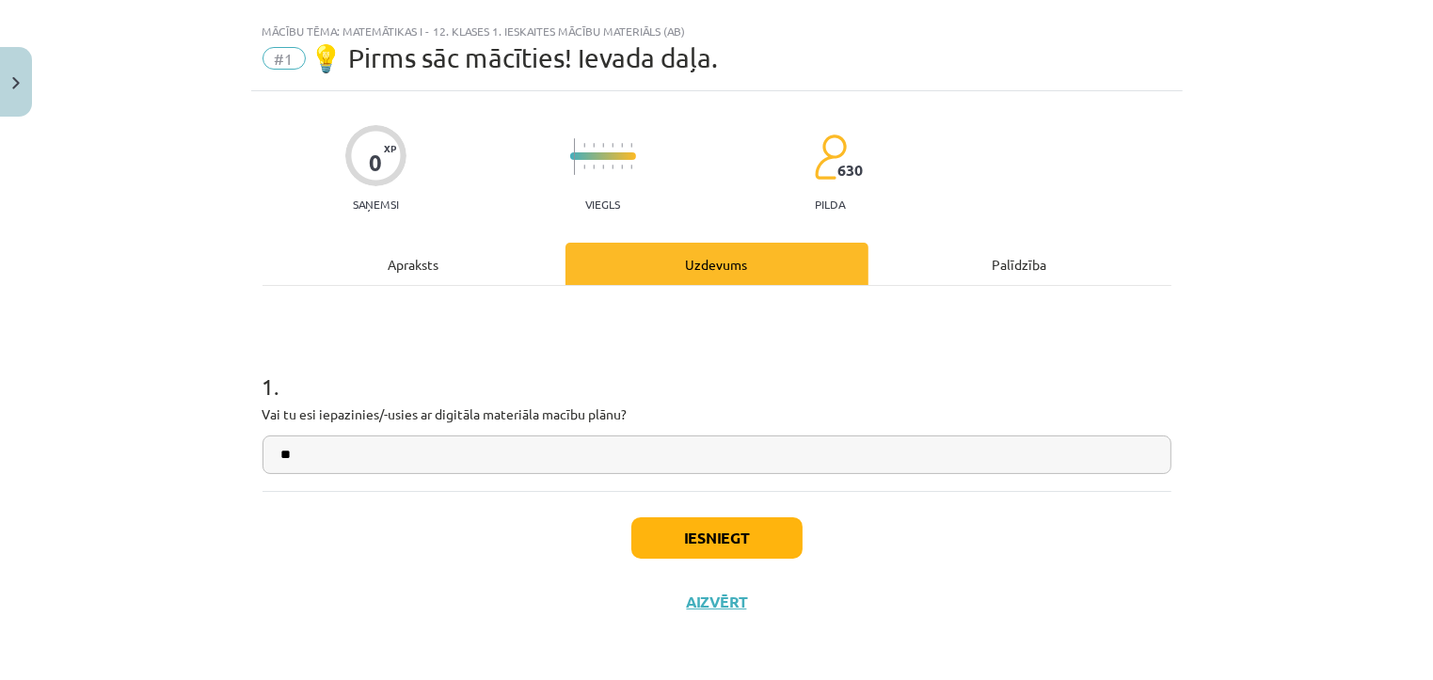
type input "**"
click at [673, 540] on button "Iesniegt" at bounding box center [716, 537] width 171 height 41
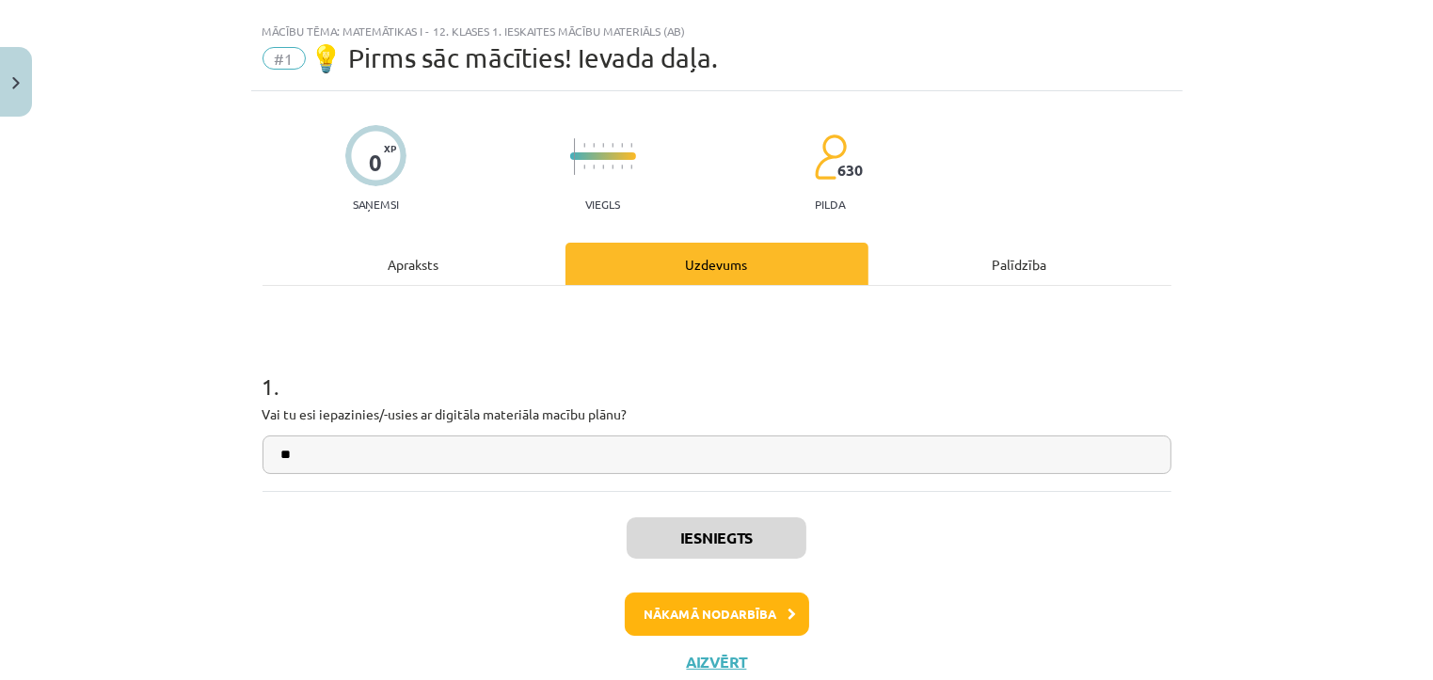
scroll to position [610, 0]
click at [682, 617] on button "Nākamā nodarbība" at bounding box center [717, 614] width 184 height 43
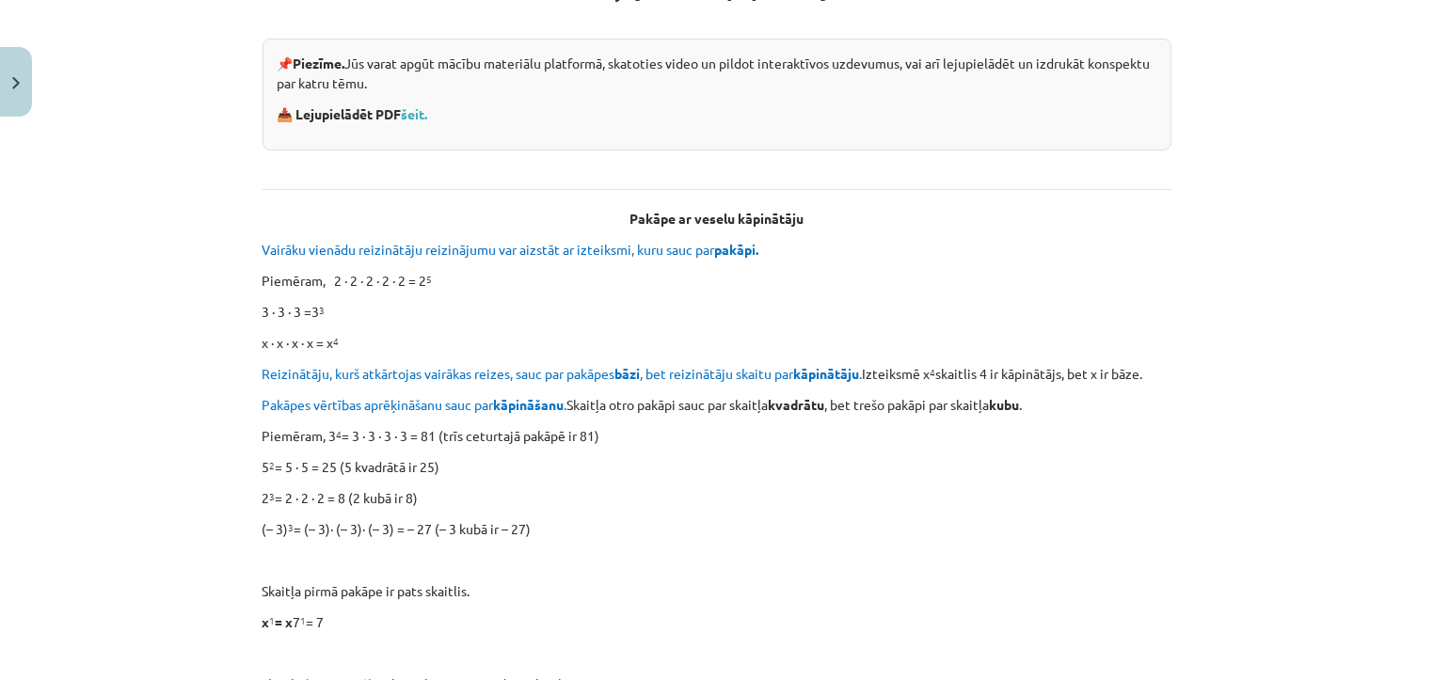
scroll to position [395, 0]
click at [1023, 472] on p "5 2 = 5 ∙ 5 = 25 (5 kvadrātā ir 25)" at bounding box center [716, 466] width 909 height 20
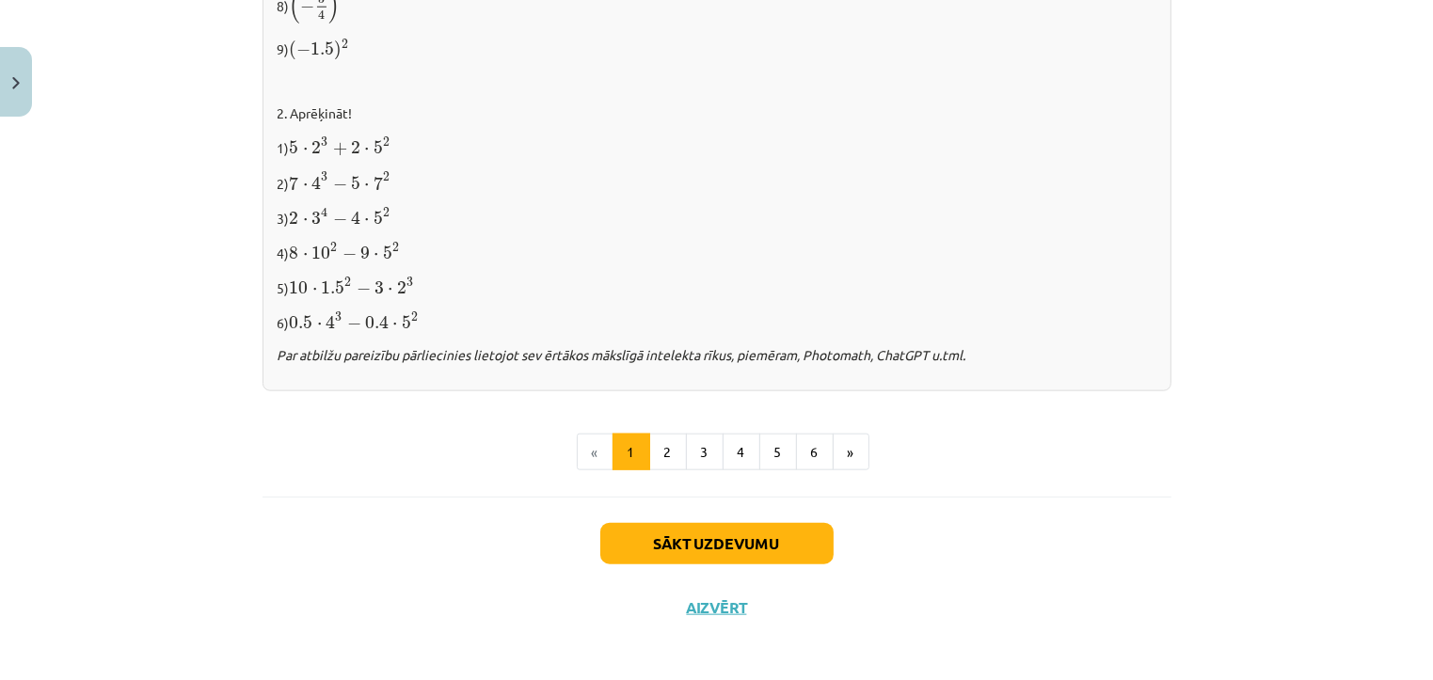
scroll to position [1990, 0]
click at [760, 531] on button "Sākt uzdevumu" at bounding box center [716, 543] width 233 height 41
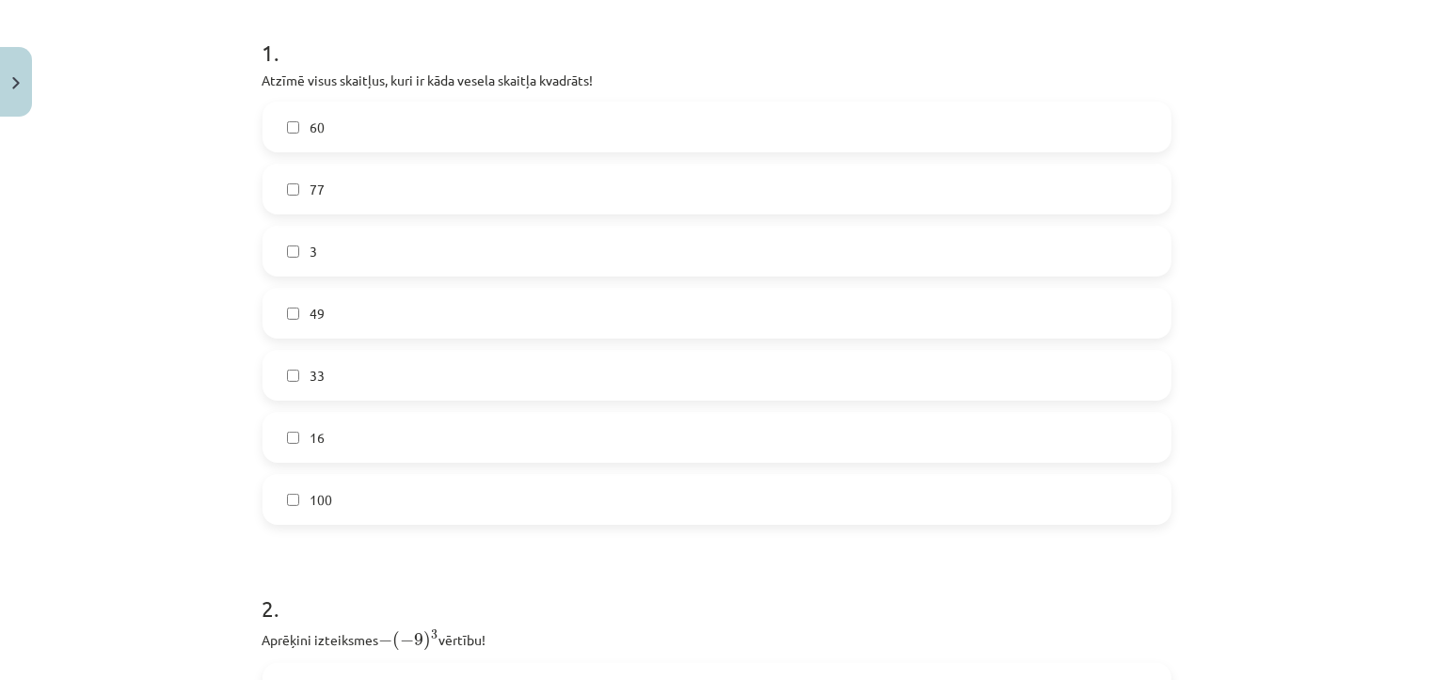
scroll to position [370, 0]
click at [342, 303] on label "49" at bounding box center [716, 311] width 905 height 47
click at [340, 427] on label "16" at bounding box center [716, 435] width 905 height 47
click at [357, 498] on label "100" at bounding box center [716, 497] width 905 height 47
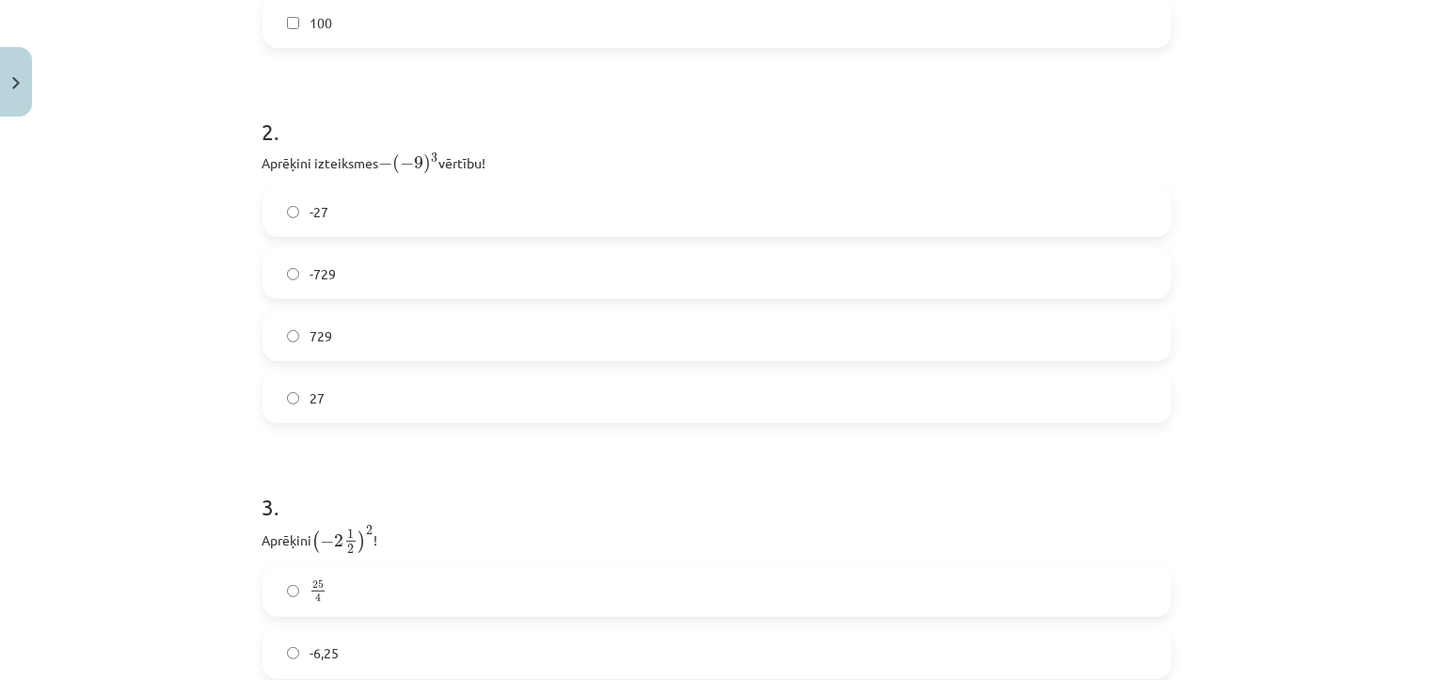
scroll to position [846, 0]
click at [496, 334] on label "729" at bounding box center [716, 334] width 905 height 47
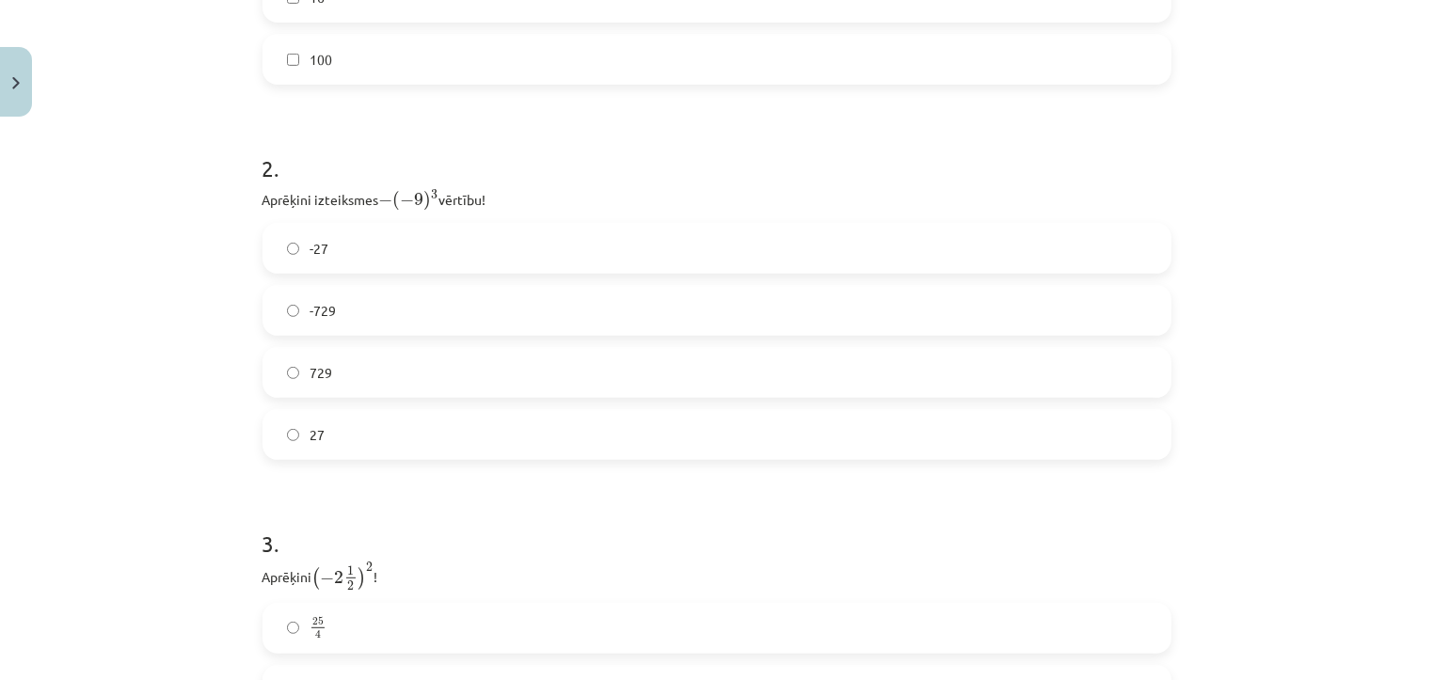
scroll to position [1121, 0]
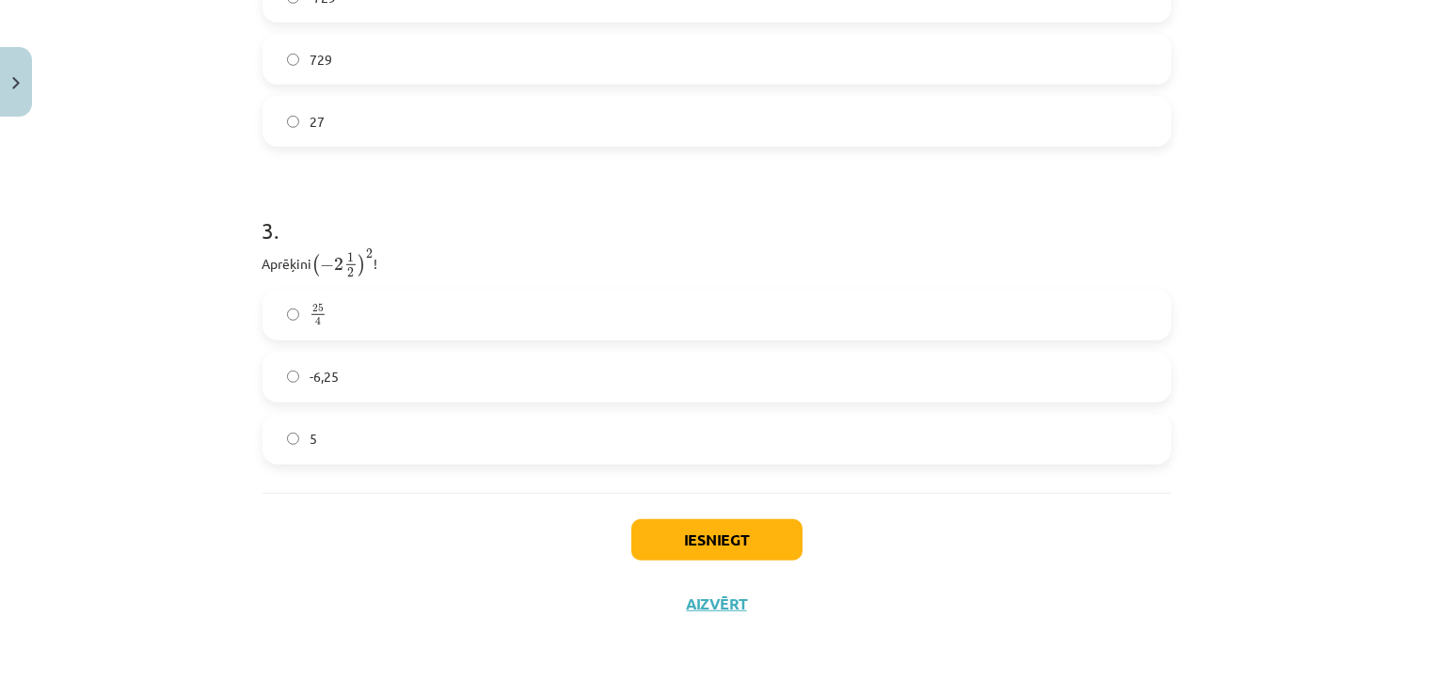
click at [495, 366] on label "-6,25" at bounding box center [716, 377] width 905 height 47
click at [696, 544] on button "Iesniegt" at bounding box center [716, 539] width 171 height 41
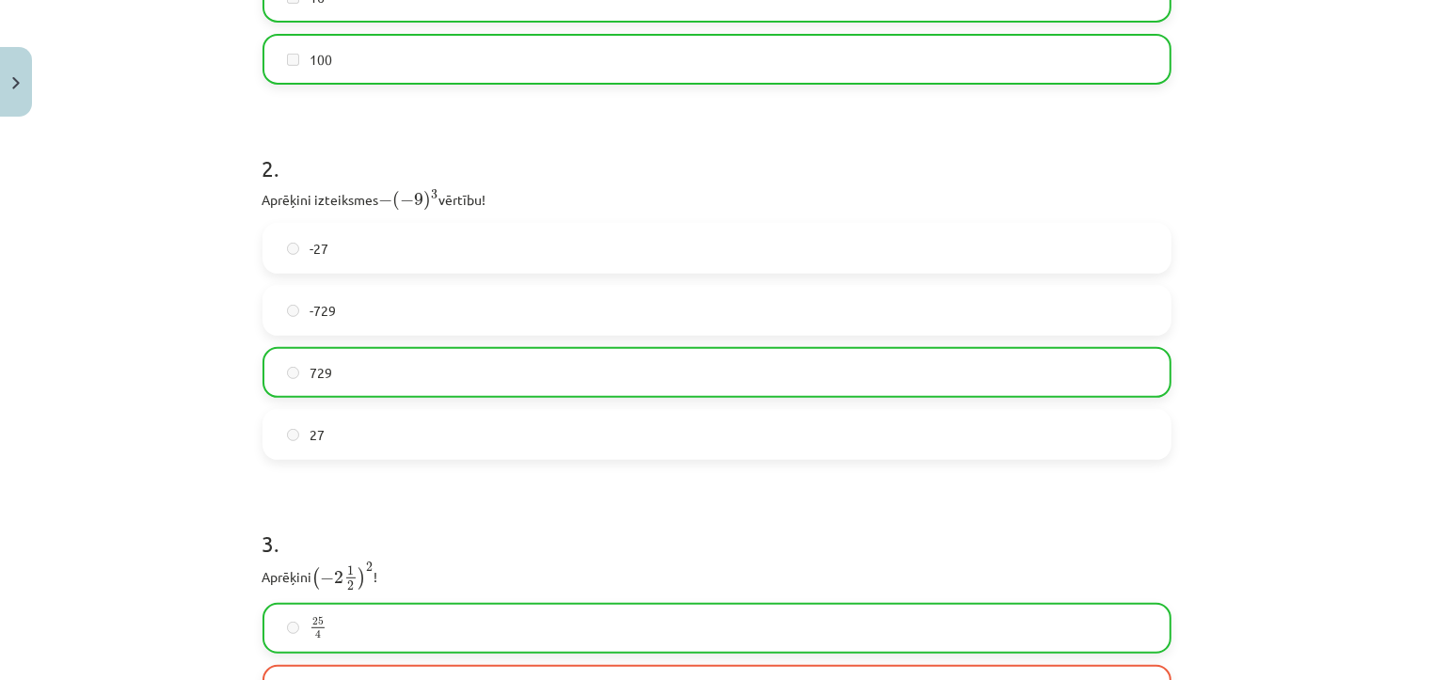
scroll to position [1181, 0]
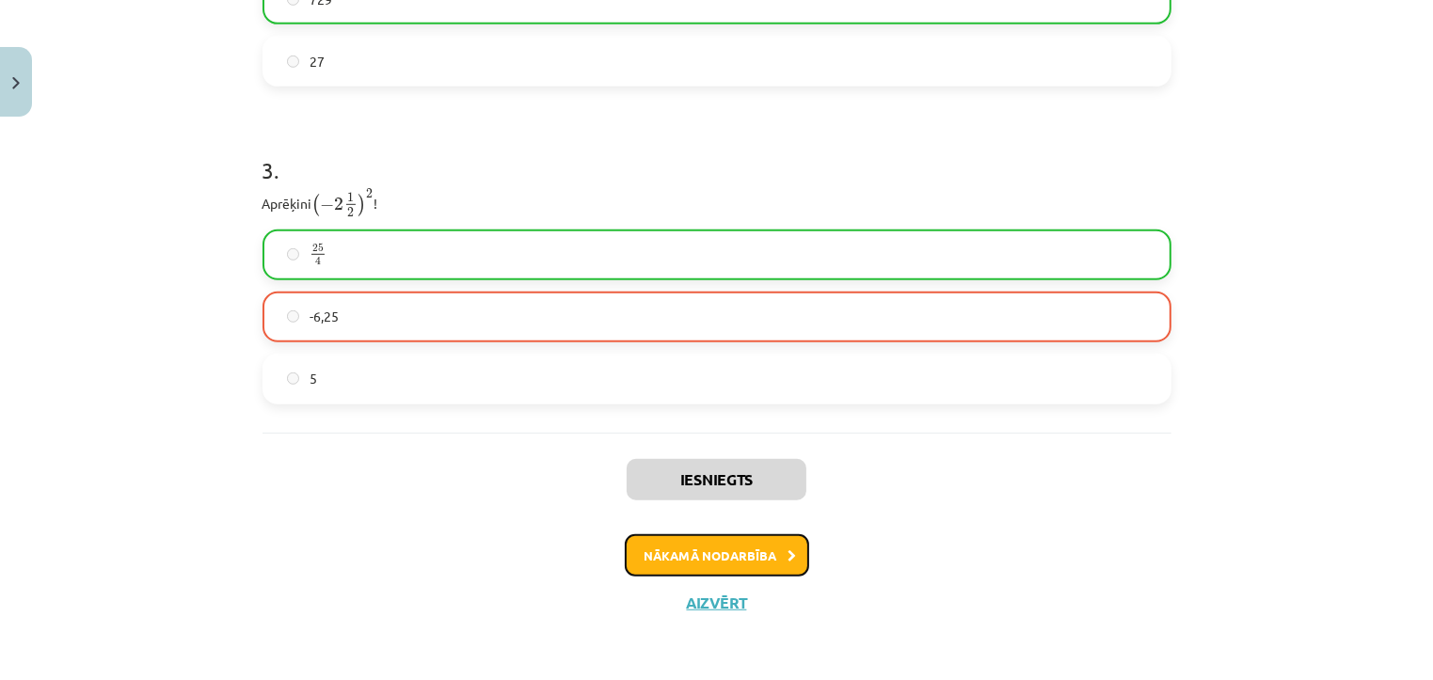
click at [768, 548] on button "Nākamā nodarbība" at bounding box center [717, 555] width 184 height 43
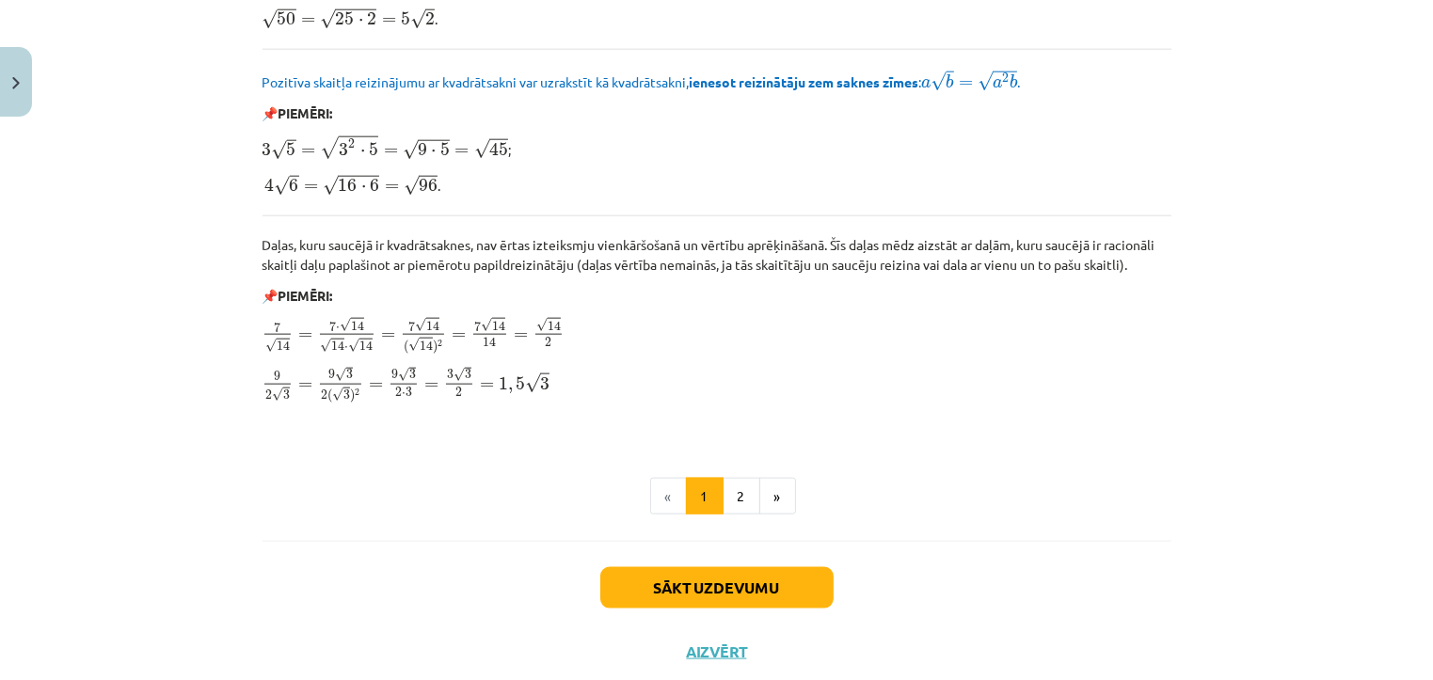
scroll to position [2264, 0]
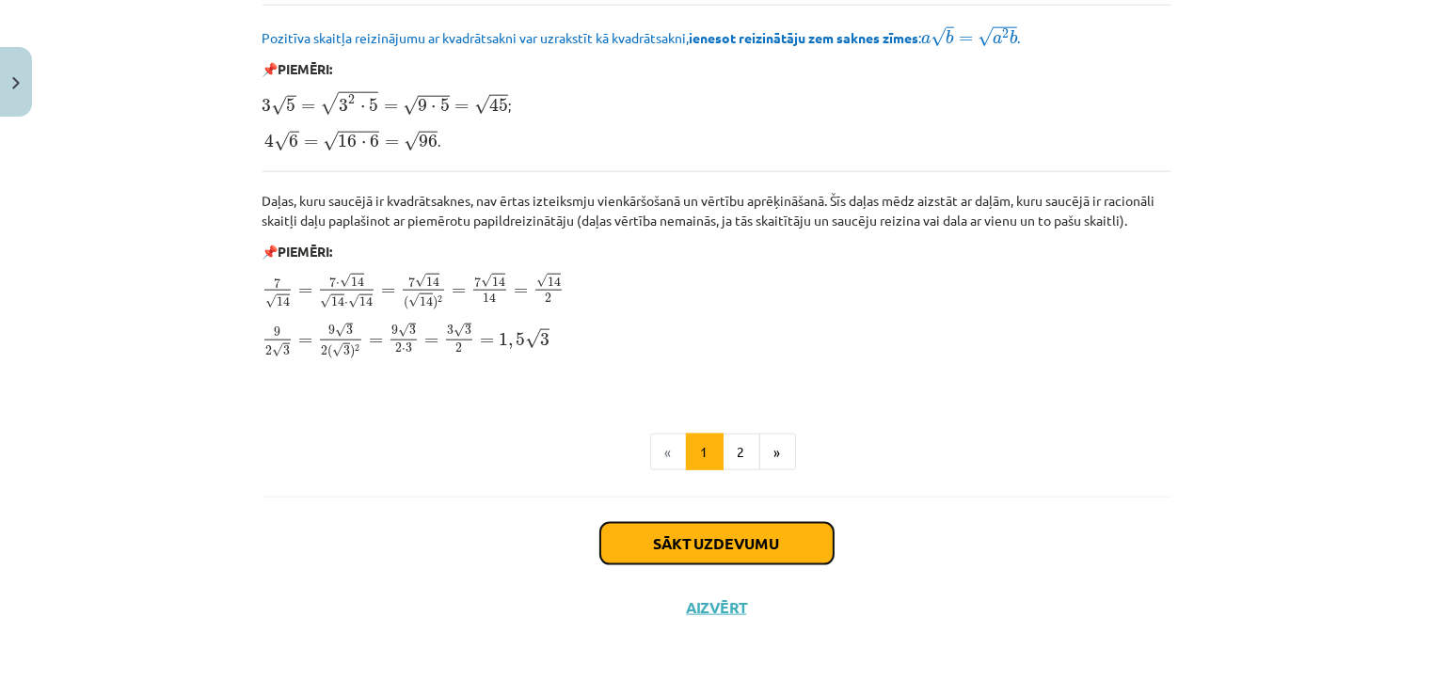
click at [643, 523] on button "Sākt uzdevumu" at bounding box center [716, 543] width 233 height 41
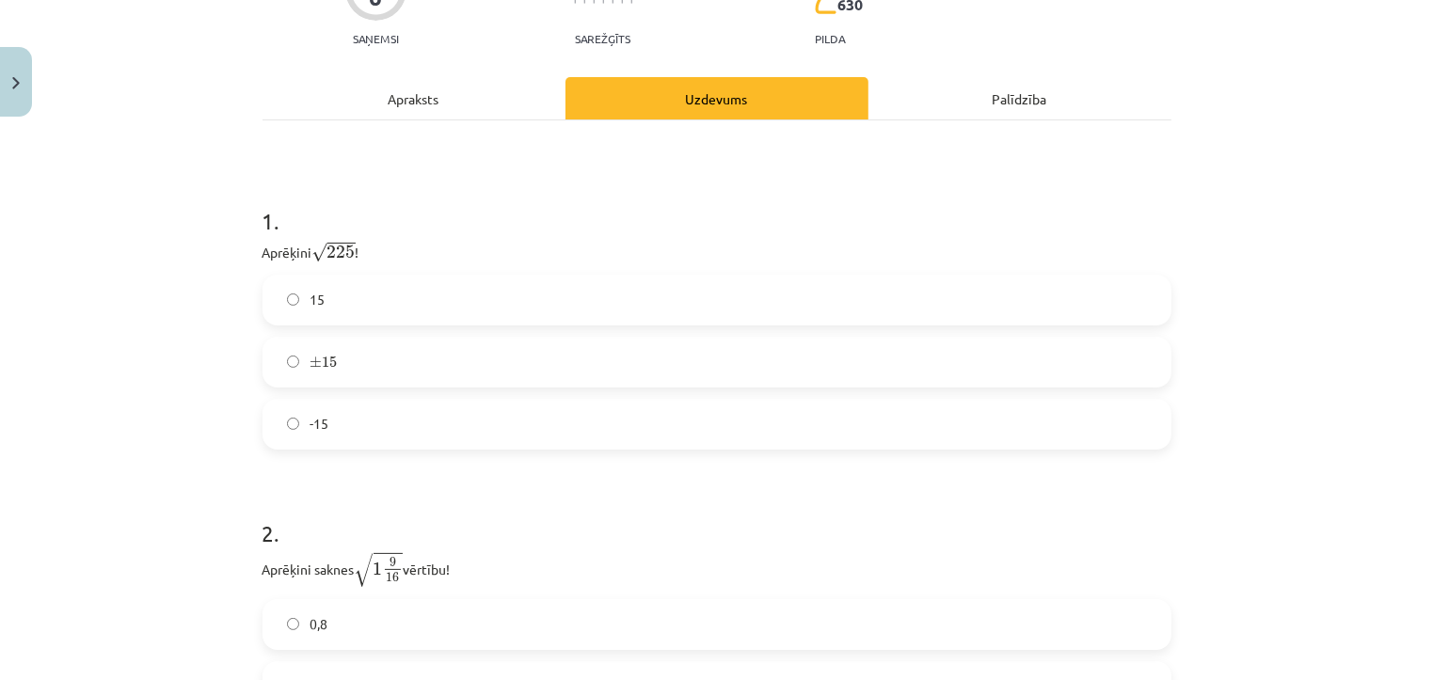
scroll to position [239, 0]
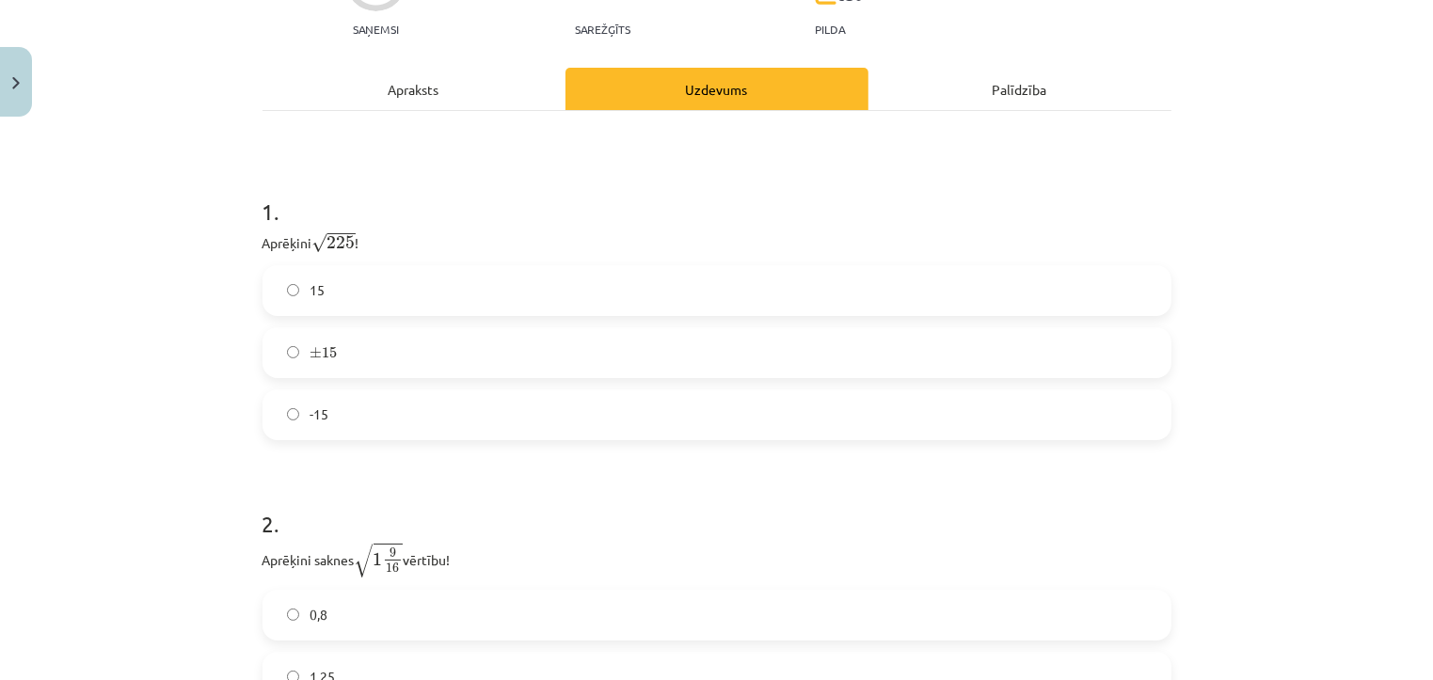
click at [413, 283] on label "15" at bounding box center [716, 290] width 905 height 47
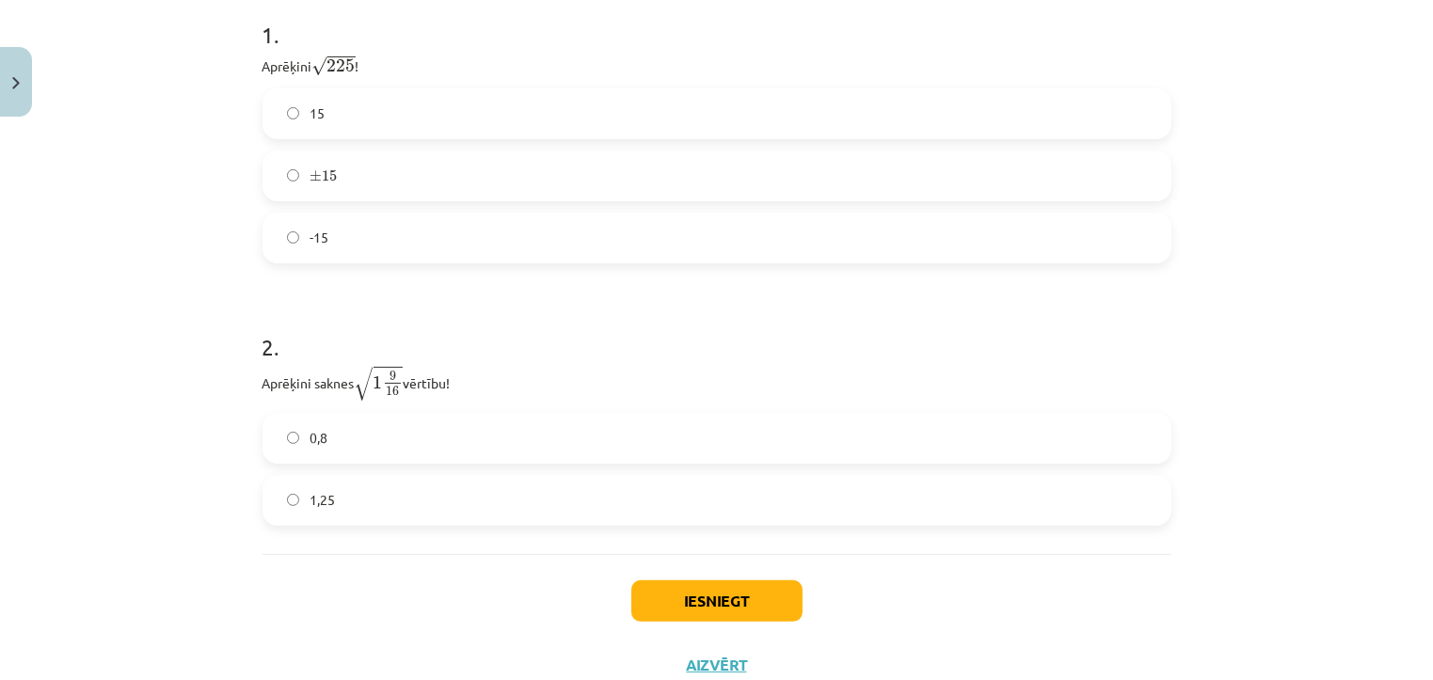
scroll to position [478, 0]
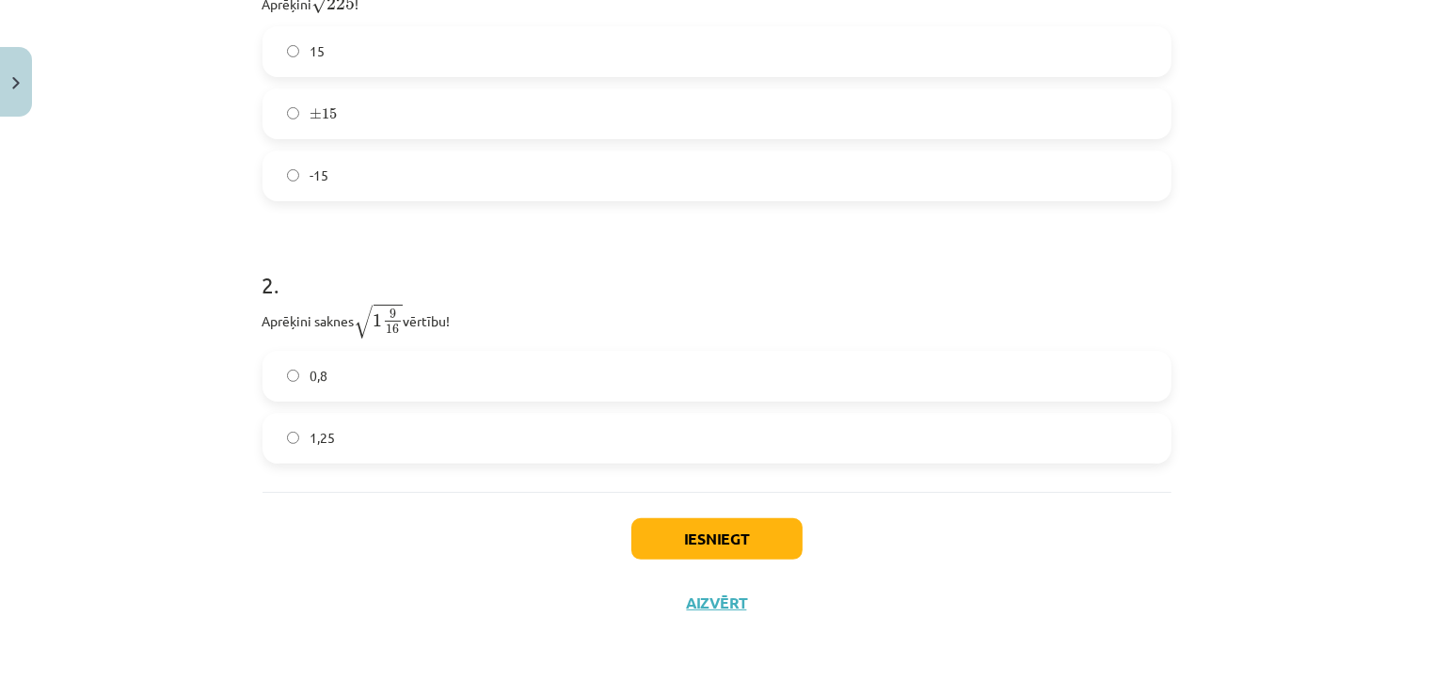
click at [384, 376] on label "0,8" at bounding box center [716, 376] width 905 height 47
click at [696, 535] on button "Iesniegt" at bounding box center [716, 538] width 171 height 41
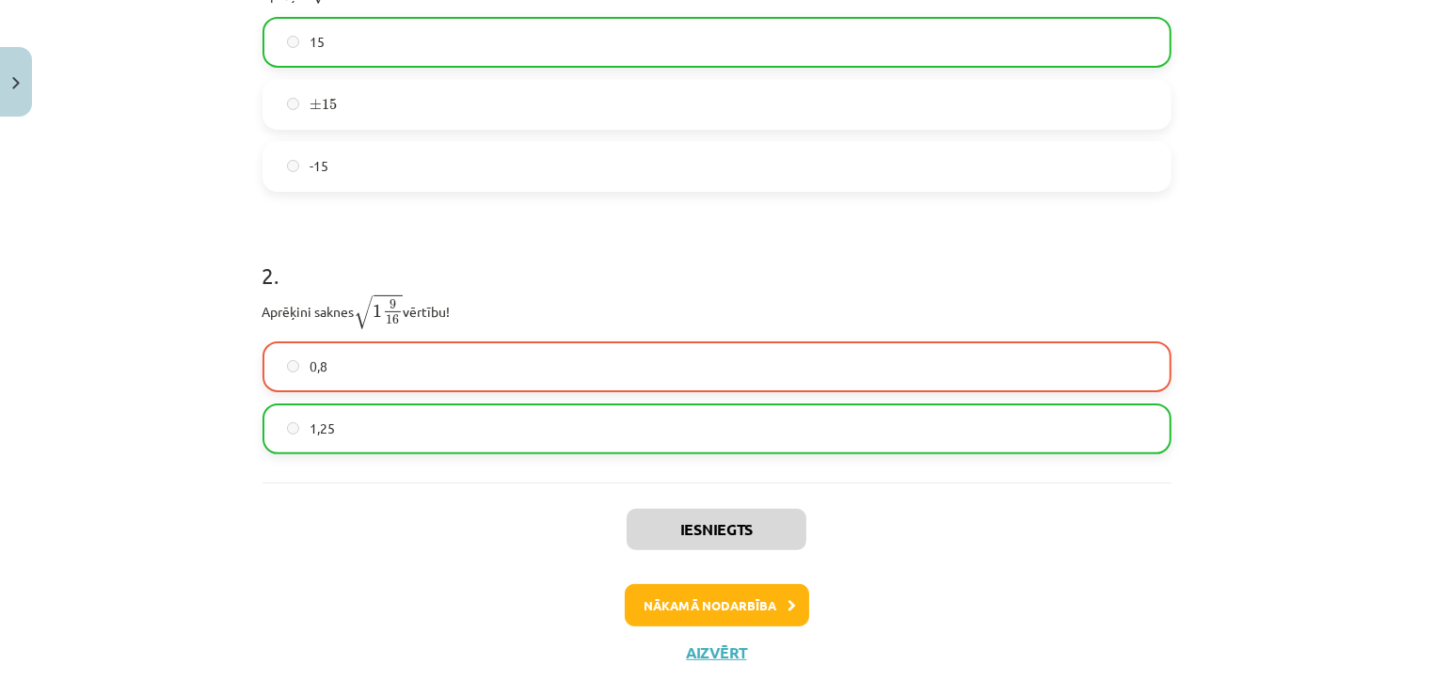
scroll to position [537, 0]
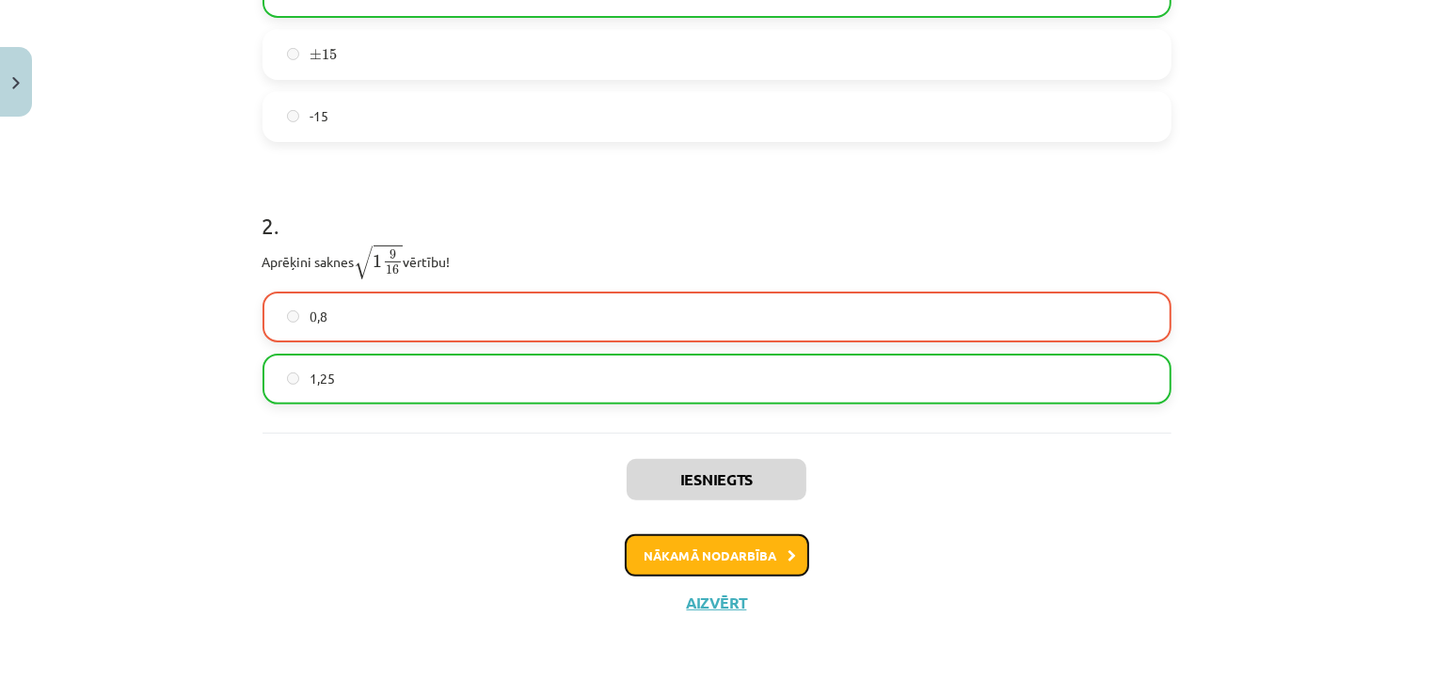
click at [739, 541] on button "Nākamā nodarbība" at bounding box center [717, 555] width 184 height 43
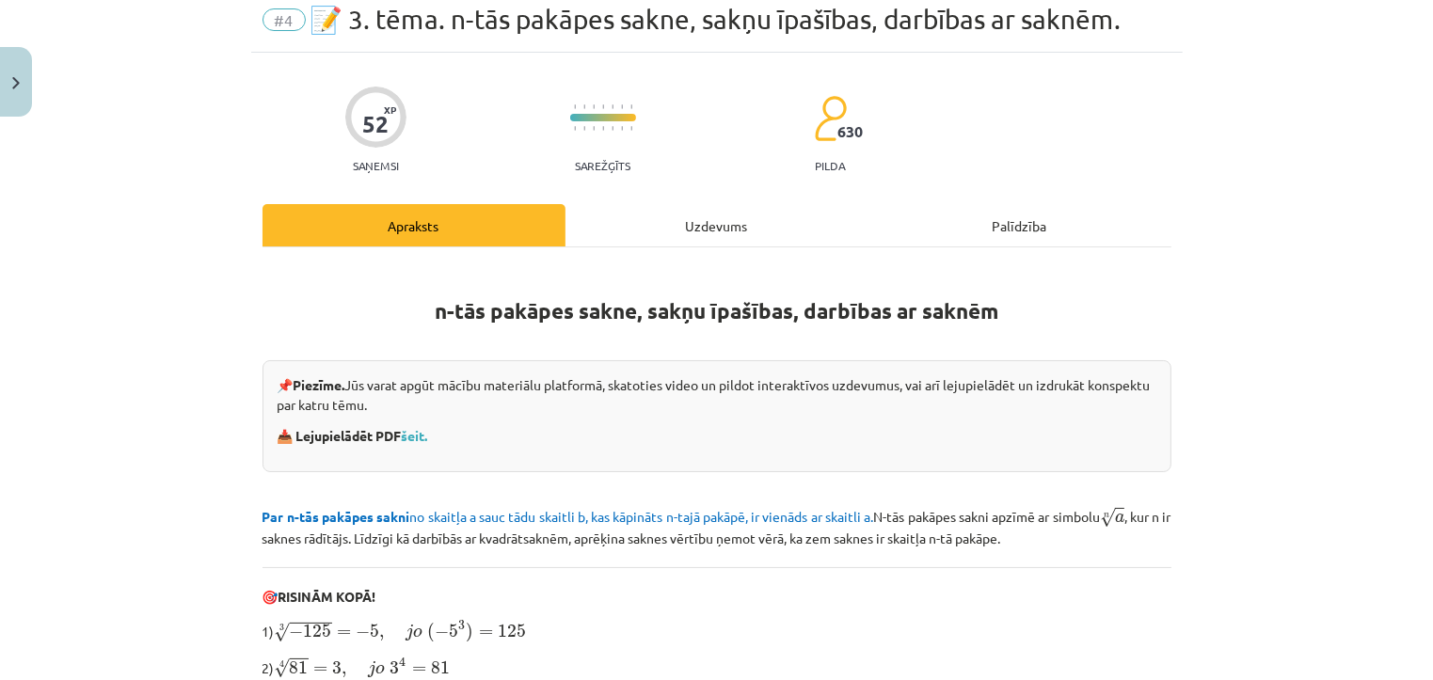
scroll to position [606, 0]
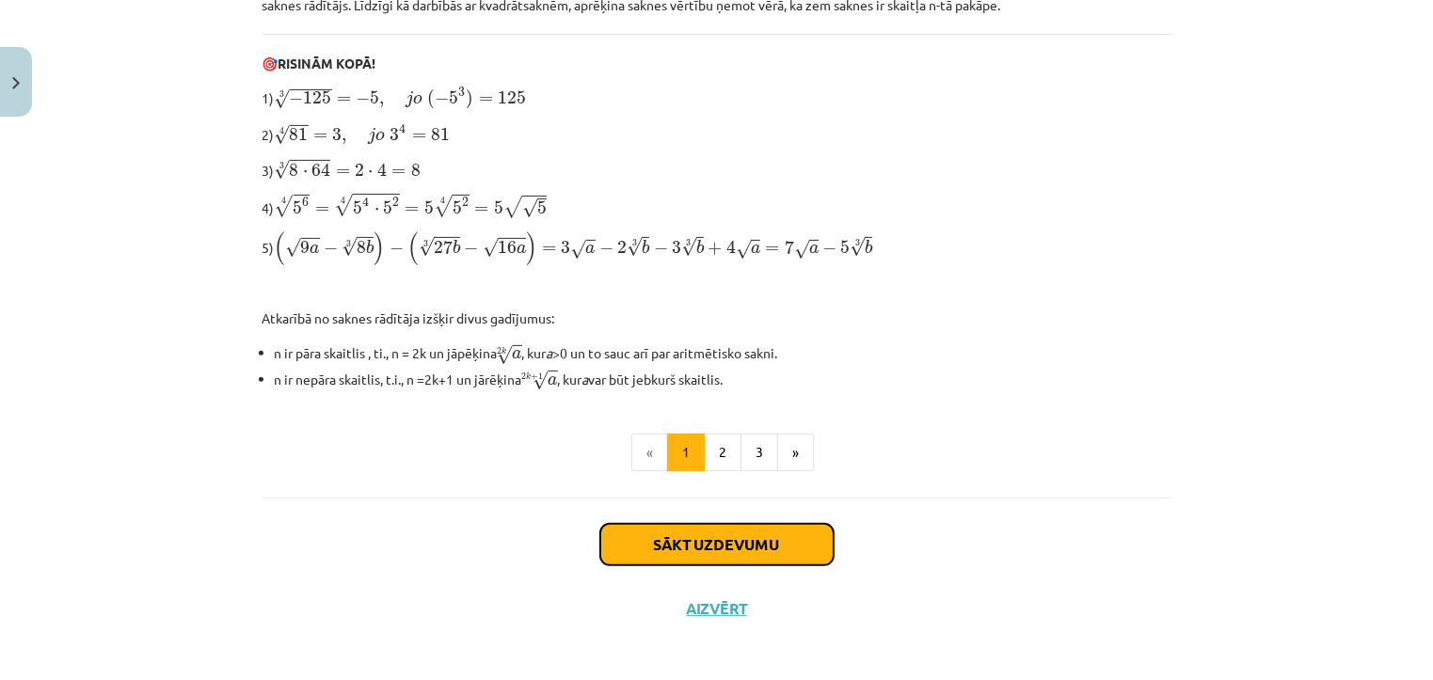
click at [751, 533] on button "Sākt uzdevumu" at bounding box center [716, 544] width 233 height 41
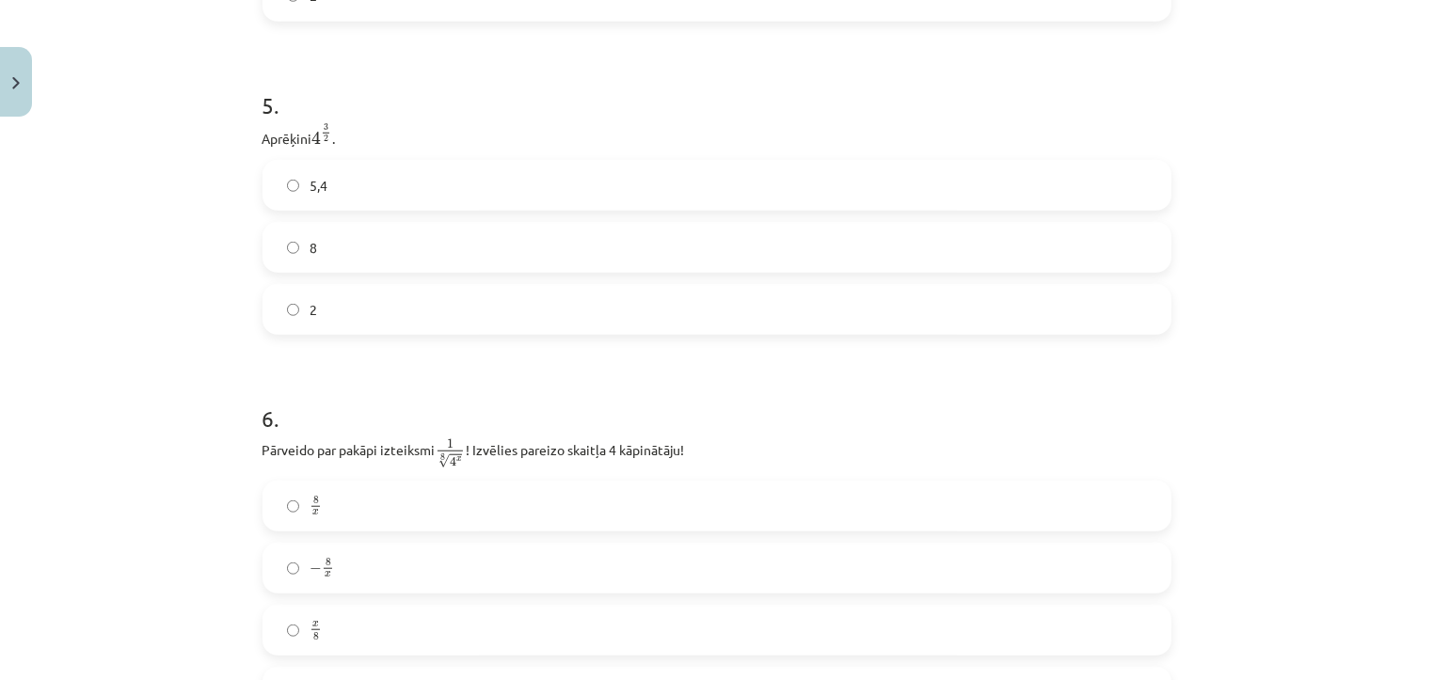
scroll to position [1673, 0]
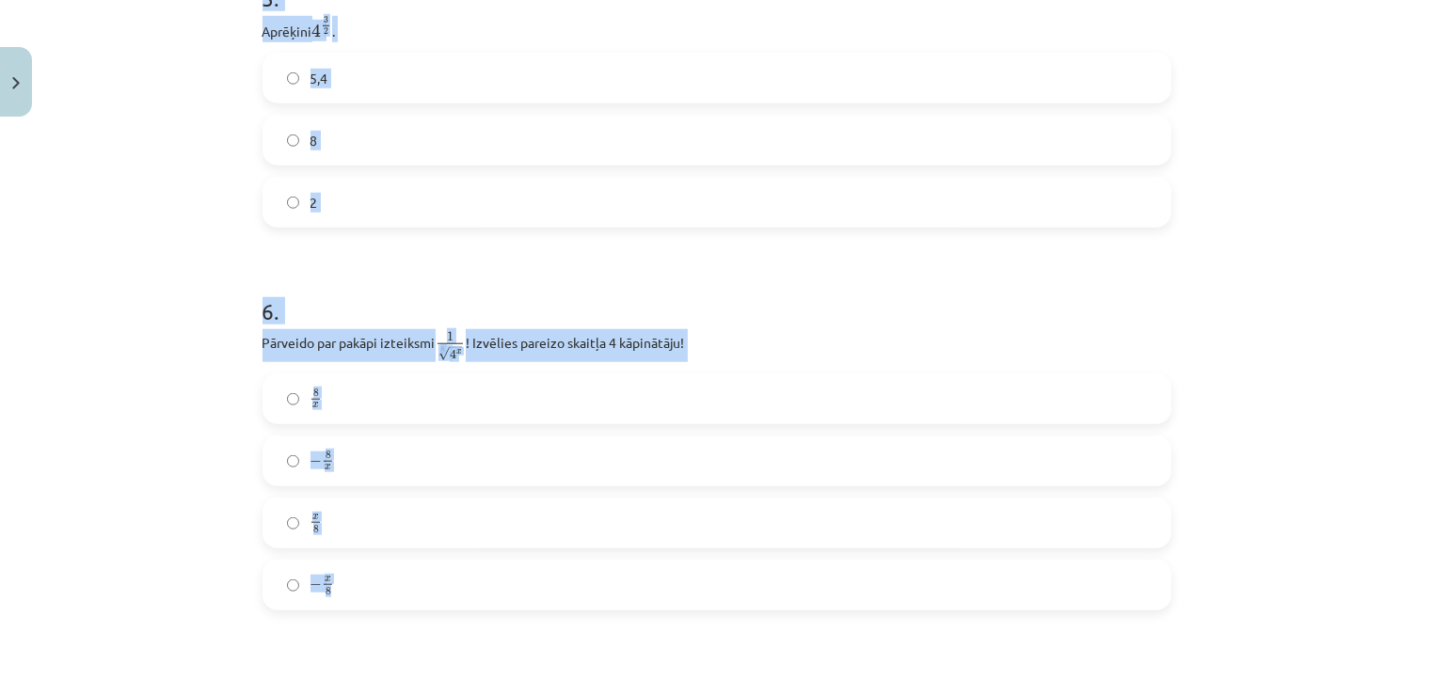
drag, startPoint x: 239, startPoint y: 219, endPoint x: 527, endPoint y: 610, distance: 485.8
click at [527, 610] on div "Mācību tēma: Matemātikas i - 12. klases 1. ieskaites mācību materiāls (ab) #4 📝…" at bounding box center [716, 340] width 1433 height 680
copy form "1 . Kura izteiksme jāizvēlas vienādības a m n a m n = ⋯ labajā pusē, lai būtu p…"
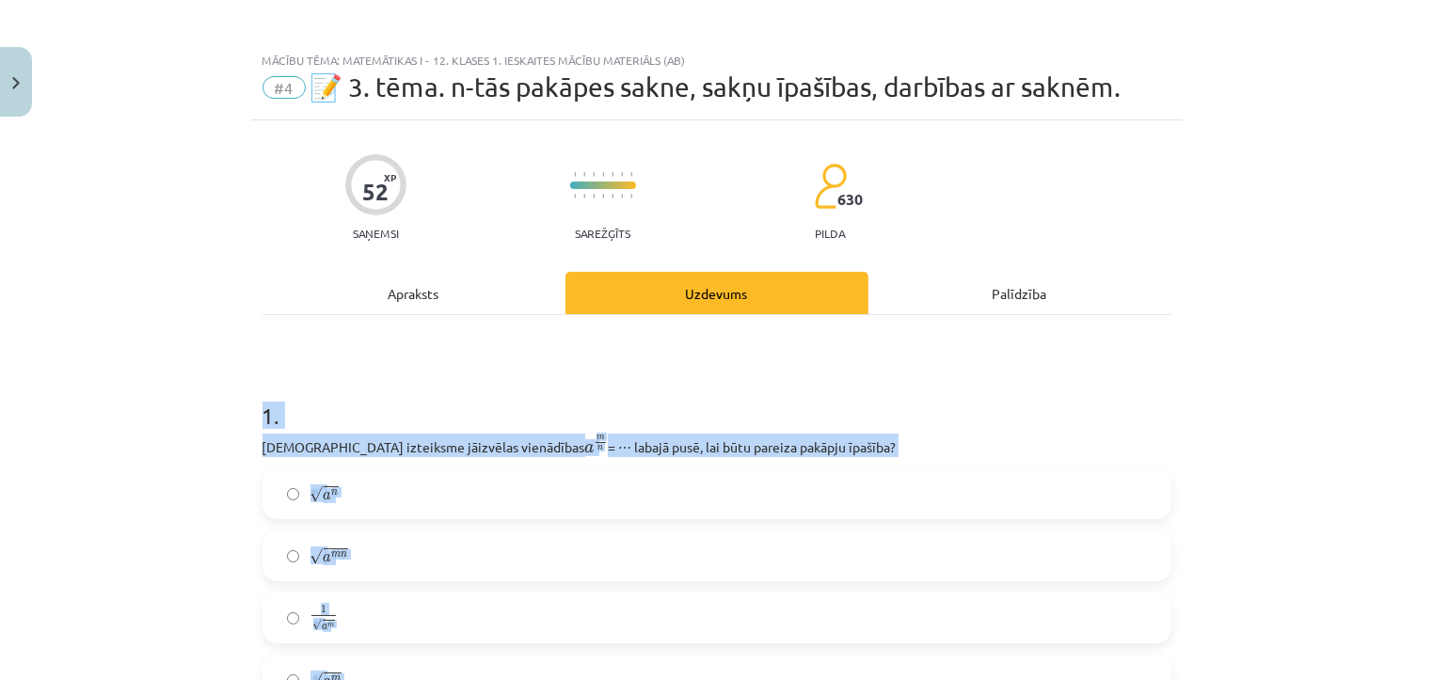
scroll to position [0, 0]
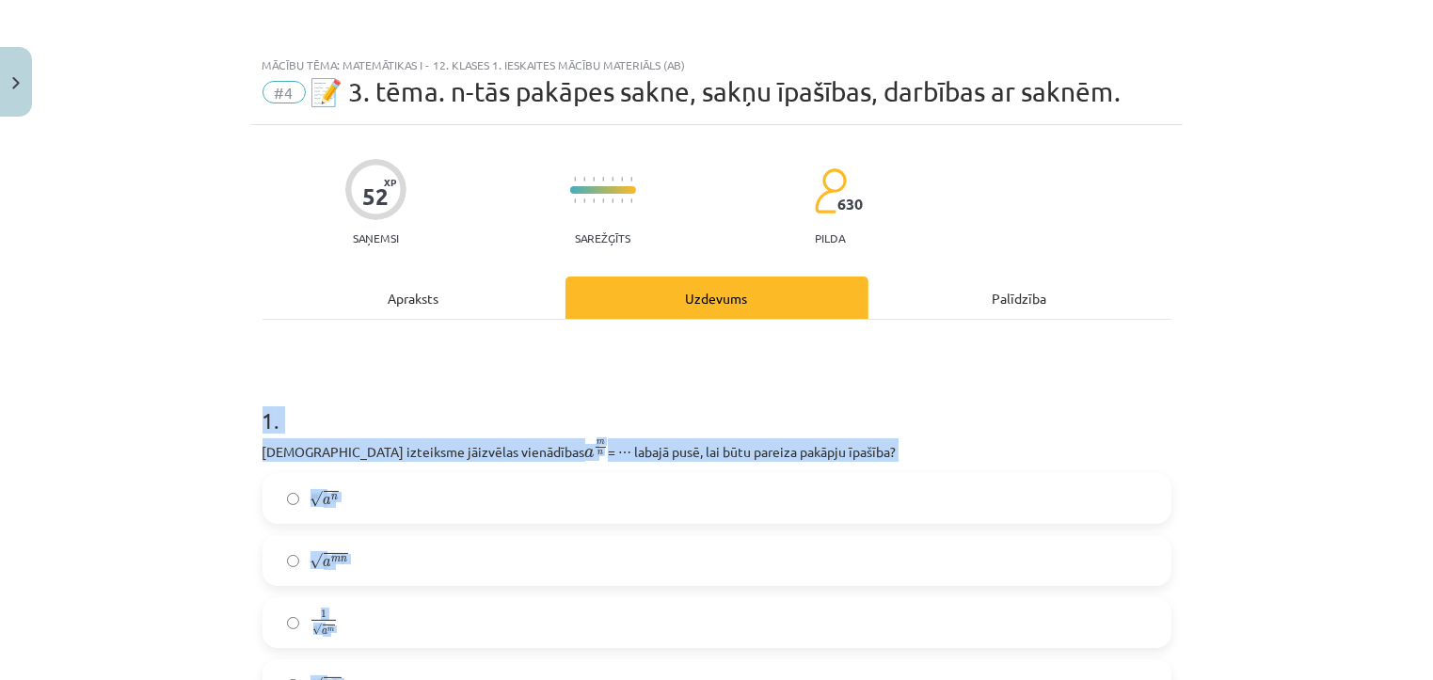
click at [863, 392] on h1 "1 ." at bounding box center [716, 403] width 909 height 58
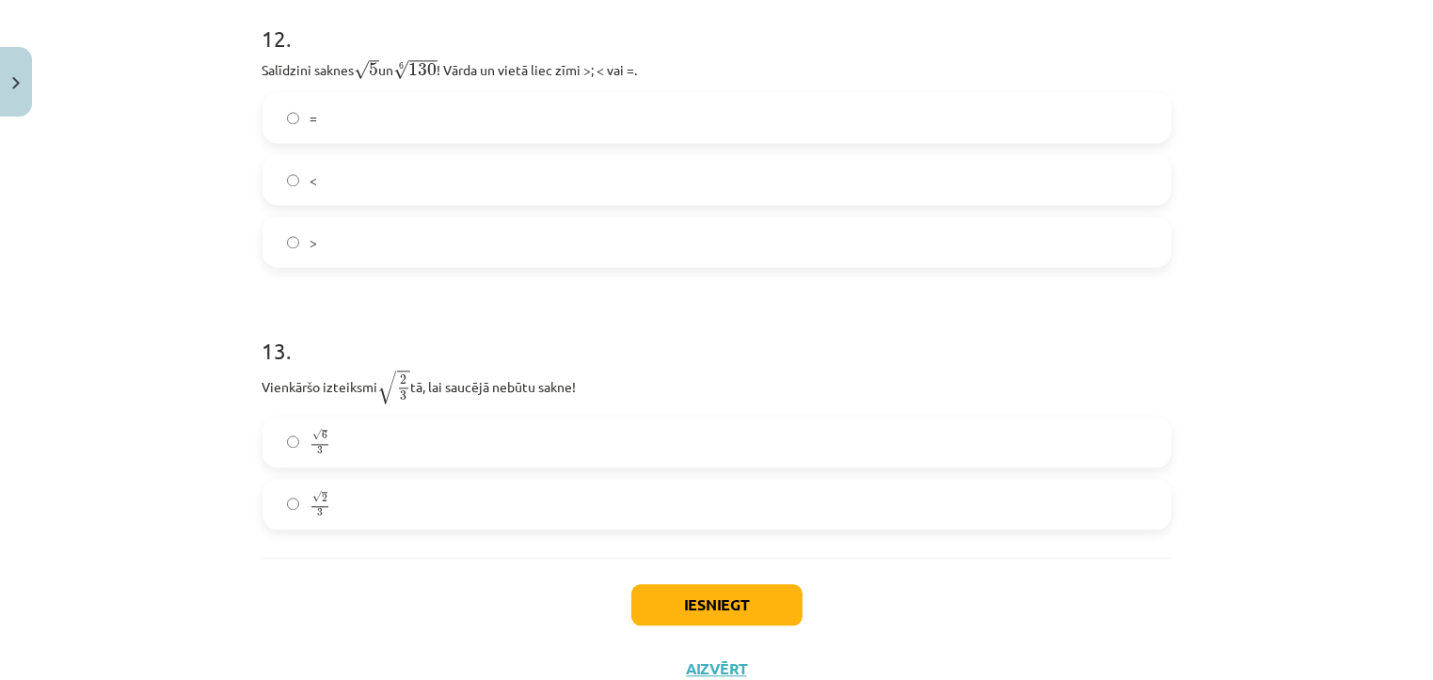
scroll to position [4215, 0]
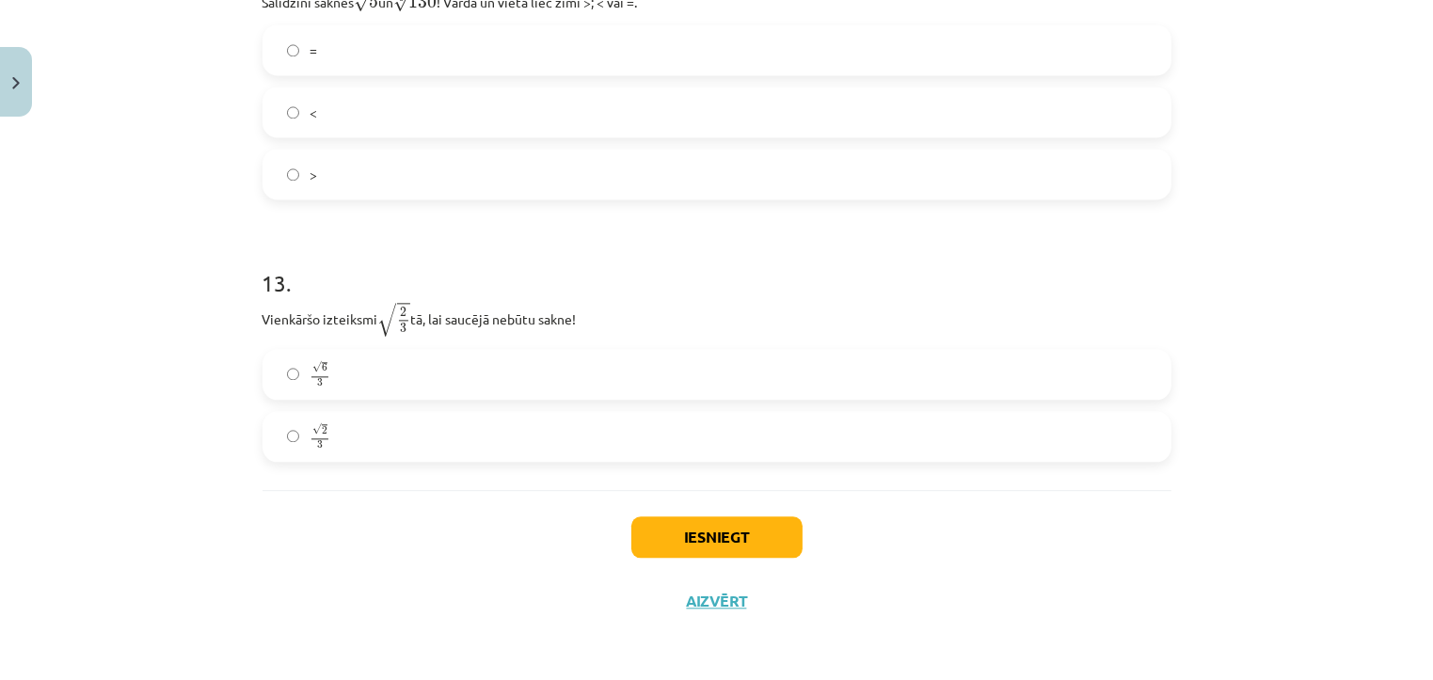
click at [425, 443] on label "√ 2 3 2 3" at bounding box center [716, 436] width 905 height 47
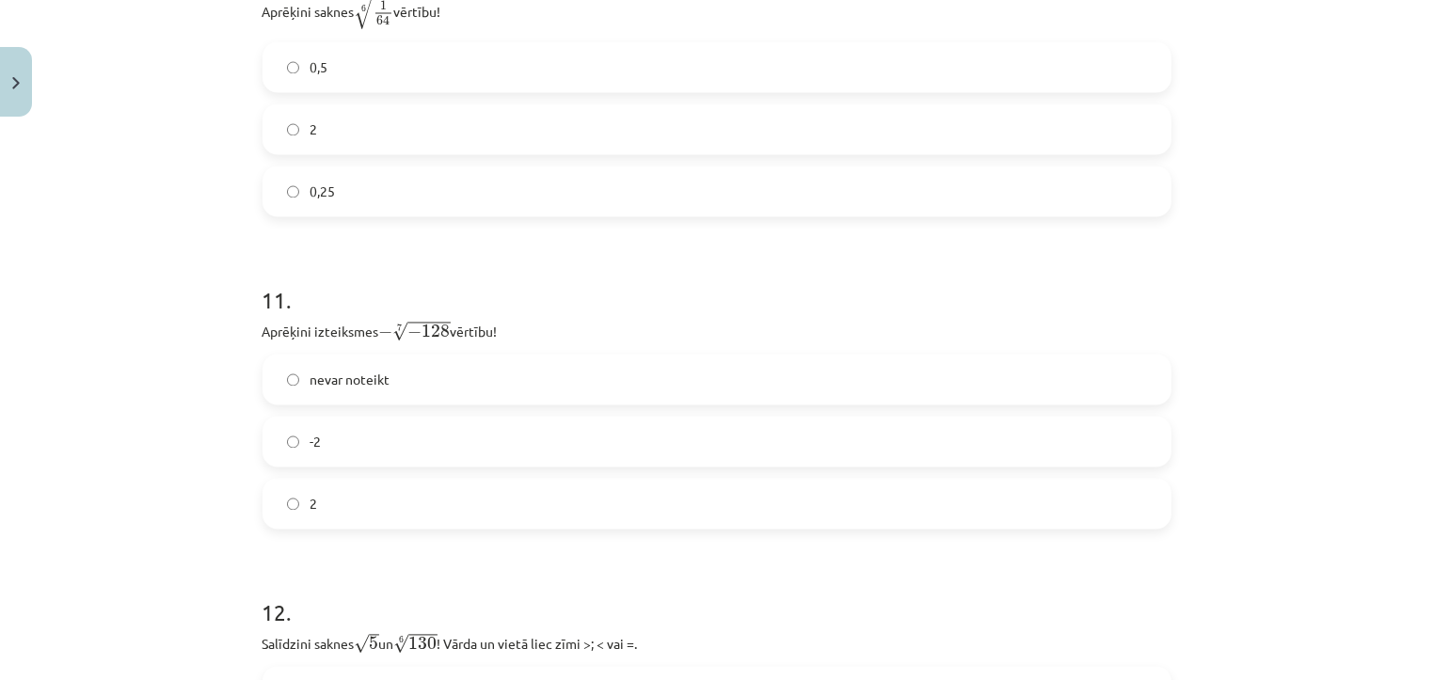
scroll to position [3514, 0]
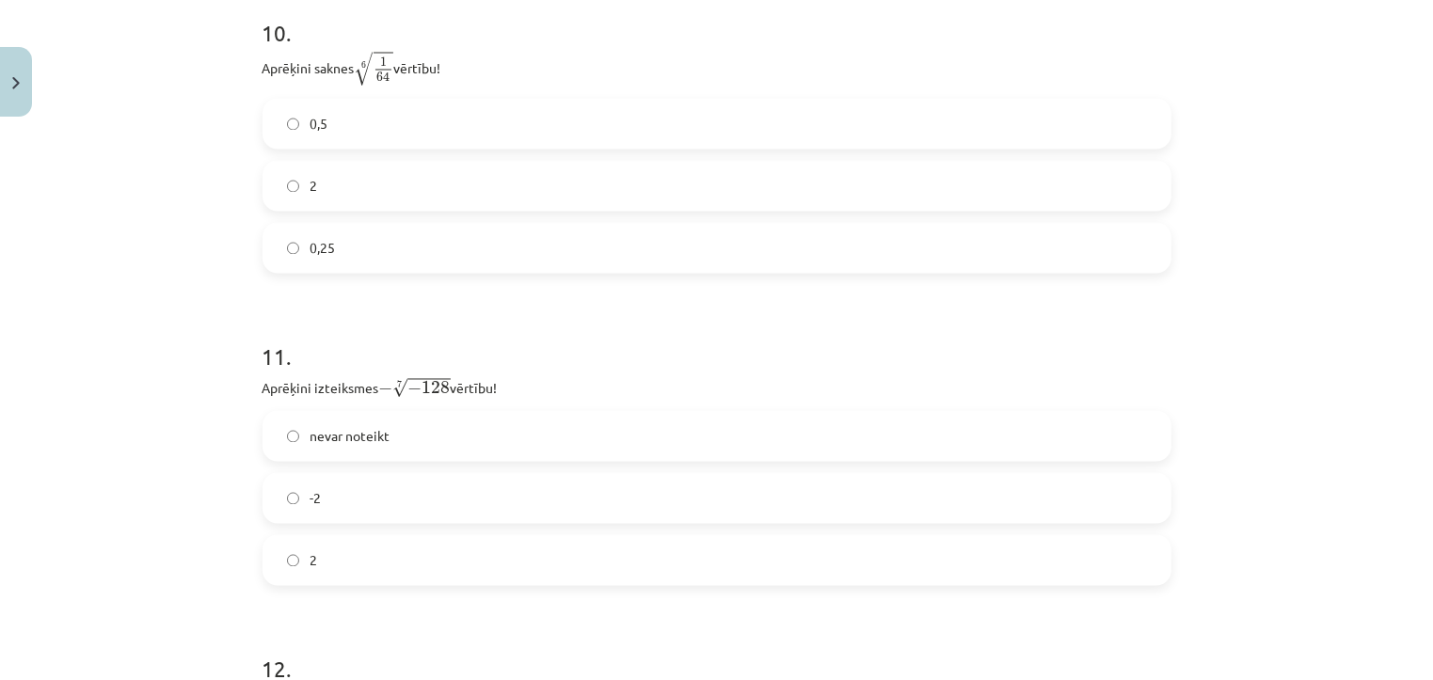
click at [496, 245] on label "0,25" at bounding box center [716, 248] width 905 height 47
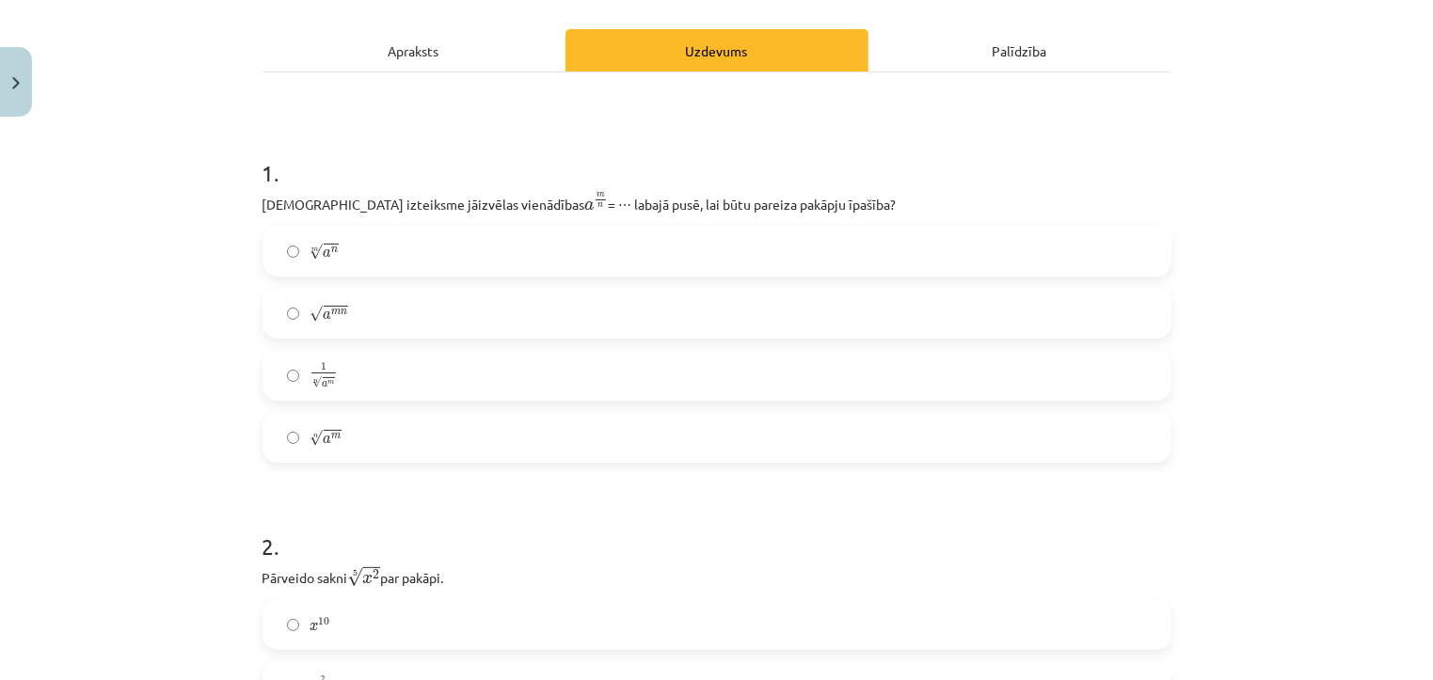
scroll to position [266, 0]
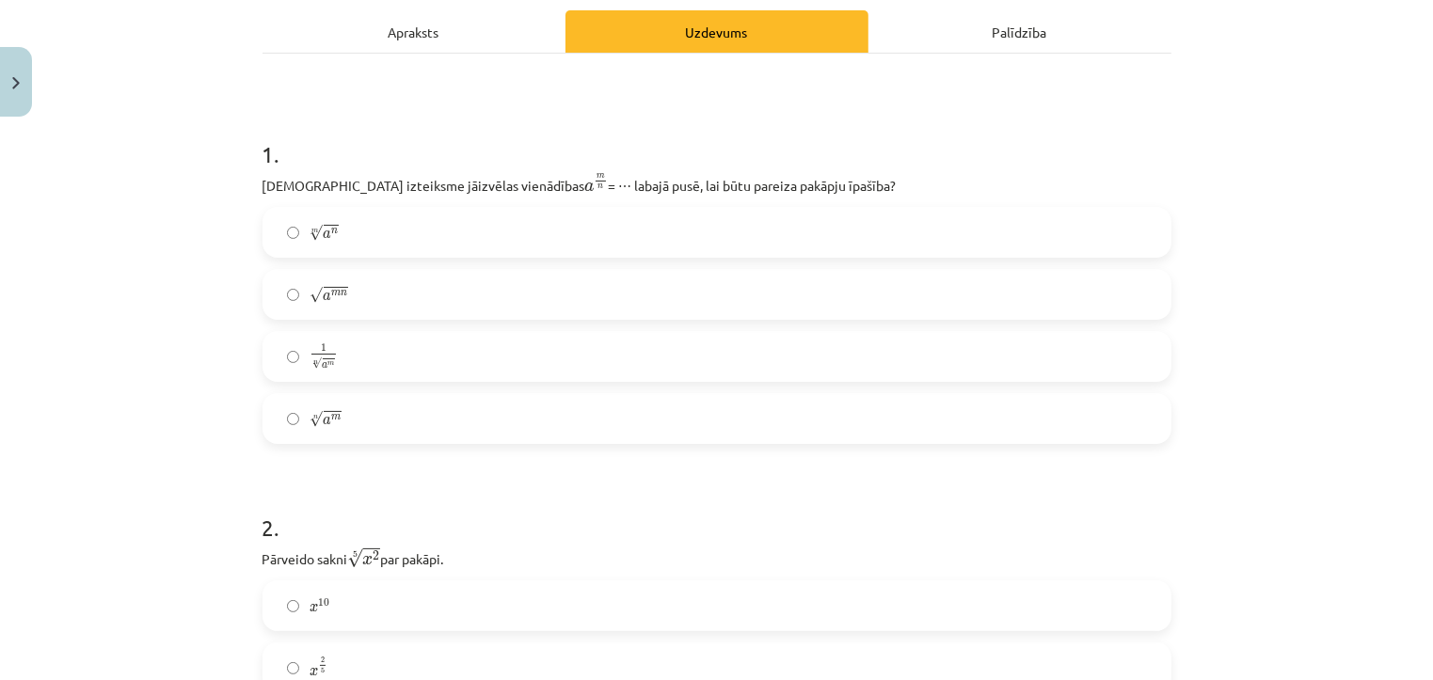
click at [838, 413] on label "n √ a m a m n" at bounding box center [716, 418] width 905 height 47
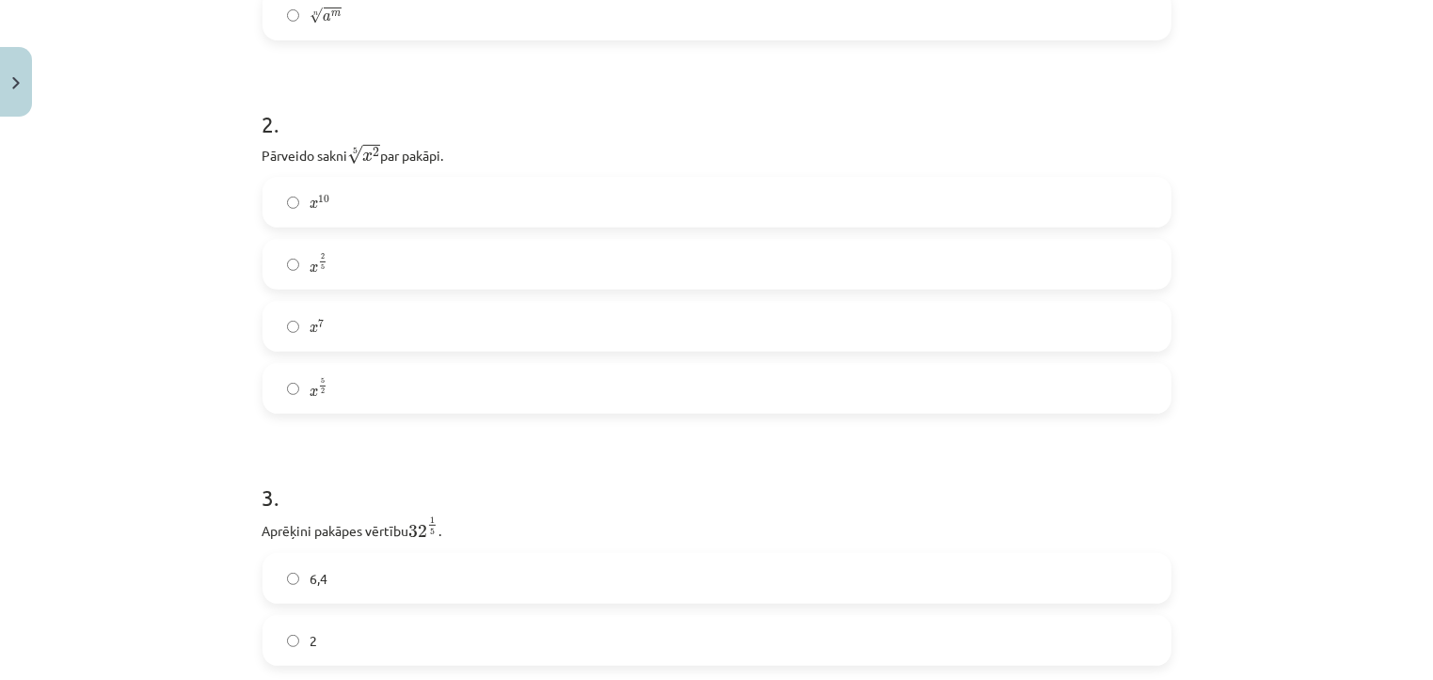
scroll to position [673, 0]
click at [796, 272] on label "x 2 5 x 2 5" at bounding box center [716, 260] width 905 height 47
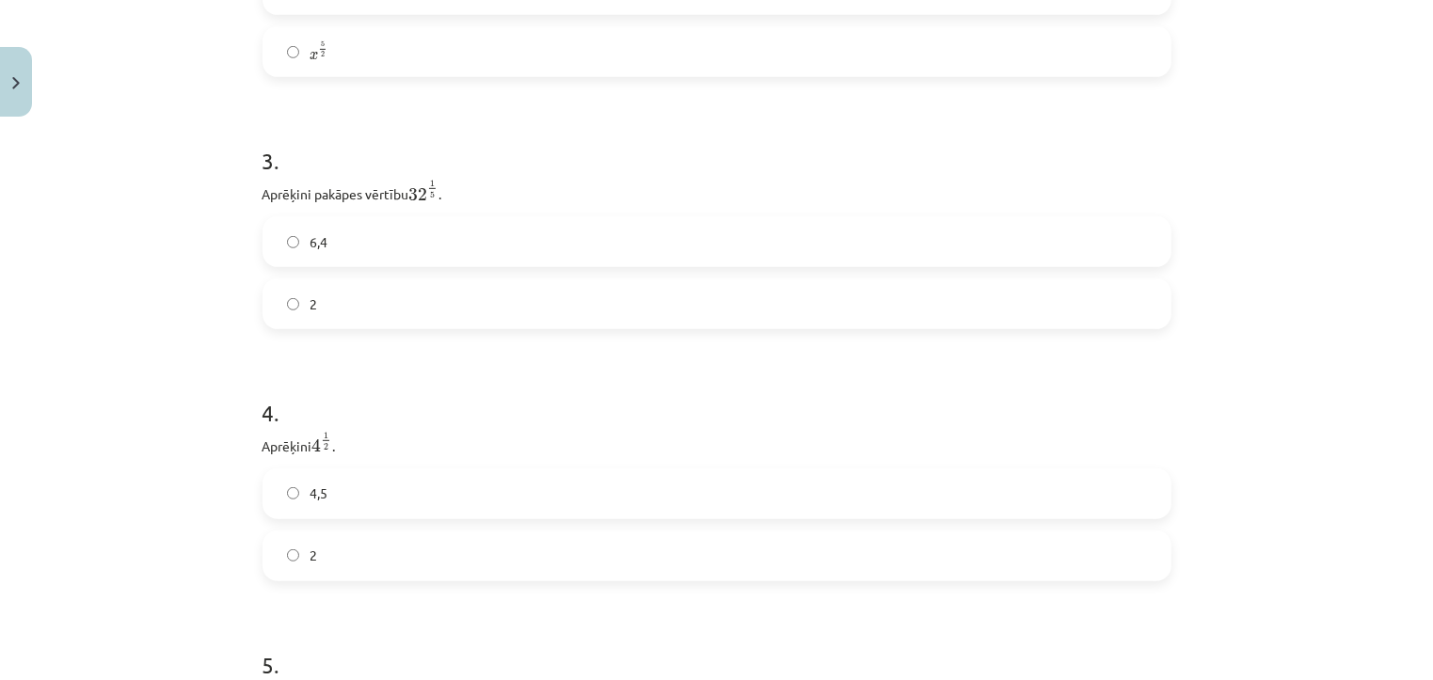
scroll to position [1012, 0]
click at [763, 292] on label "2" at bounding box center [716, 298] width 905 height 47
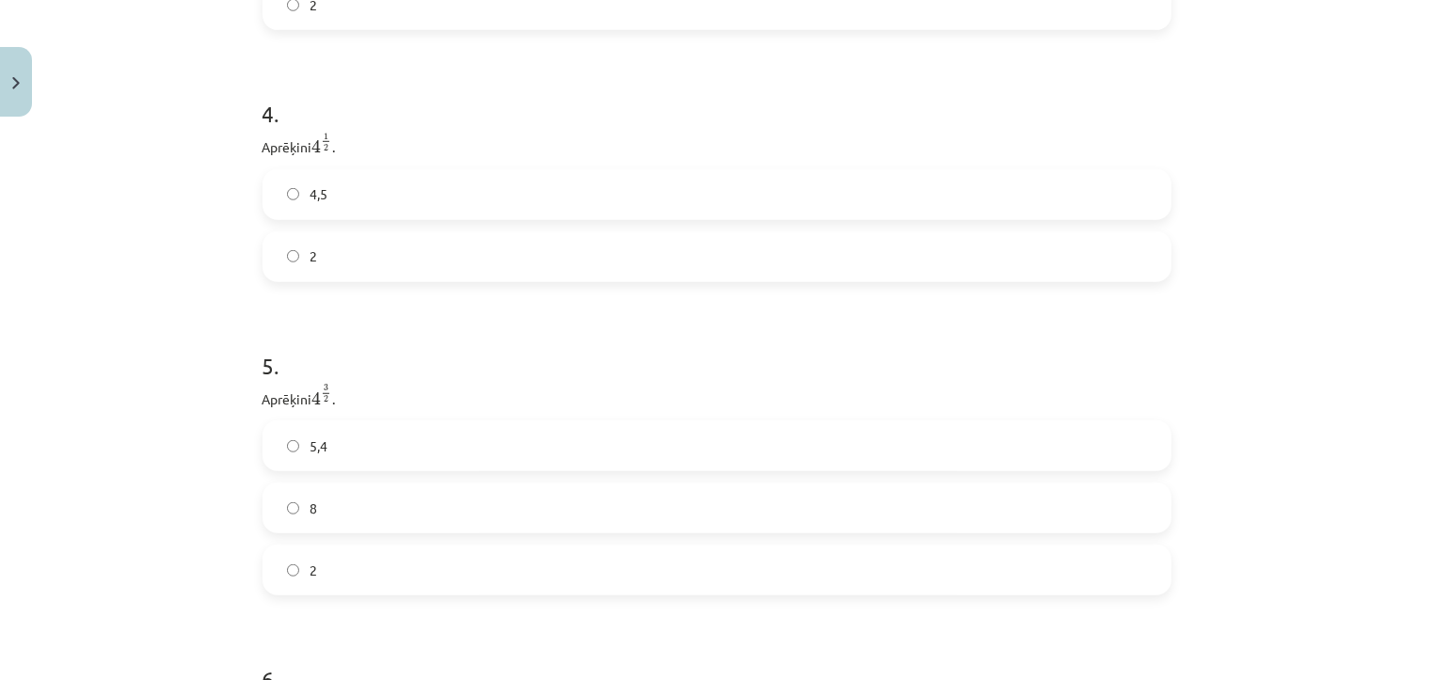
click at [752, 270] on label "2" at bounding box center [716, 256] width 905 height 47
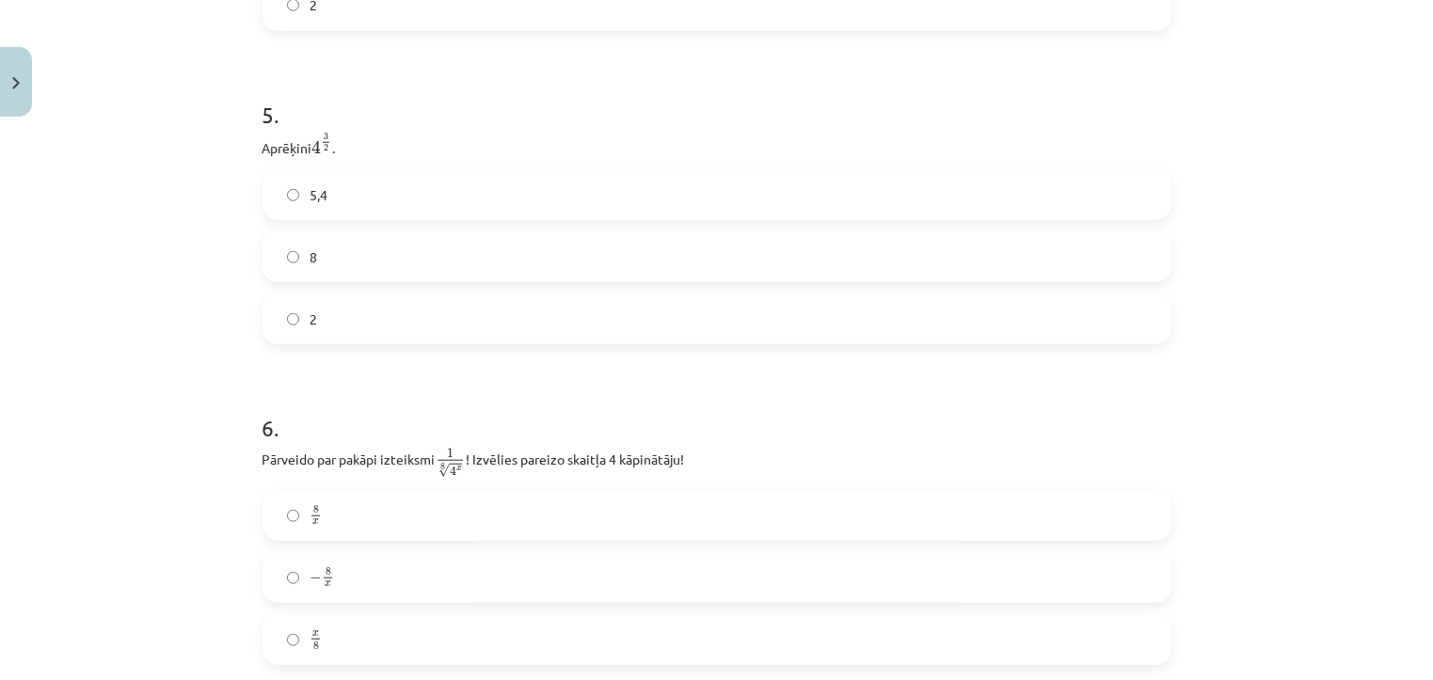
click at [733, 268] on label "8" at bounding box center [716, 256] width 905 height 47
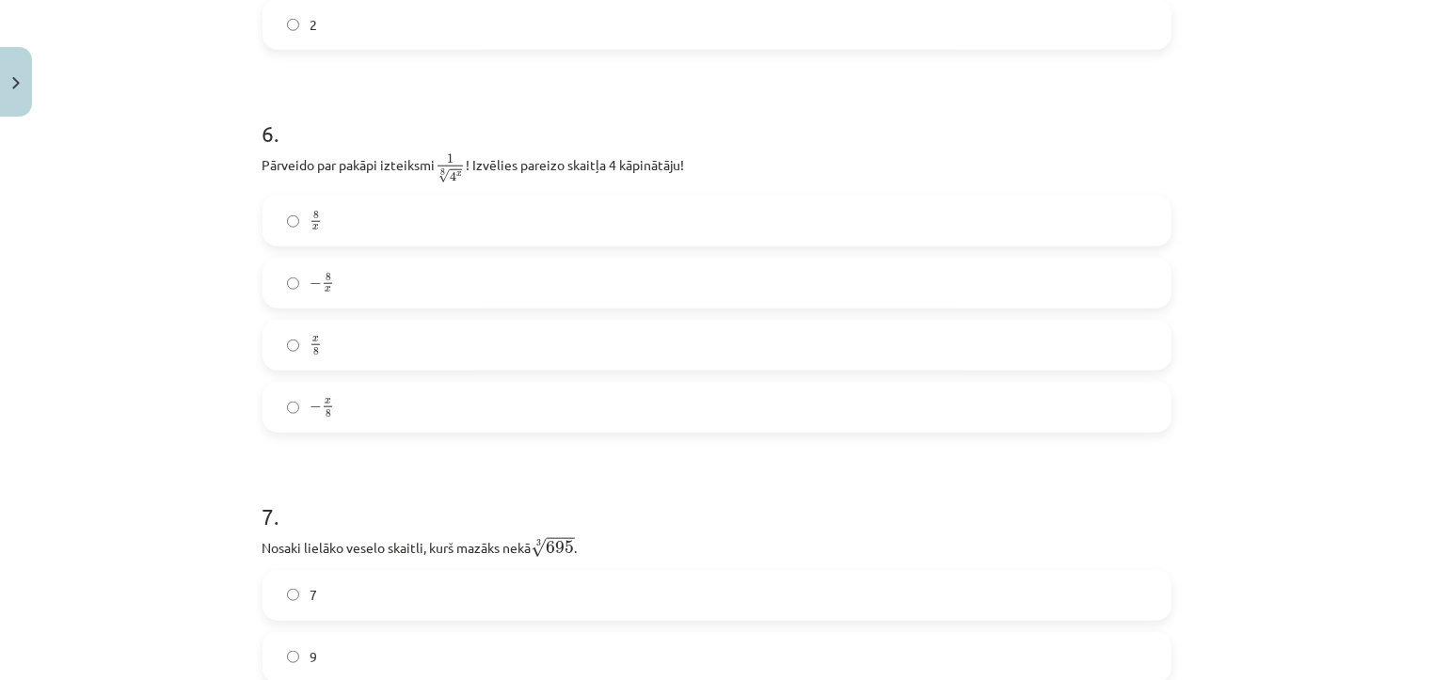
scroll to position [1855, 0]
click at [704, 419] on label "− x 8 − x 8" at bounding box center [716, 403] width 905 height 47
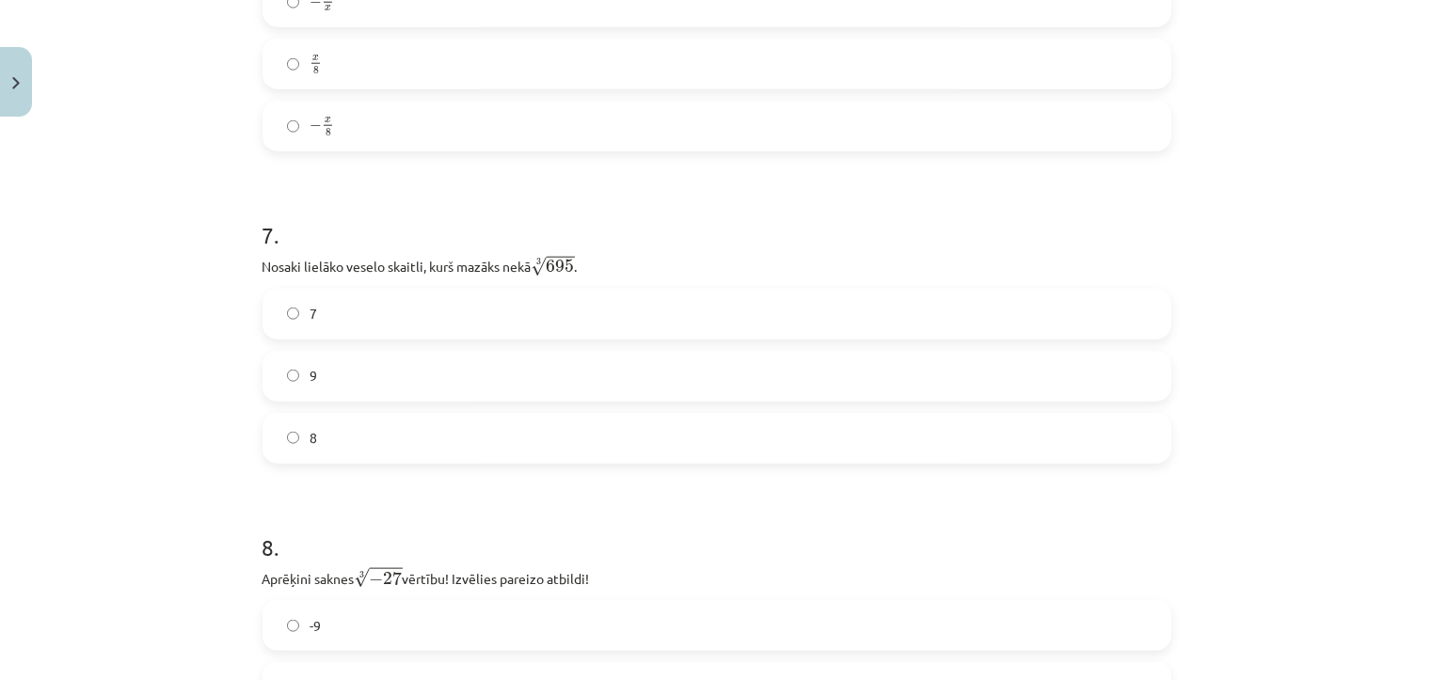
scroll to position [2162, 0]
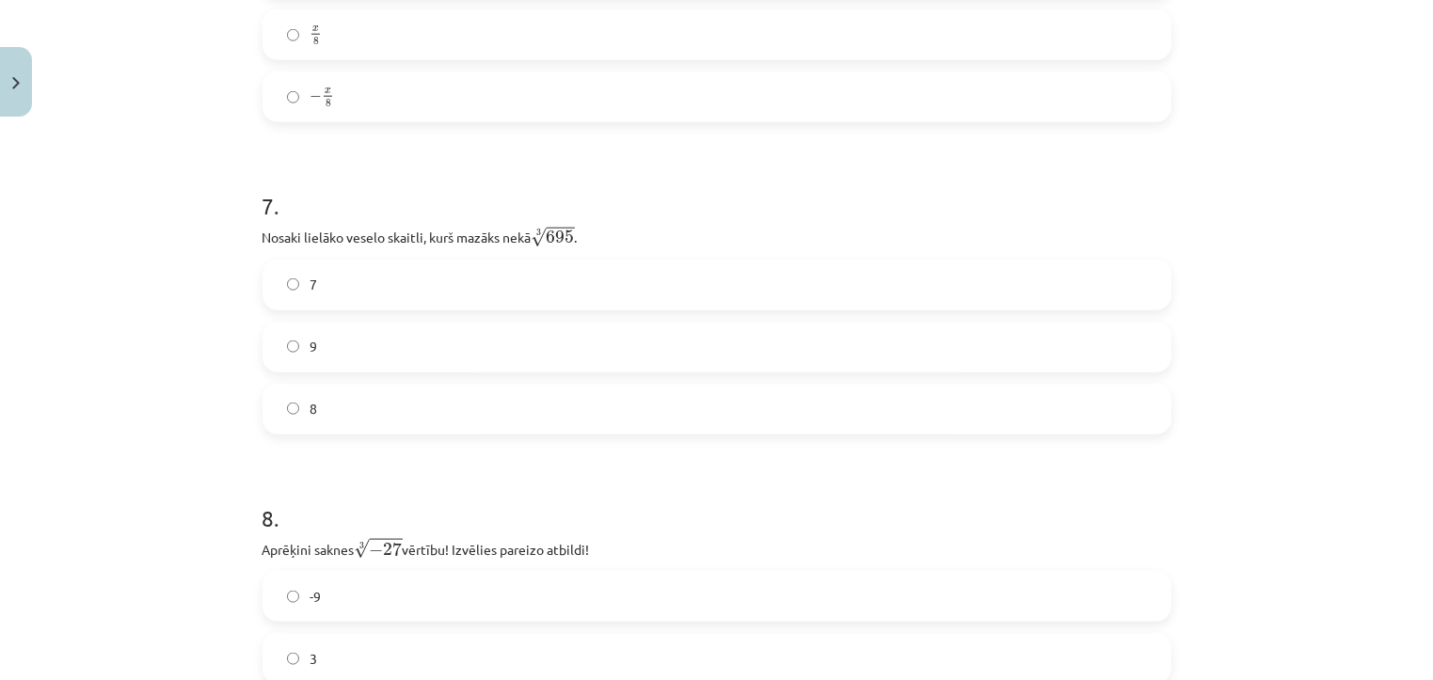
click at [668, 415] on label "8" at bounding box center [716, 409] width 905 height 47
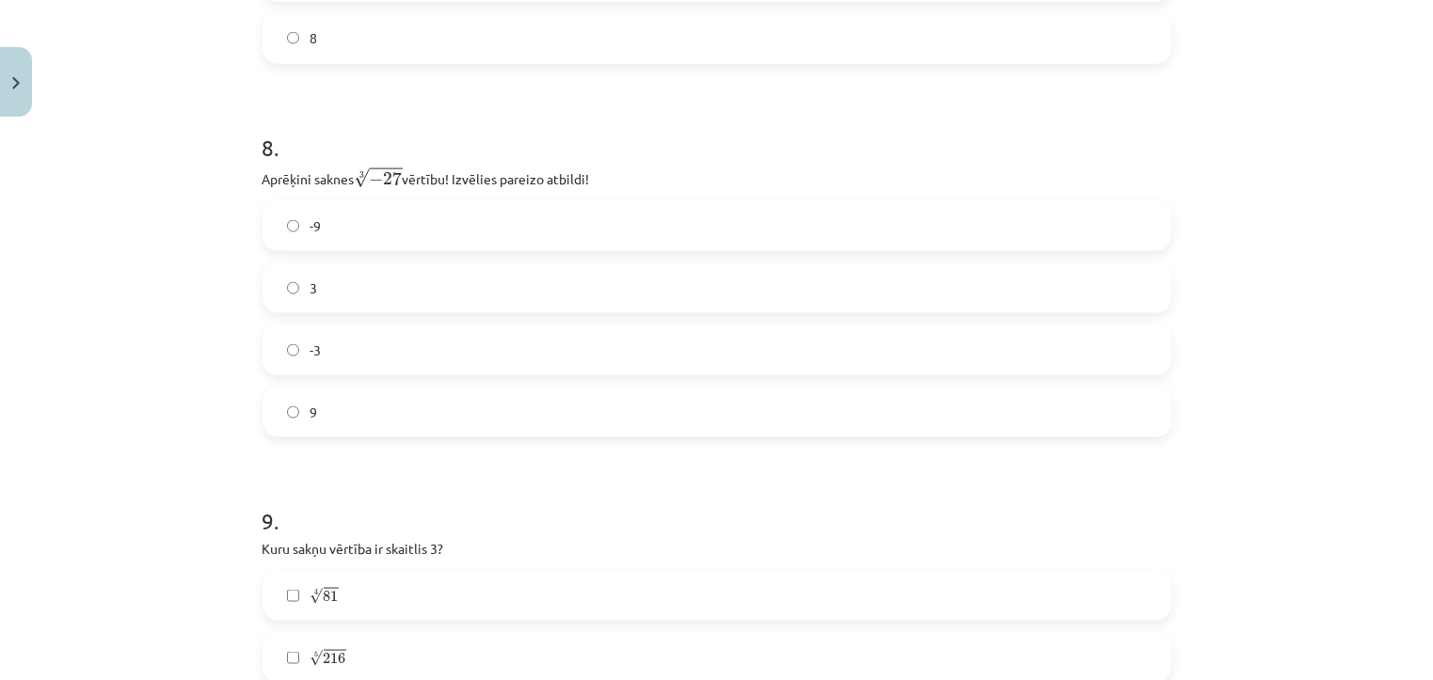
scroll to position [2534, 0]
click at [639, 351] on label "-3" at bounding box center [716, 348] width 905 height 47
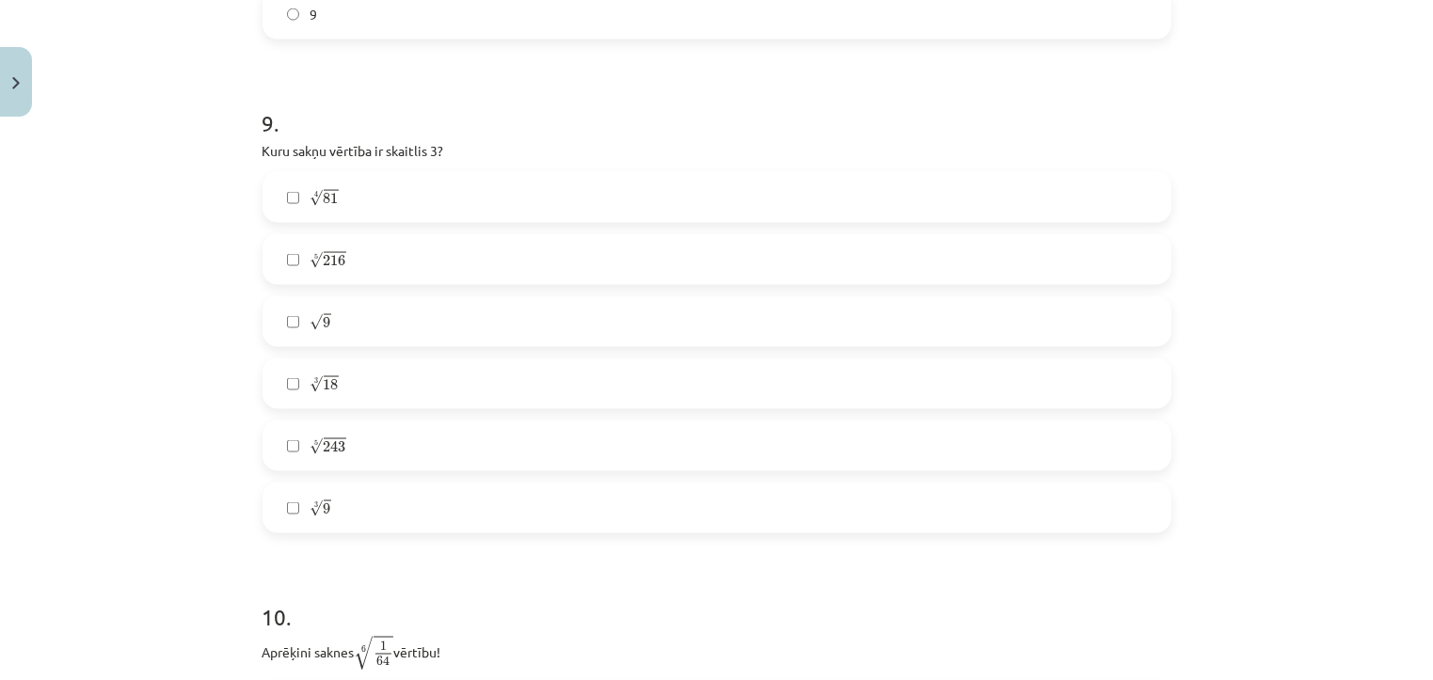
scroll to position [2940, 0]
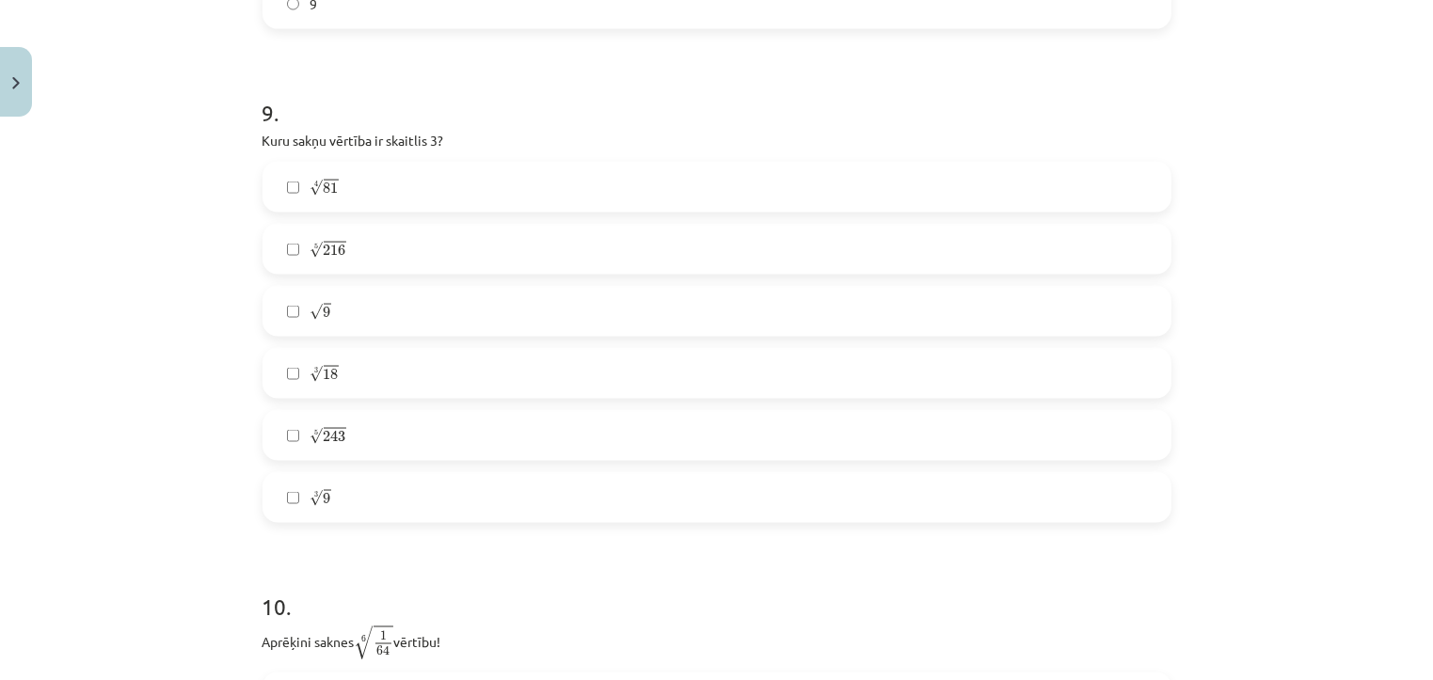
click at [464, 189] on label "4 √ 81 81 4" at bounding box center [716, 187] width 905 height 47
click at [448, 325] on label "√ 9 9" at bounding box center [716, 311] width 905 height 47
click at [419, 427] on label "5 √ 243 243 5" at bounding box center [716, 435] width 905 height 47
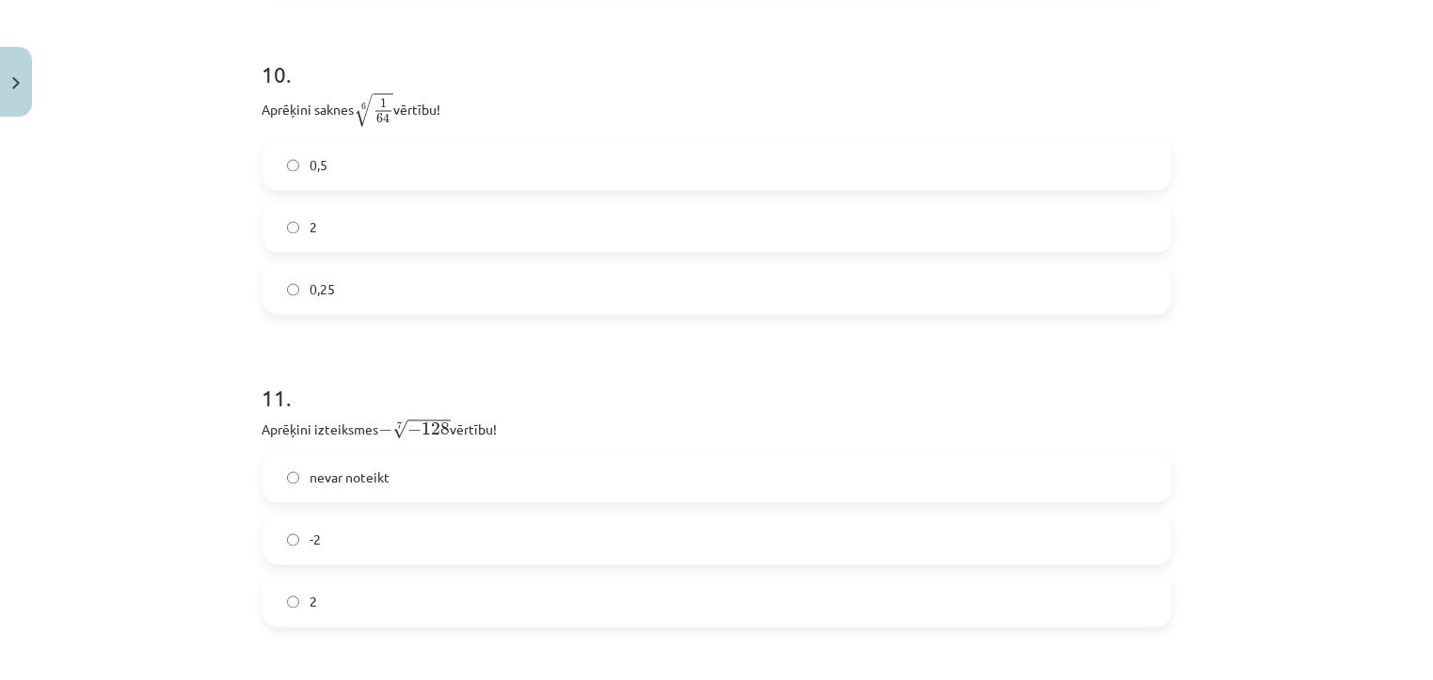
scroll to position [3499, 0]
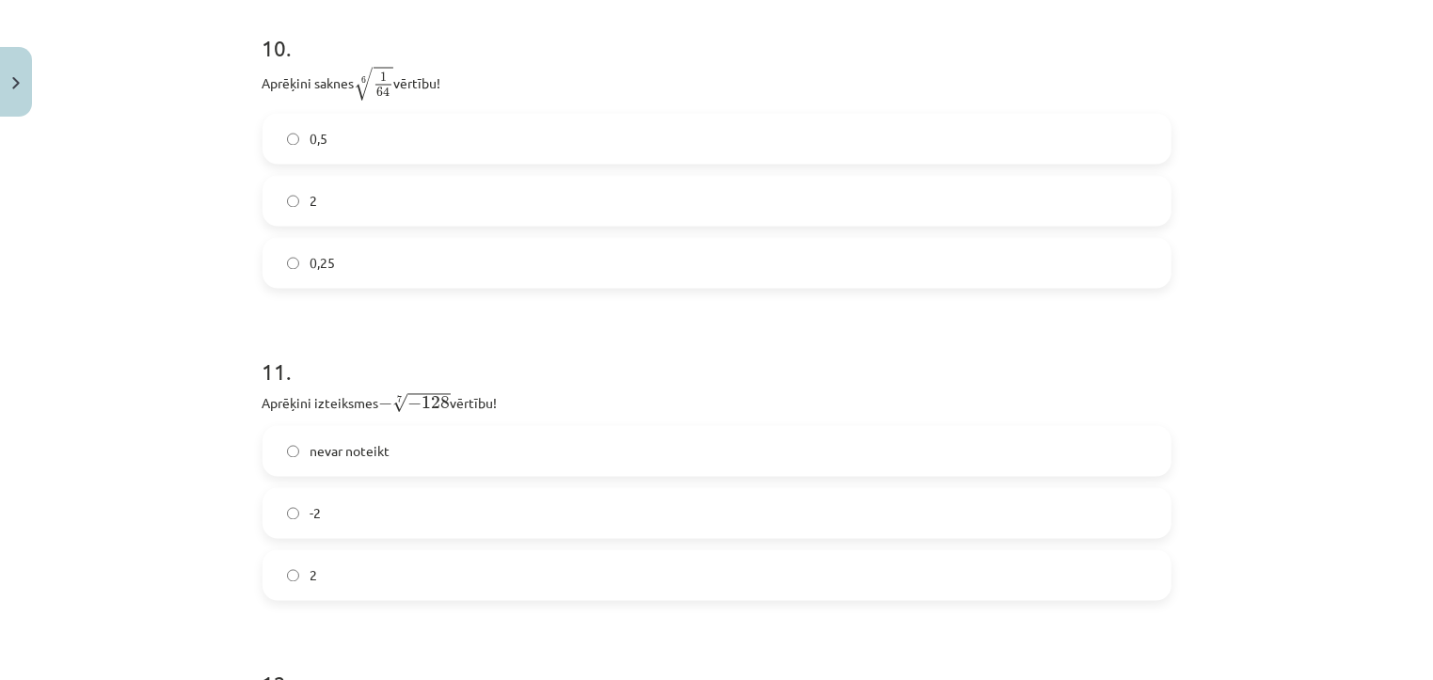
click at [455, 151] on label "0,5" at bounding box center [716, 139] width 905 height 47
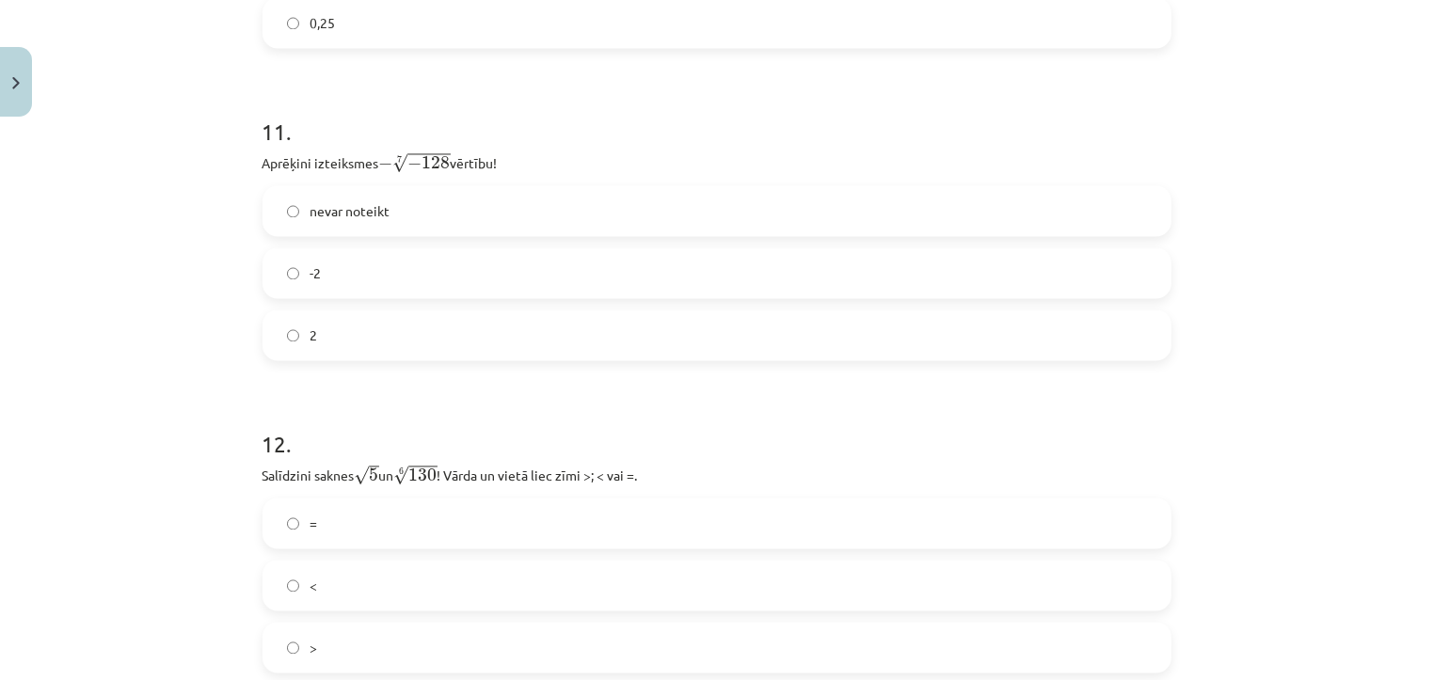
scroll to position [3746, 0]
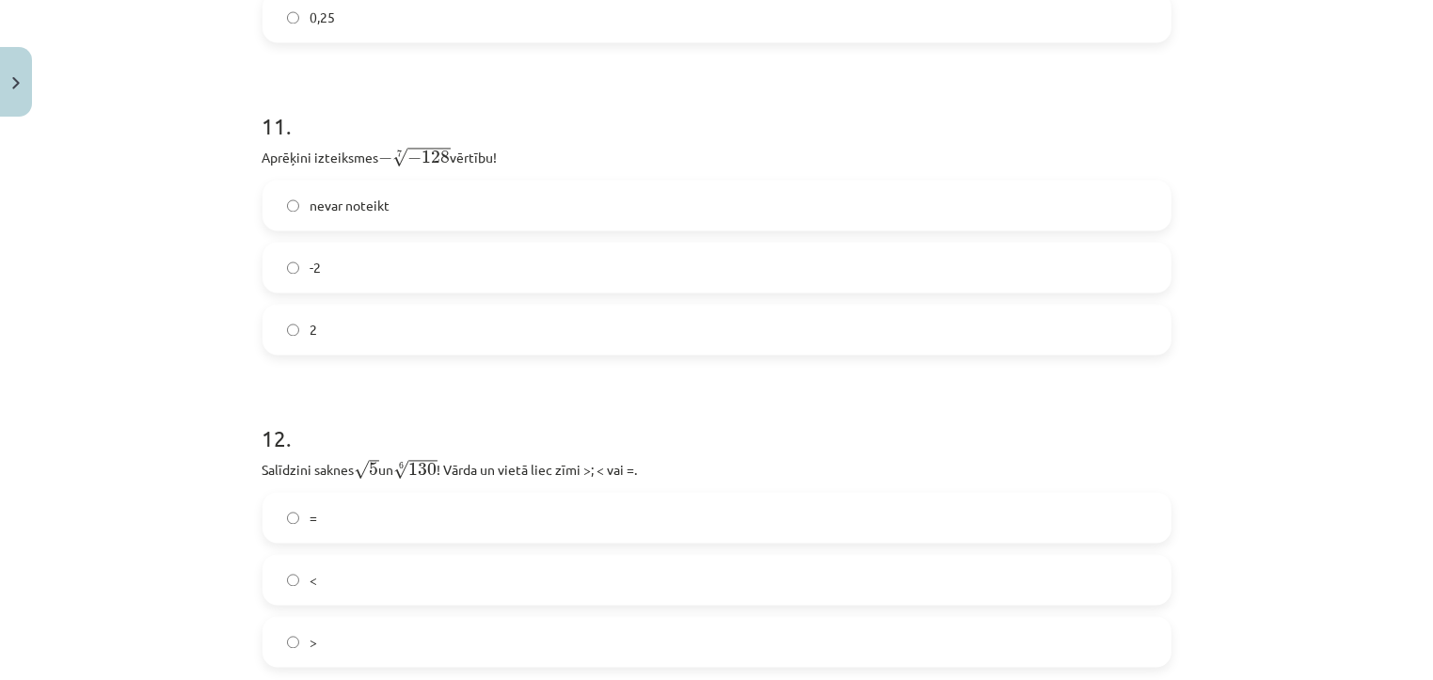
click at [426, 321] on label "2" at bounding box center [716, 329] width 905 height 47
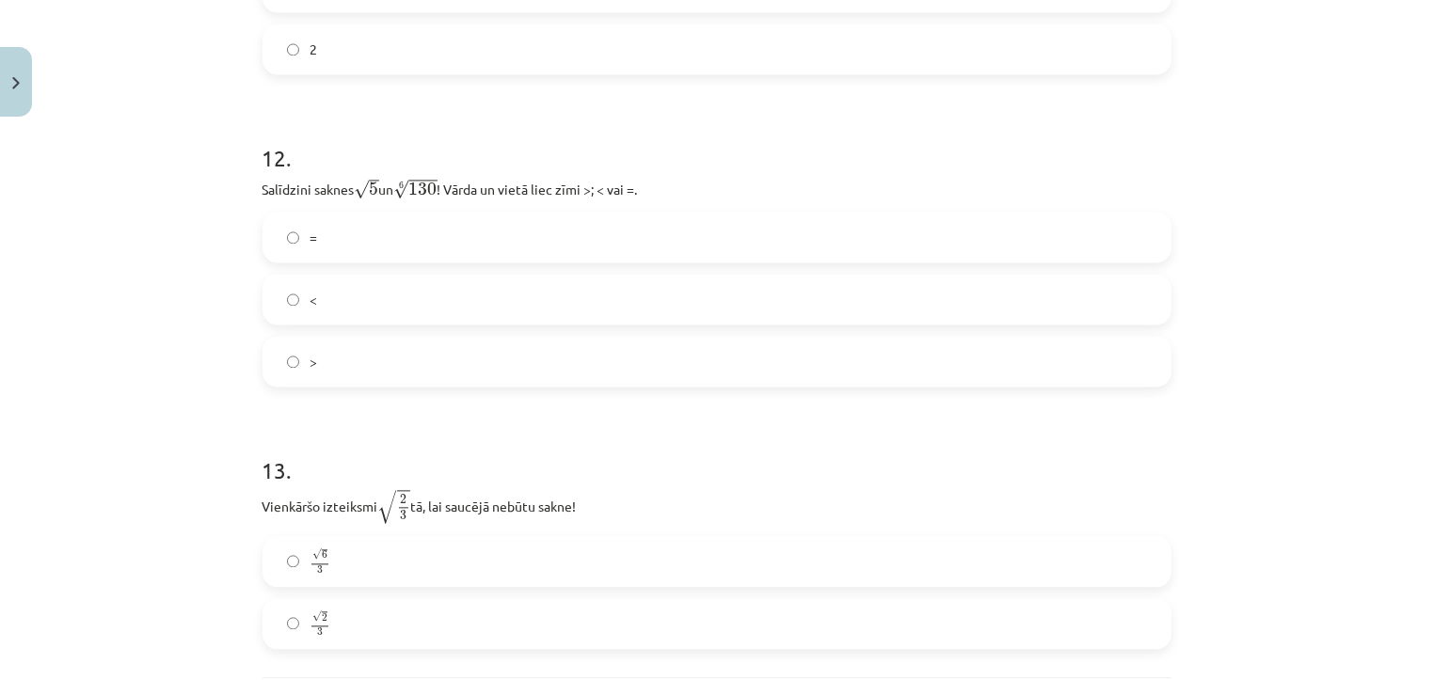
scroll to position [4030, 0]
click at [426, 354] on label ">" at bounding box center [716, 357] width 905 height 47
click at [435, 288] on label "<" at bounding box center [716, 295] width 905 height 47
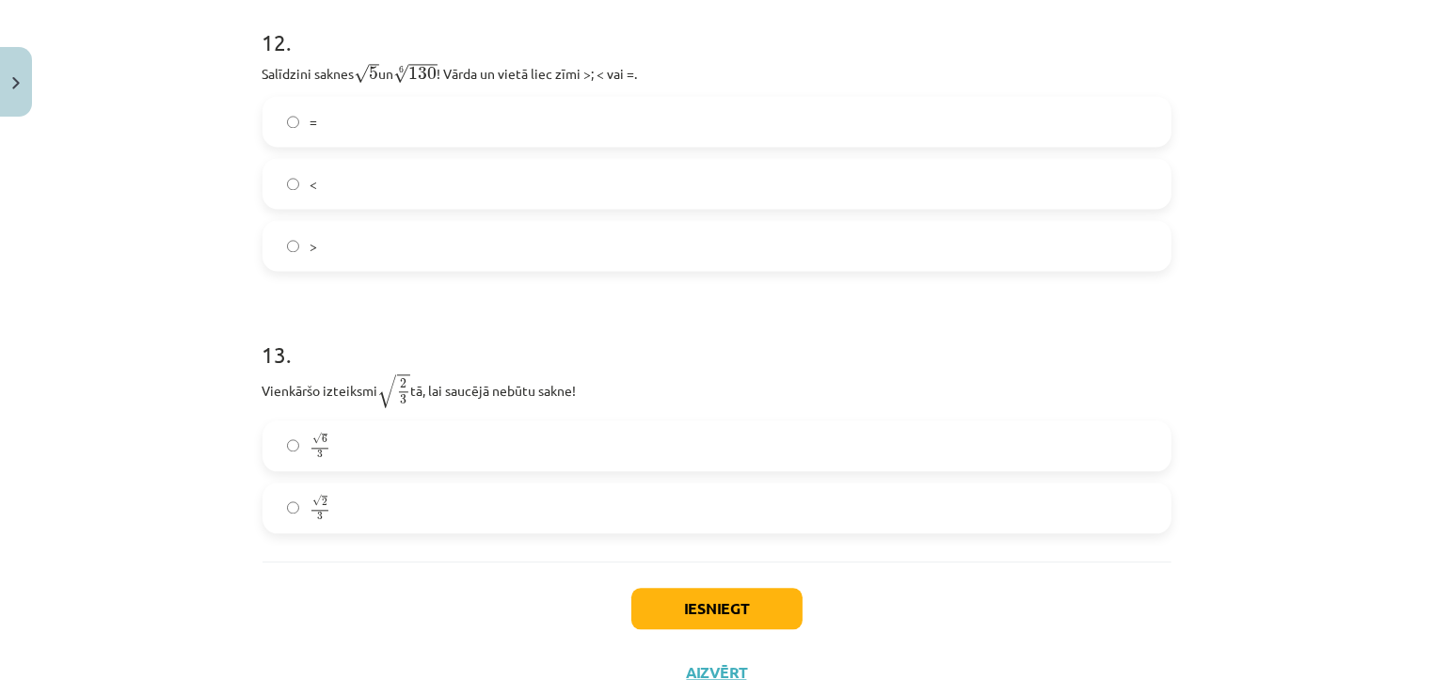
scroll to position [4215, 0]
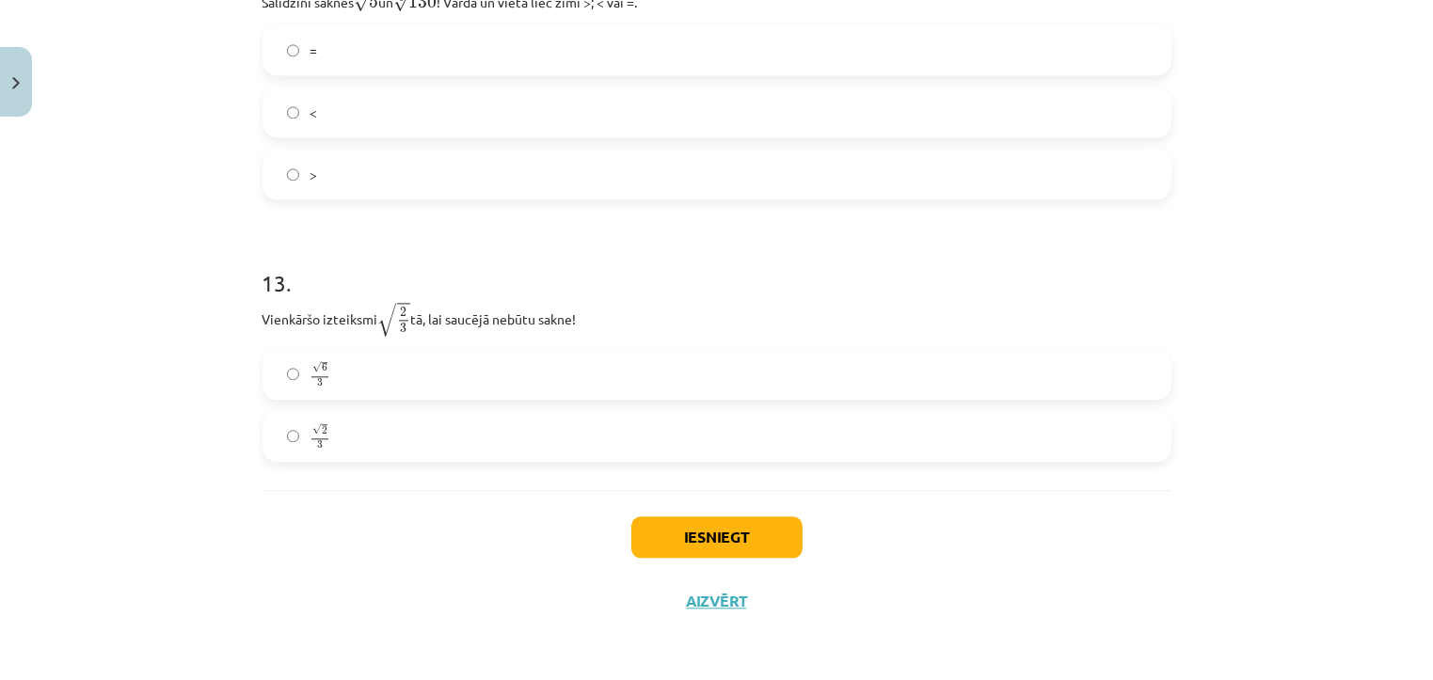
click at [433, 381] on label "√ 6 3 6 3" at bounding box center [716, 374] width 905 height 47
click at [658, 535] on button "Iesniegt" at bounding box center [716, 536] width 171 height 41
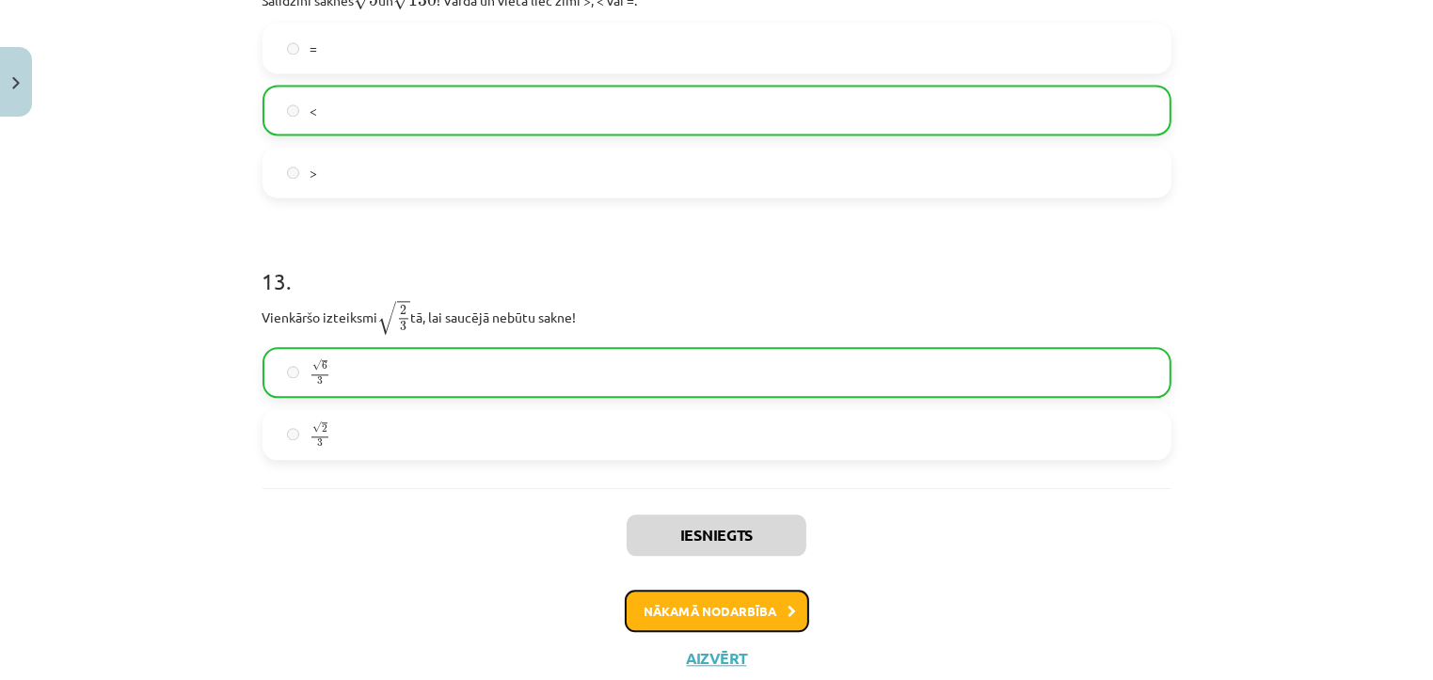
click at [707, 626] on button "Nākamā nodarbība" at bounding box center [717, 611] width 184 height 43
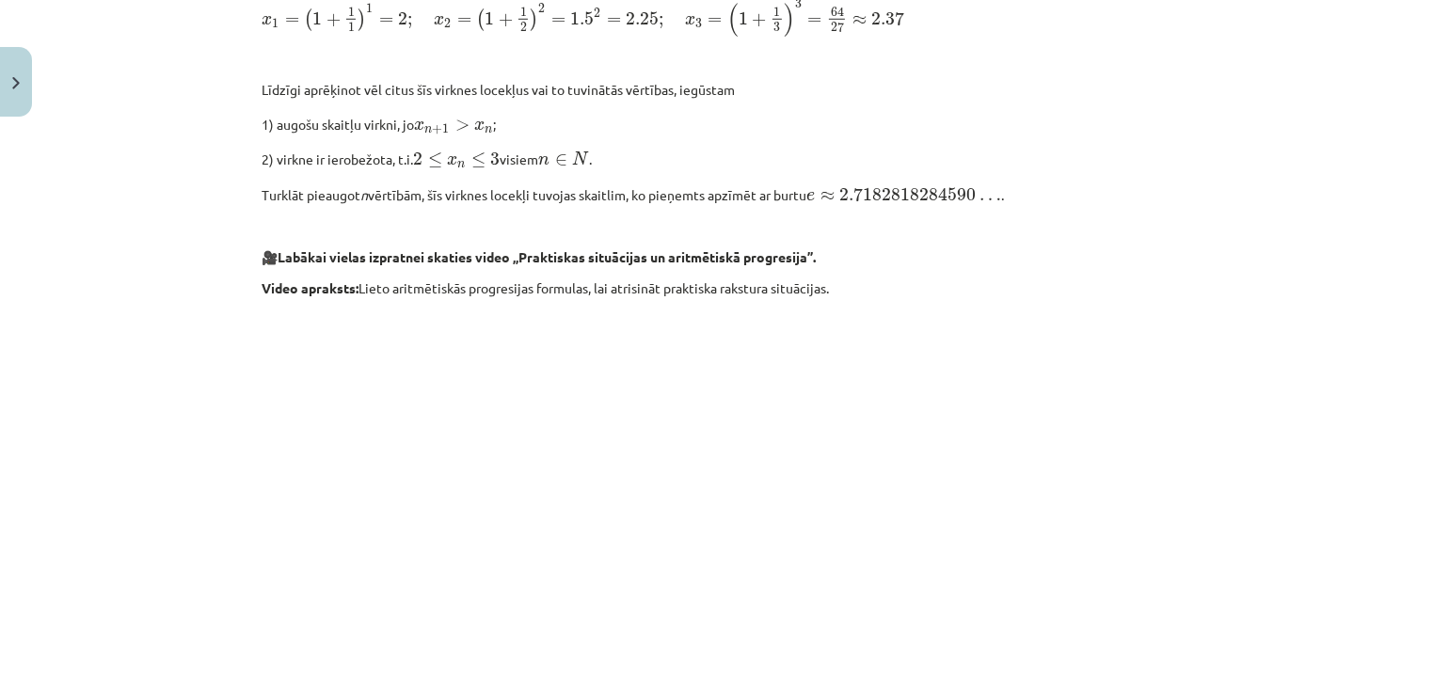
scroll to position [1955, 0]
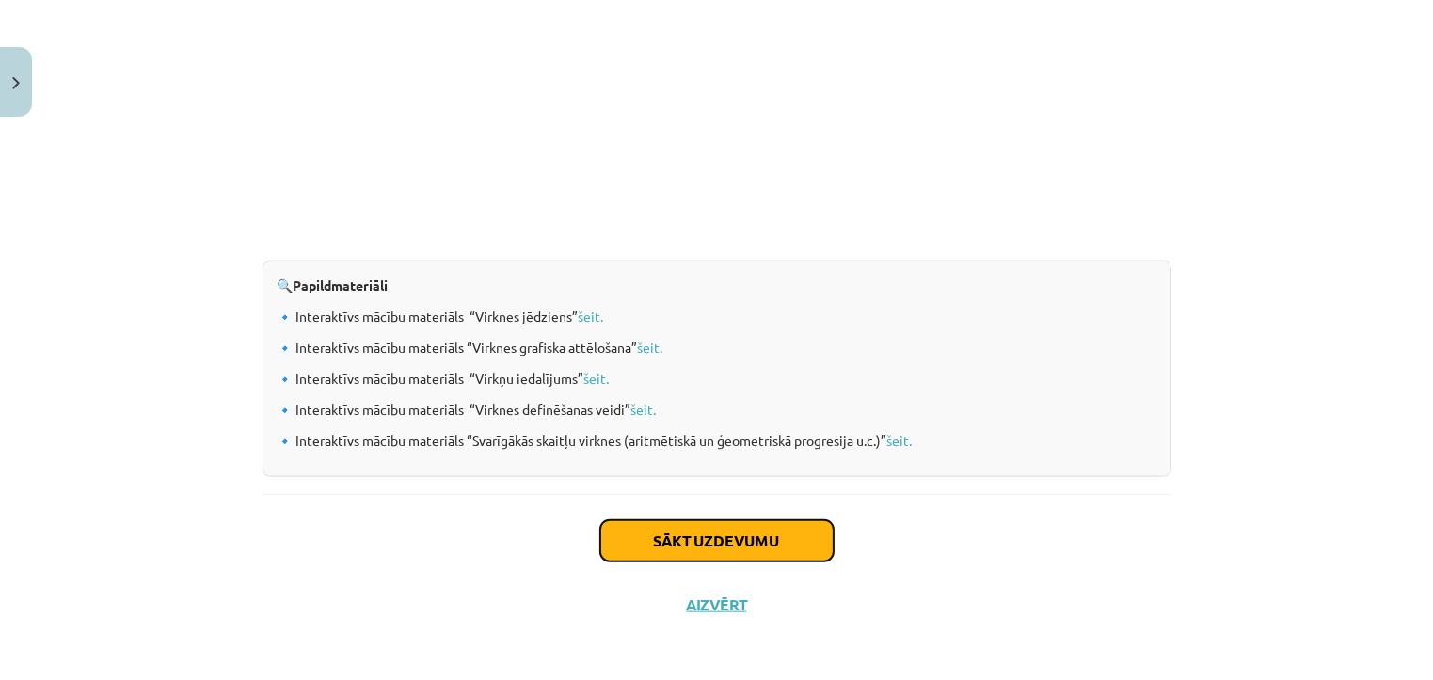
click at [744, 549] on button "Sākt uzdevumu" at bounding box center [716, 540] width 233 height 41
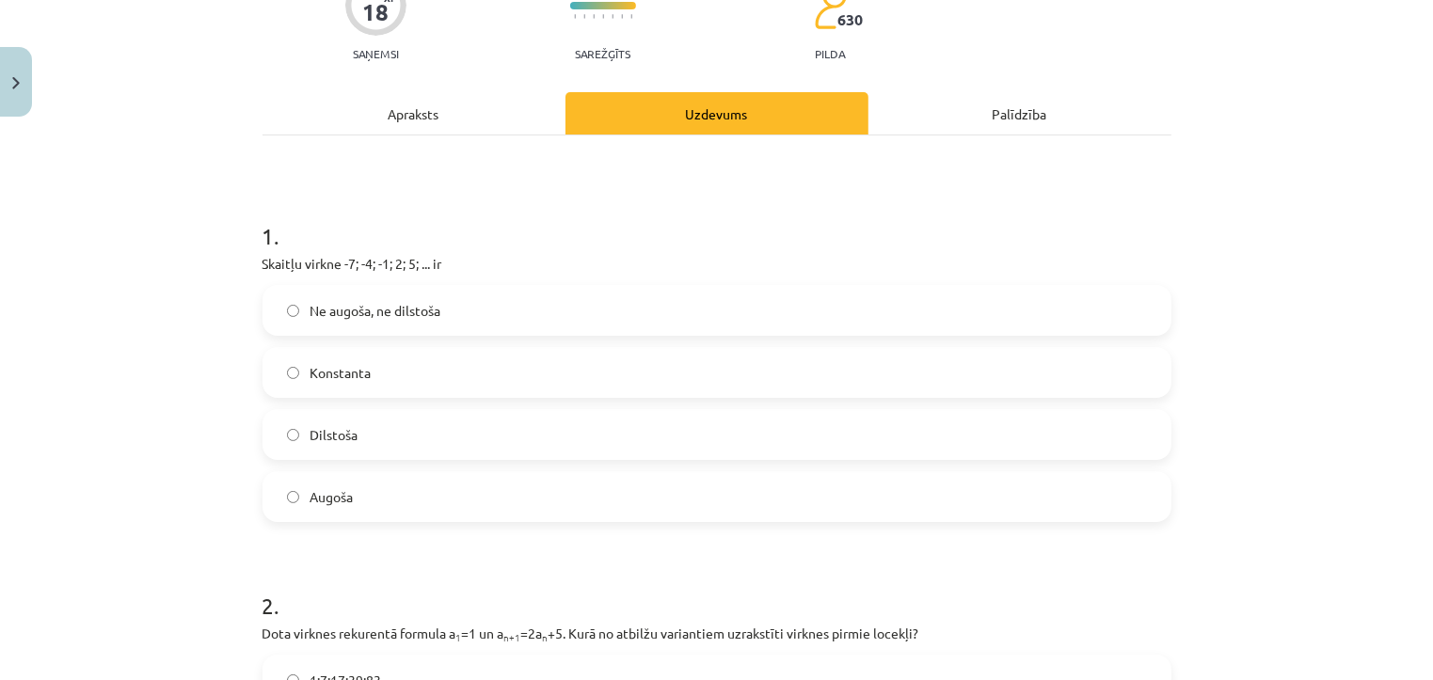
scroll to position [186, 0]
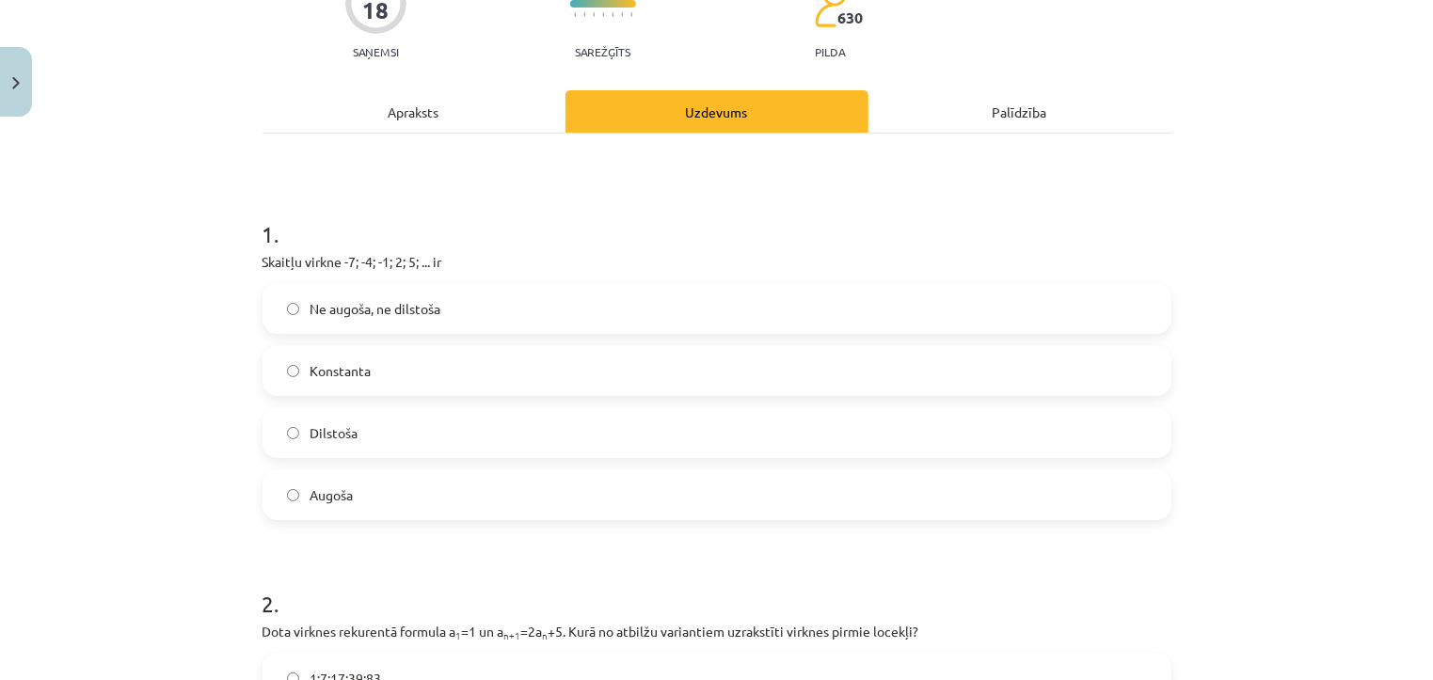
click at [588, 506] on label "Augoša" at bounding box center [716, 494] width 905 height 47
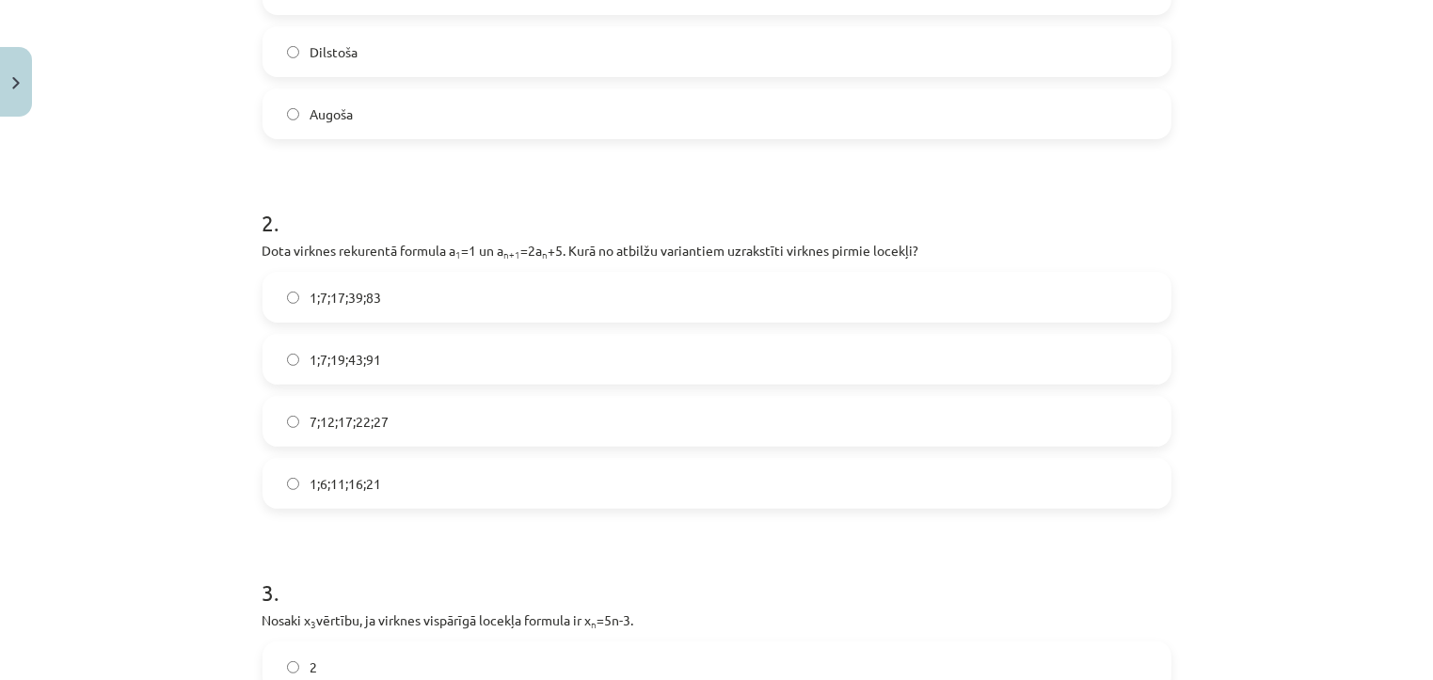
scroll to position [568, 0]
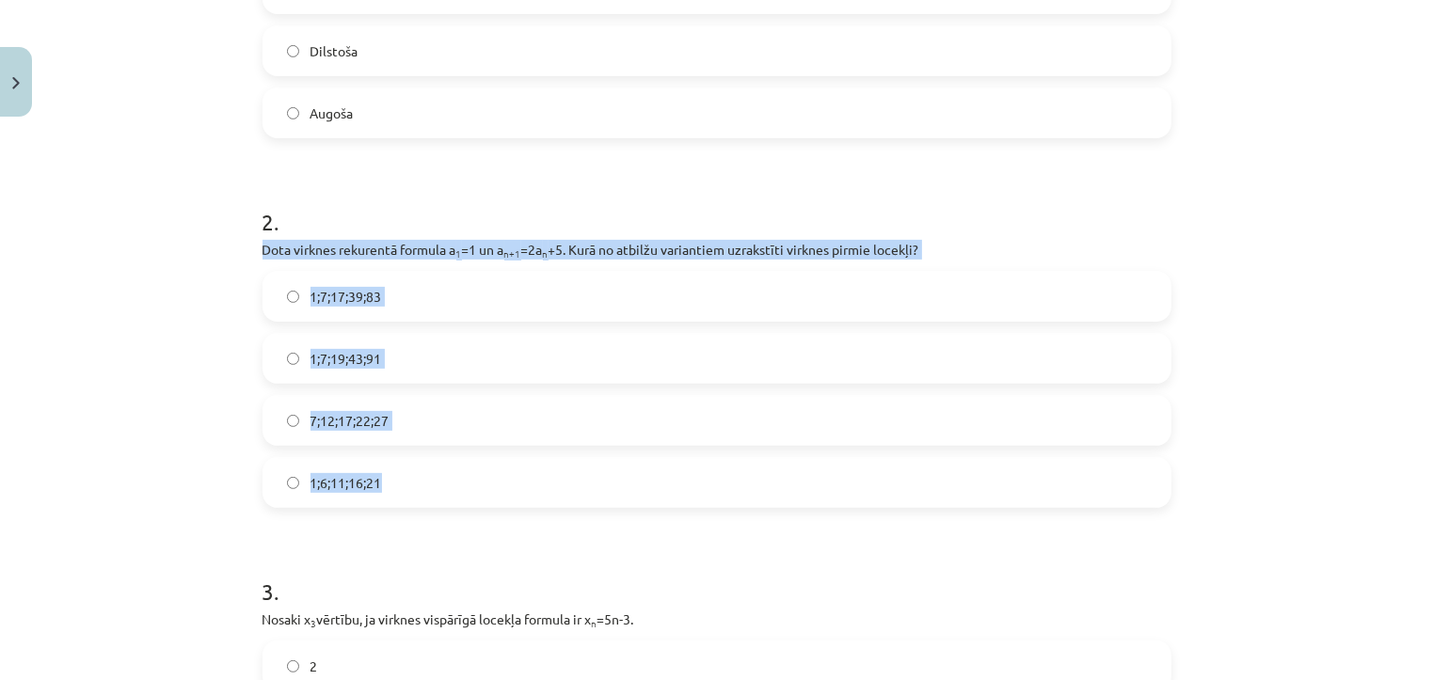
drag, startPoint x: 248, startPoint y: 242, endPoint x: 436, endPoint y: 479, distance: 302.6
copy div "Dota virknes rekurentā formula a 1 =1 un a n+1 =2a n +5. Kurā no atbilžu varian…"
click at [688, 353] on label "1;7;19;43;91" at bounding box center [716, 358] width 905 height 47
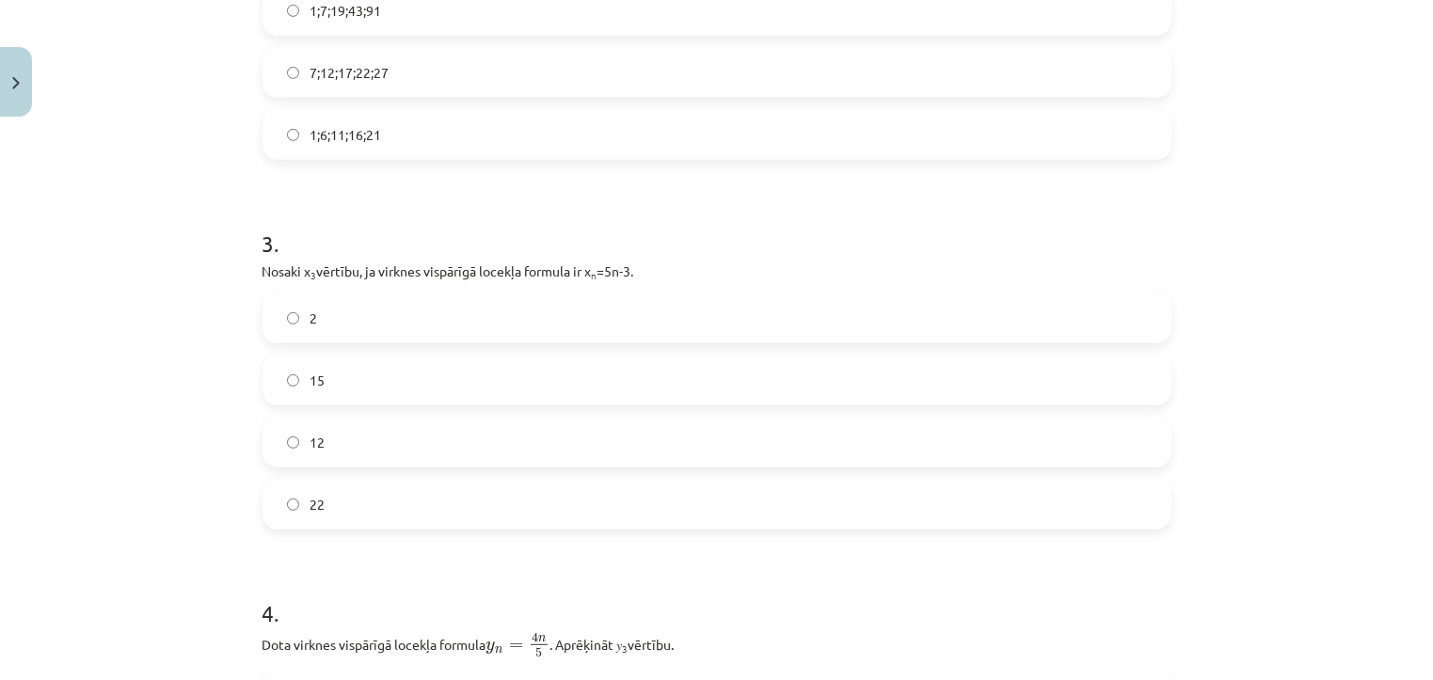
scroll to position [929, 0]
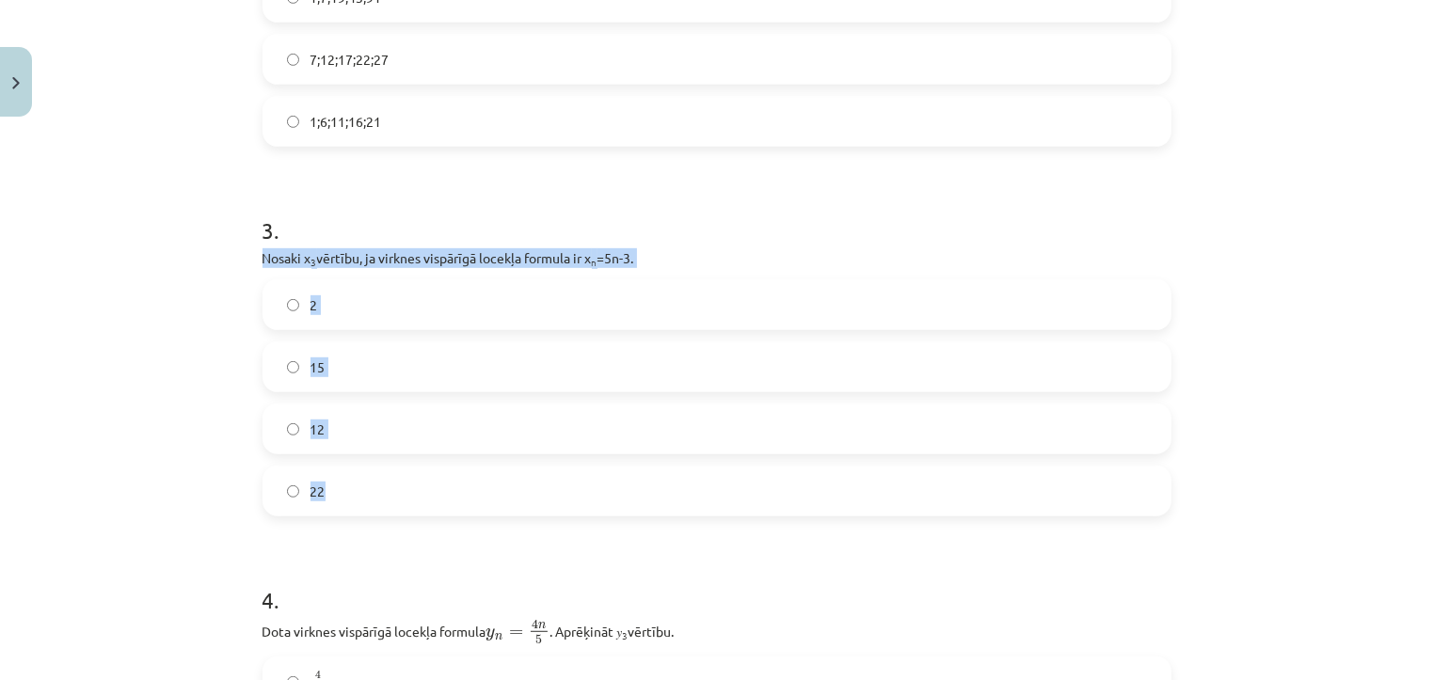
drag, startPoint x: 246, startPoint y: 255, endPoint x: 359, endPoint y: 475, distance: 247.4
click at [404, 481] on div "18 XP Saņemsi Sarežģīts 630 pilda Apraksts Uzdevums Palīdzība 1 . Skaitļu virkn…" at bounding box center [716, 500] width 931 height 2608
copy div "Nosaki x 3 vērtību, ja virknes vispārīgā locekļa formula ir x n =5n-3. 2 15 12 …"
click at [670, 436] on label "12" at bounding box center [716, 428] width 905 height 47
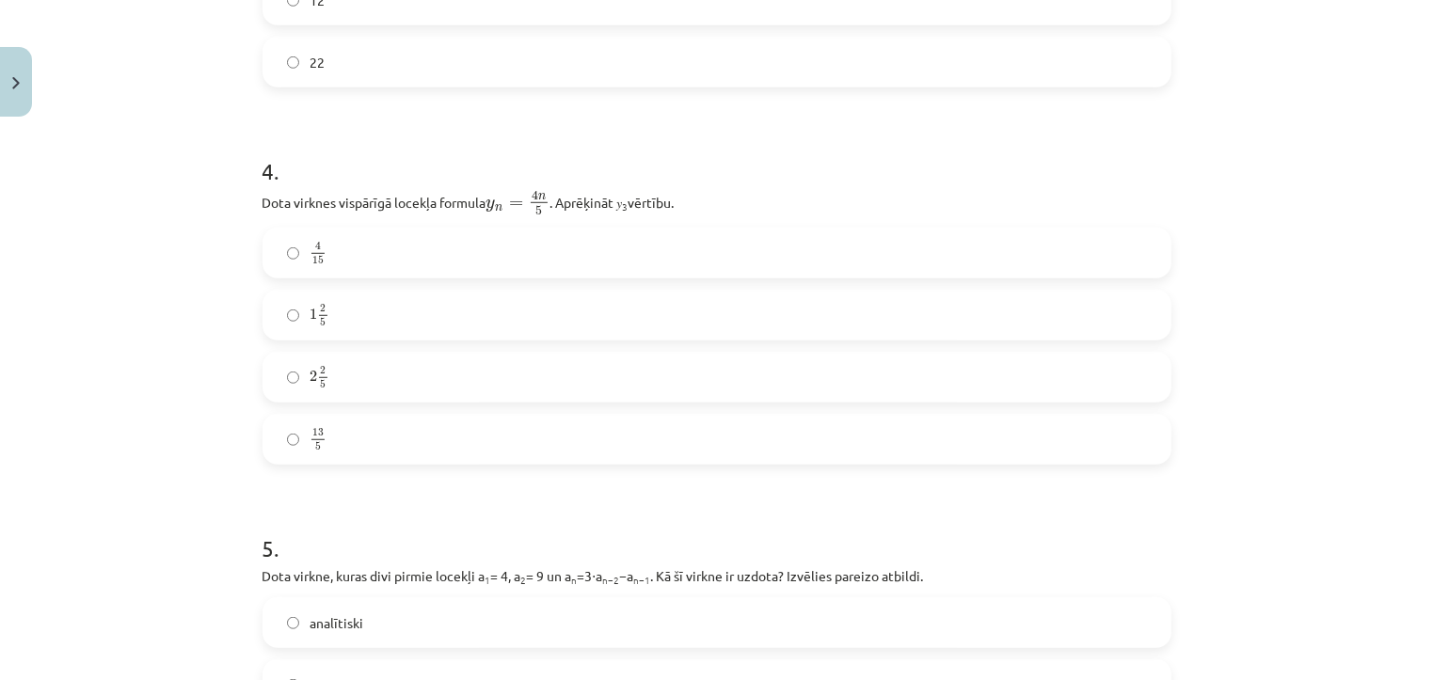
scroll to position [1362, 0]
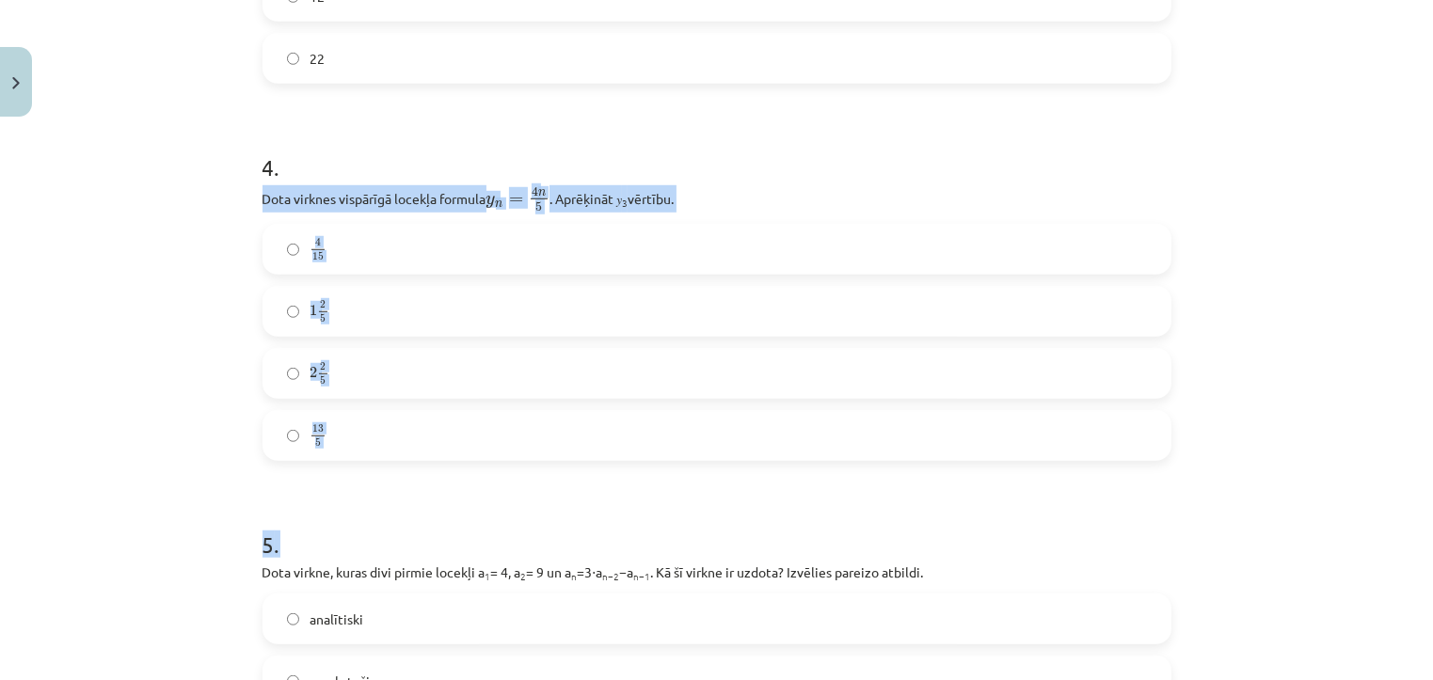
drag, startPoint x: 253, startPoint y: 194, endPoint x: 354, endPoint y: 460, distance: 284.6
click at [358, 467] on div "18 XP Saņemsi Sarežģīts 630 pilda Apraksts Uzdevums Palīdzība 1 . Skaitļu virkn…" at bounding box center [716, 67] width 931 height 2608
click at [183, 445] on div "Mācību tēma: Matemātikas i - 12. klases 1. ieskaites mācību materiāls (ab) #5 📝…" at bounding box center [716, 340] width 1433 height 680
drag, startPoint x: 237, startPoint y: 195, endPoint x: 328, endPoint y: 435, distance: 256.6
click at [328, 435] on div "Mācību tēma: Matemātikas i - 12. klases 1. ieskaites mācību materiāls (ab) #5 📝…" at bounding box center [716, 340] width 1433 height 680
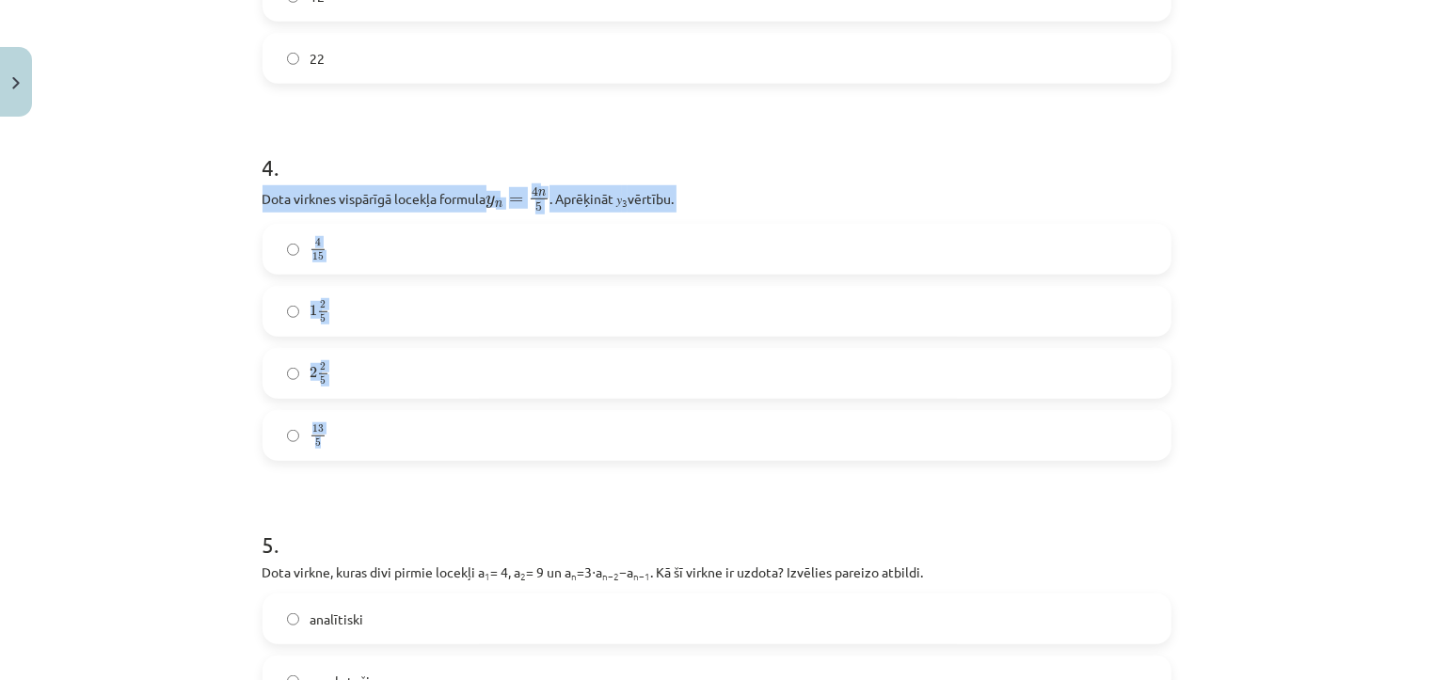
copy div "Dota virknes vispārīgā locekļa formula y n = 4 n 5 y n = 4 n 5 . Aprēķināt 𝑦 3 …"
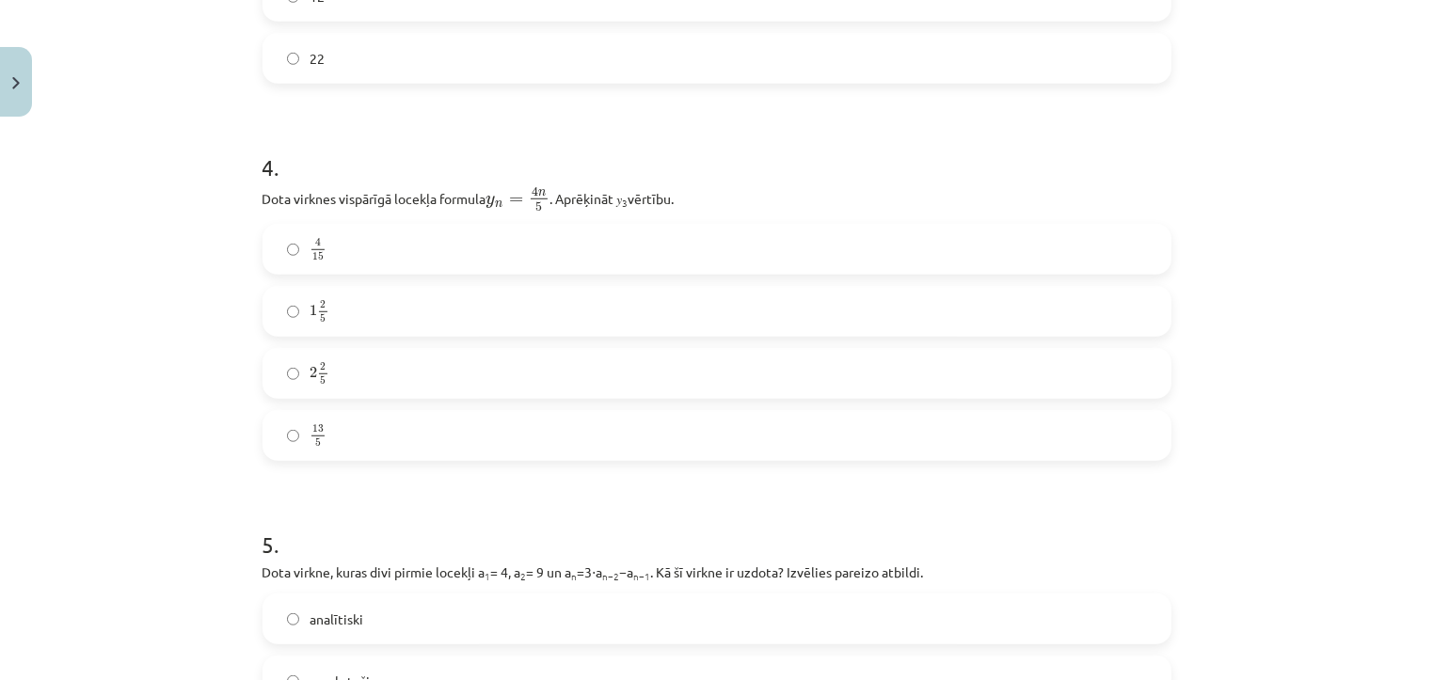
click at [911, 504] on h1 "5 ." at bounding box center [716, 528] width 909 height 58
click at [515, 370] on label "2 2 5 2 2 5" at bounding box center [716, 373] width 905 height 47
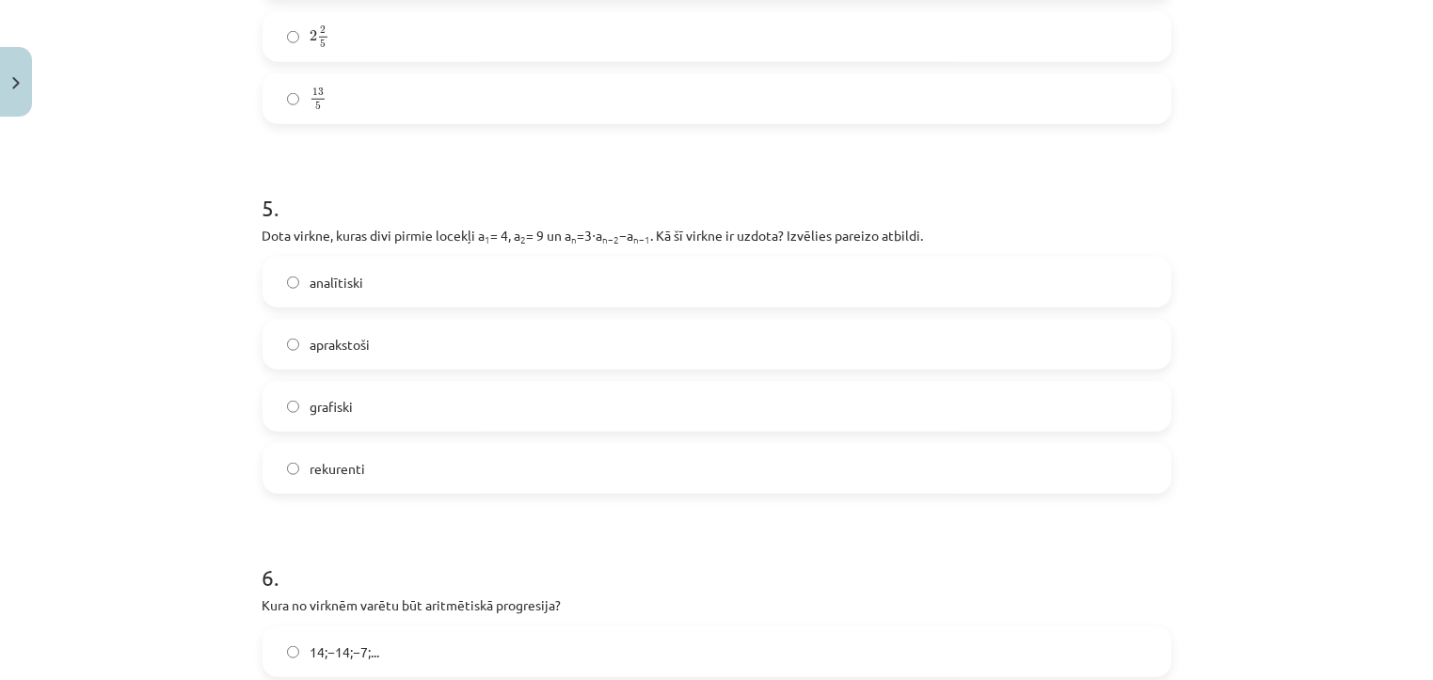
scroll to position [1700, 0]
click at [500, 479] on label "rekurenti" at bounding box center [716, 467] width 905 height 47
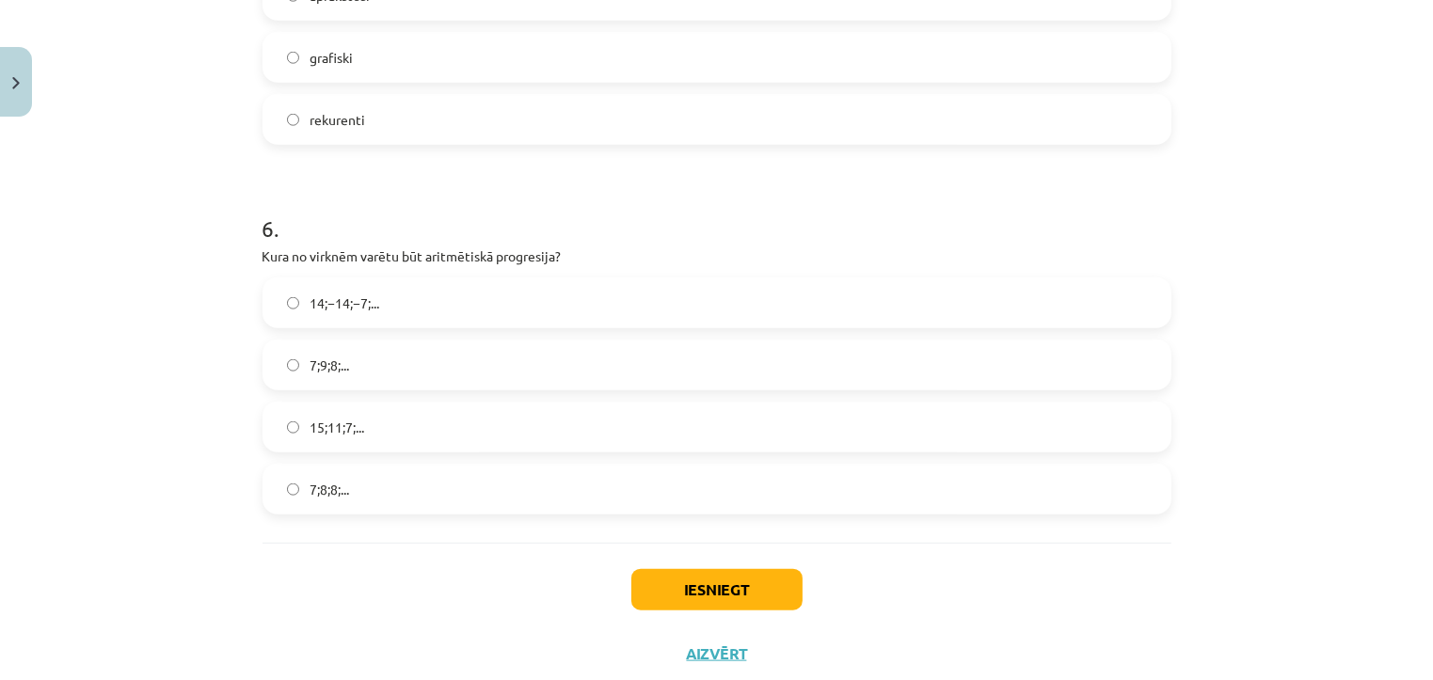
scroll to position [2057, 0]
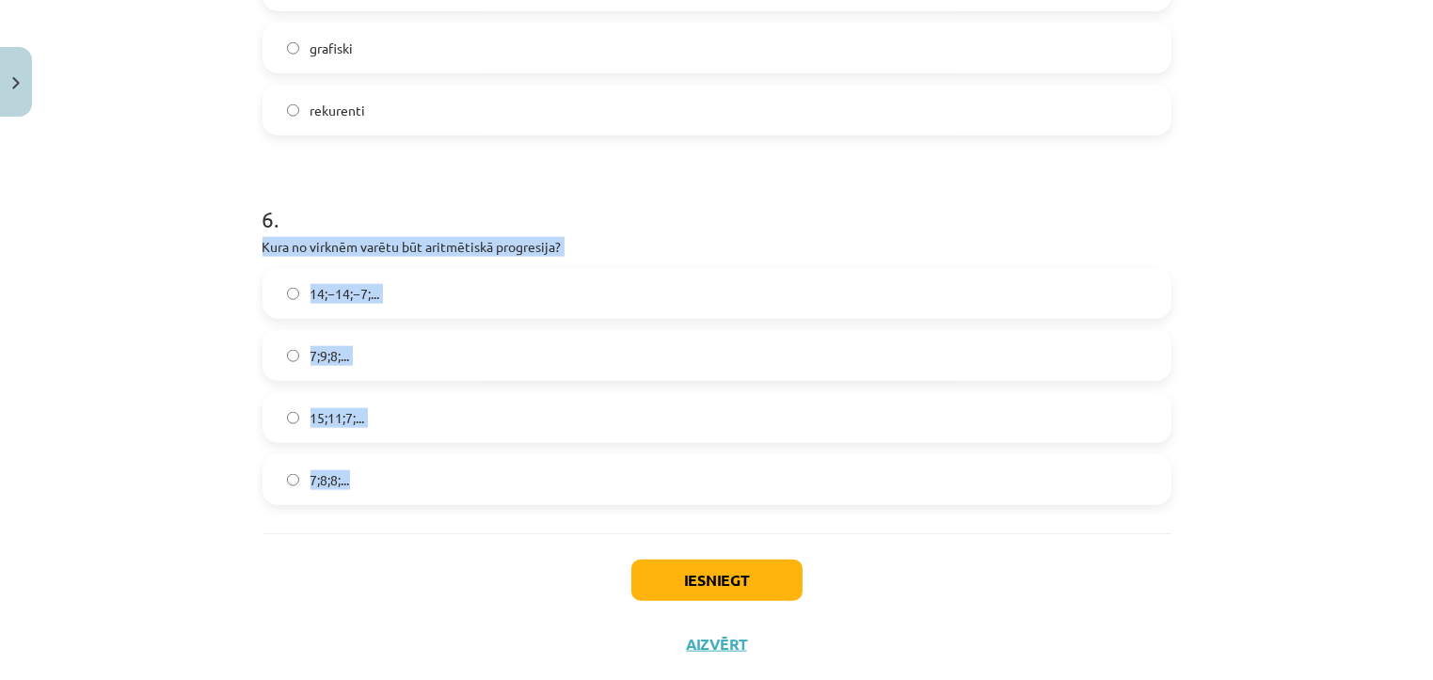
drag, startPoint x: 248, startPoint y: 238, endPoint x: 389, endPoint y: 475, distance: 275.9
copy div "Kura no virknēm varētu būt aritmētiskā progresija? 14;−14;−7;... 7;9;8;... 15;1…"
click at [512, 433] on label "15;11;7;..." at bounding box center [716, 417] width 905 height 47
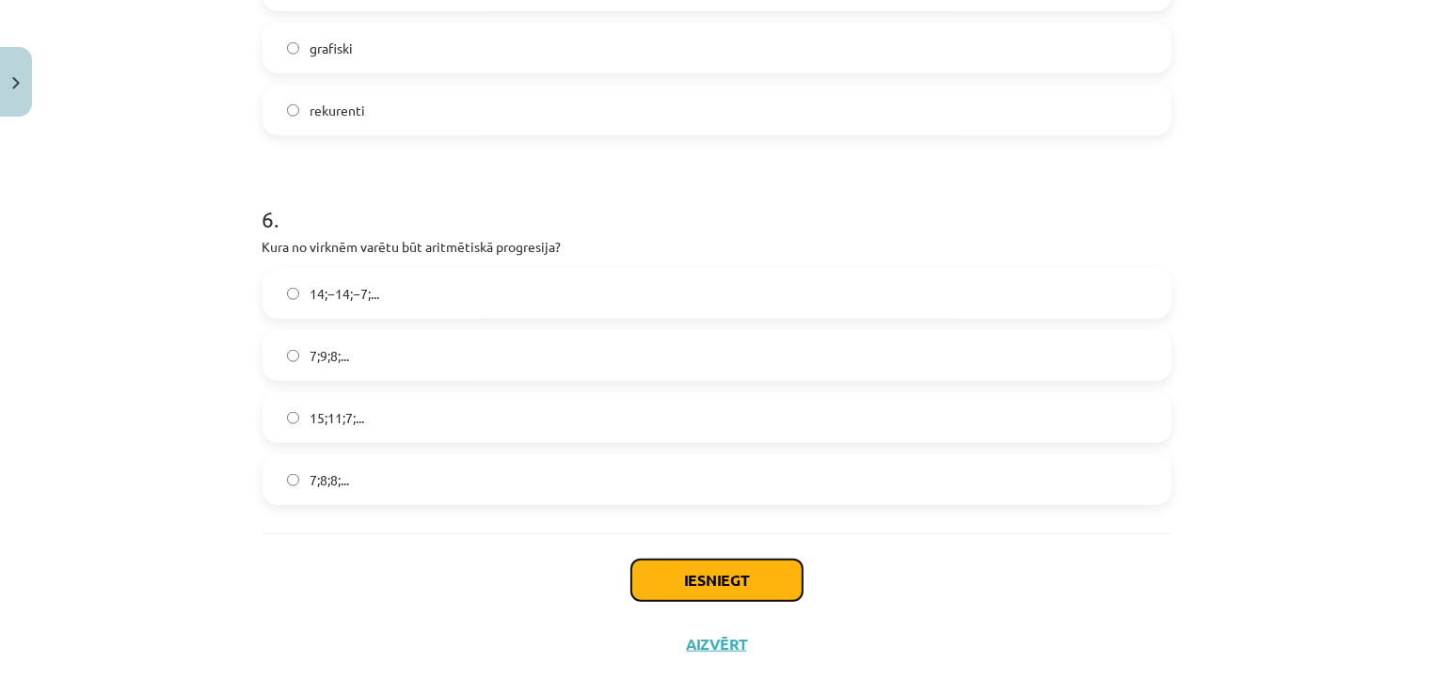
click at [720, 577] on button "Iesniegt" at bounding box center [716, 580] width 171 height 41
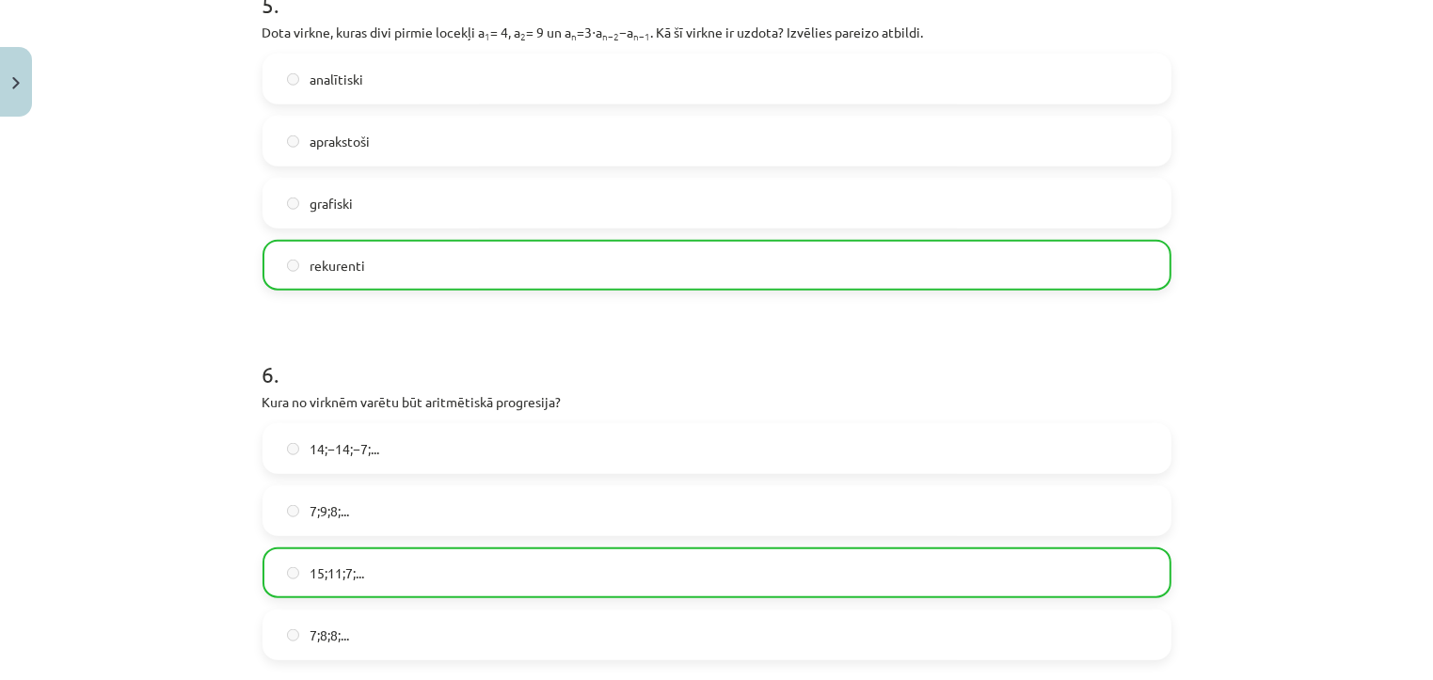
scroll to position [2159, 0]
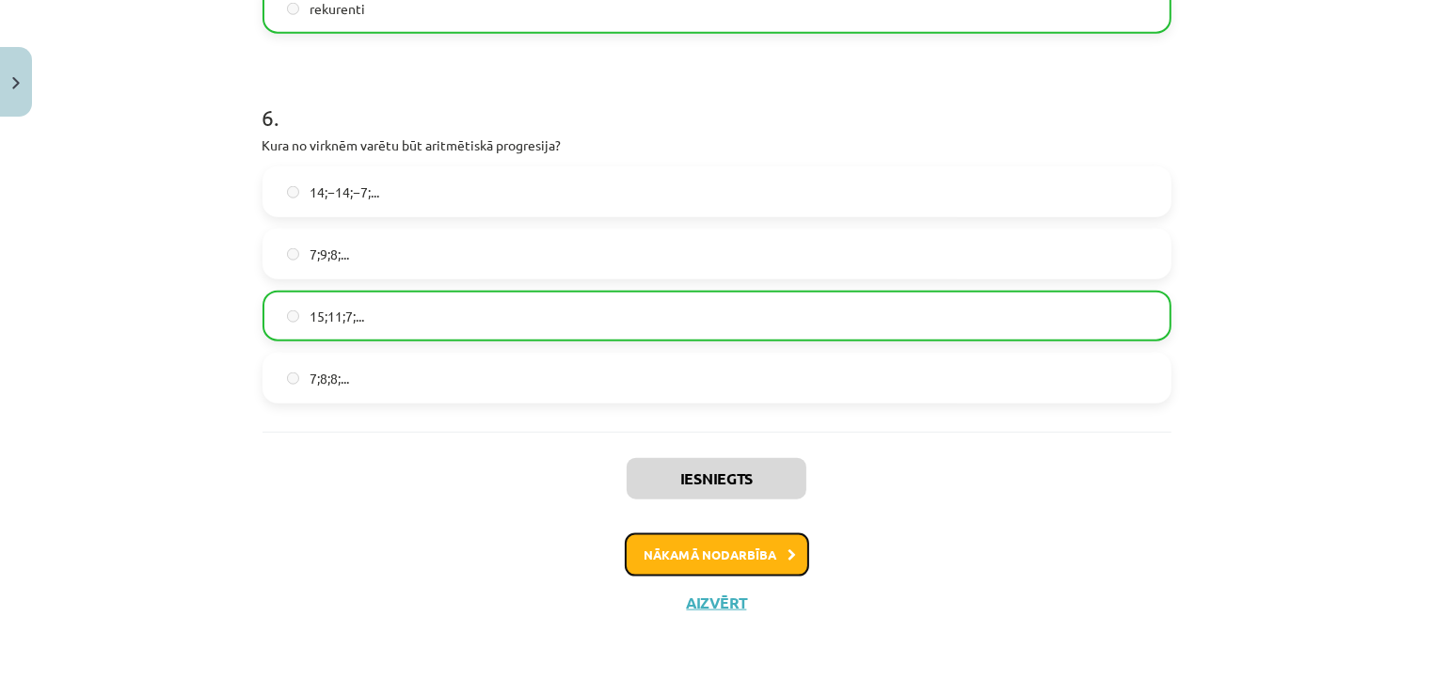
click at [775, 547] on button "Nākamā nodarbība" at bounding box center [717, 554] width 184 height 43
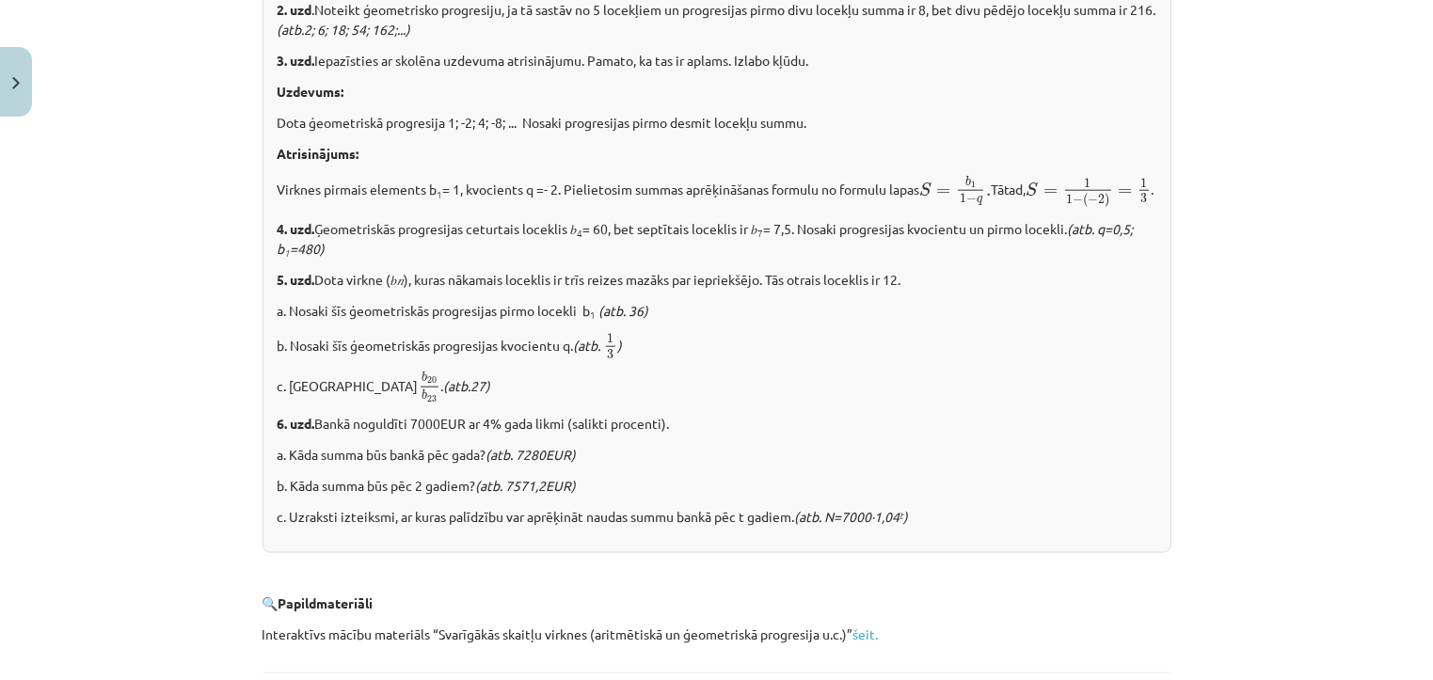
scroll to position [2368, 0]
